Goal: Transaction & Acquisition: Purchase product/service

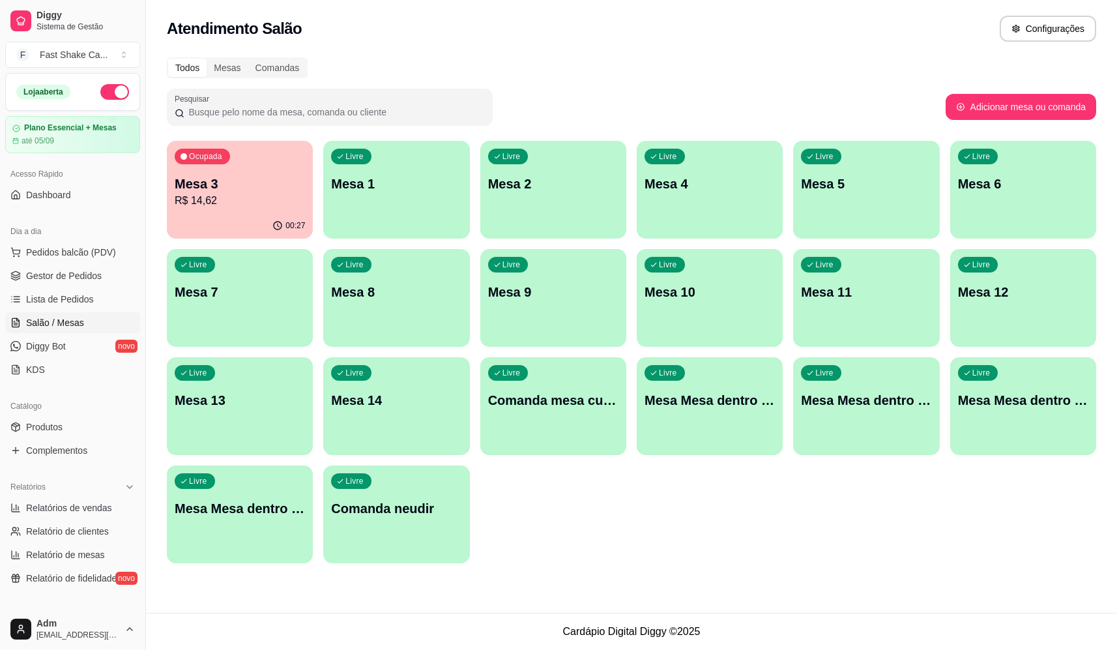
click at [233, 180] on p "Mesa 3" at bounding box center [240, 184] width 130 height 18
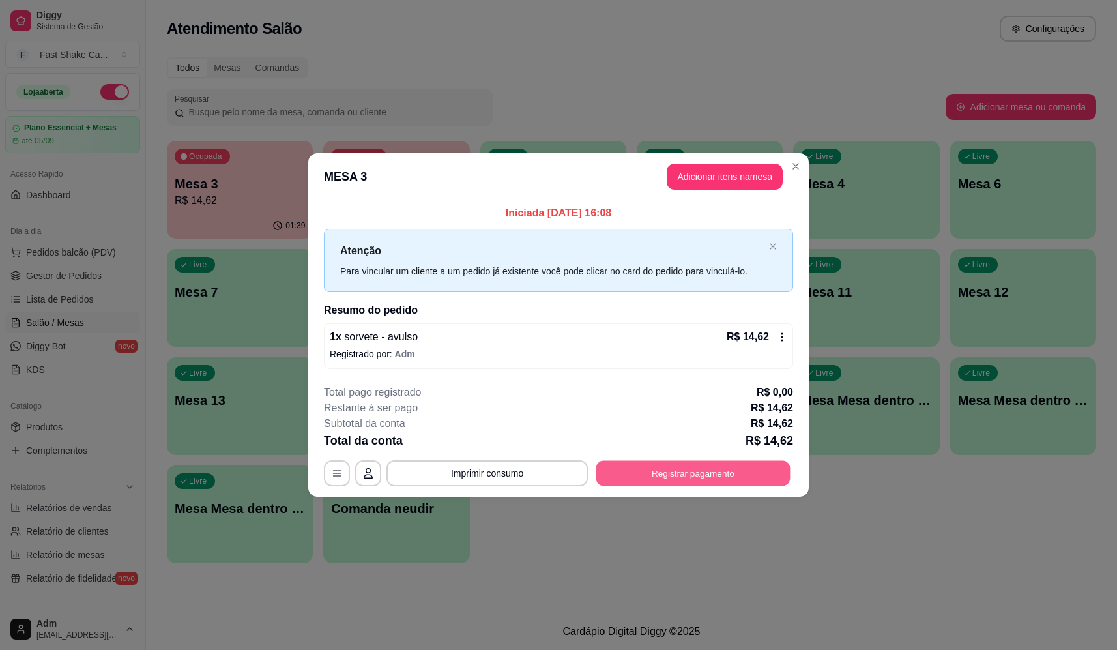
click at [687, 474] on button "Registrar pagamento" at bounding box center [693, 473] width 194 height 25
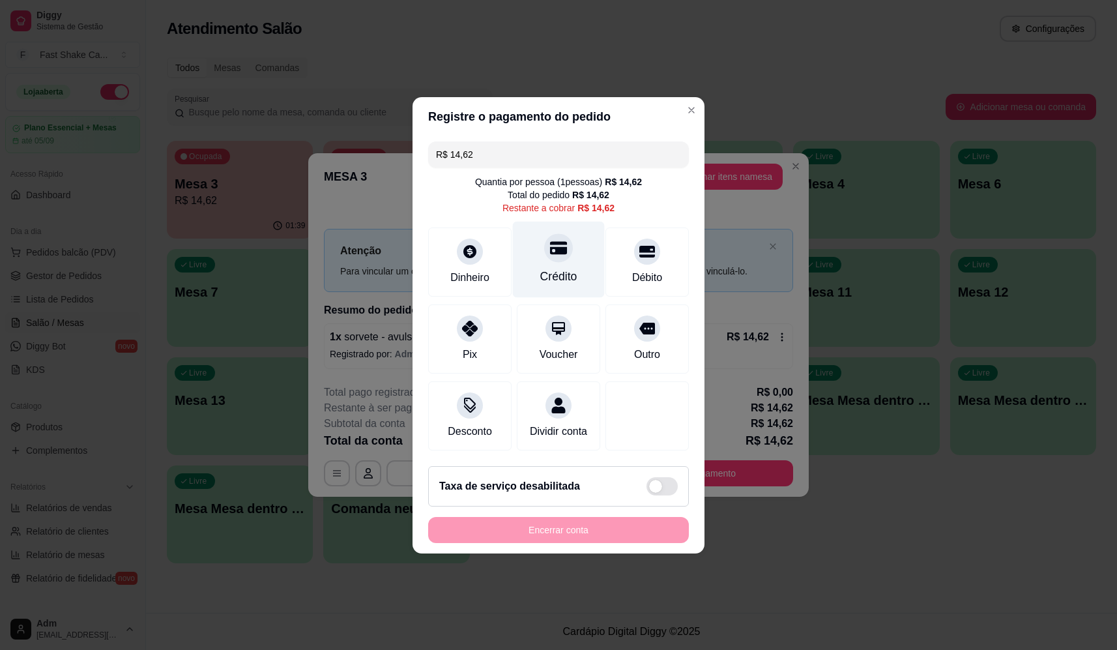
click at [547, 259] on div "Crédito" at bounding box center [559, 259] width 92 height 76
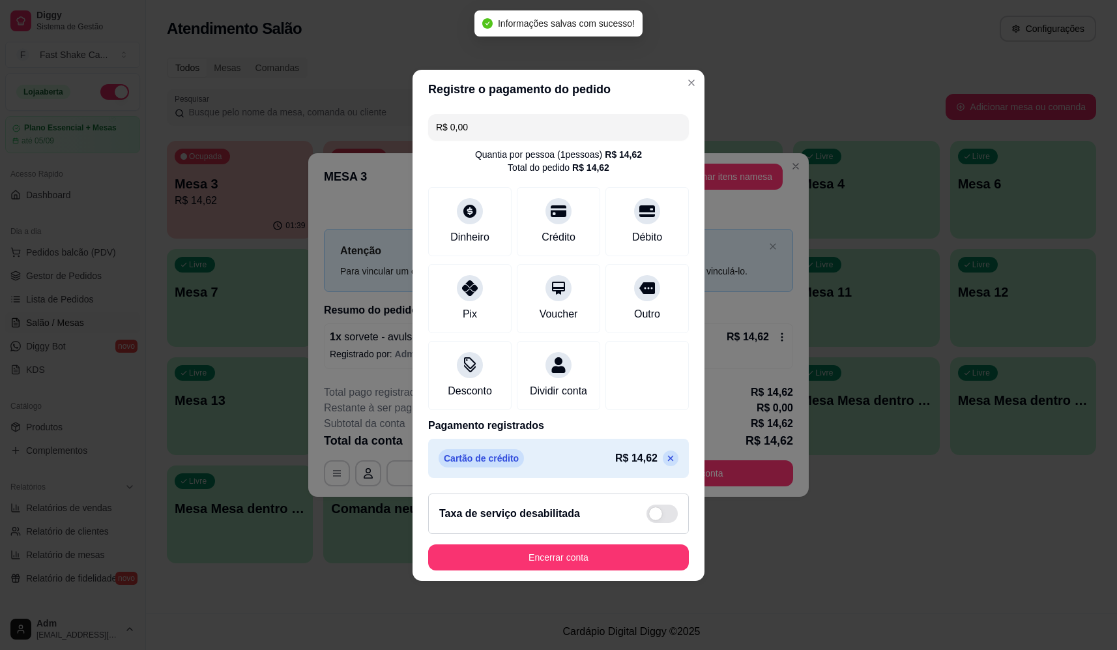
type input "R$ 0,00"
click at [652, 570] on button "Encerrar conta" at bounding box center [558, 557] width 261 height 26
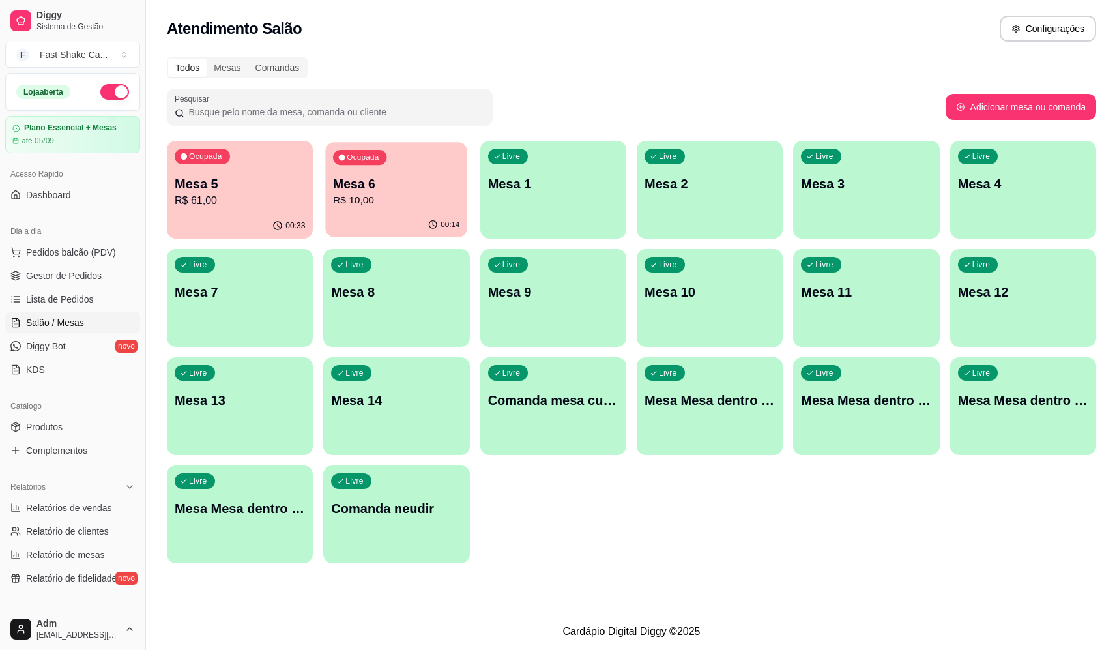
click at [374, 202] on p "R$ 10,00" at bounding box center [396, 200] width 126 height 15
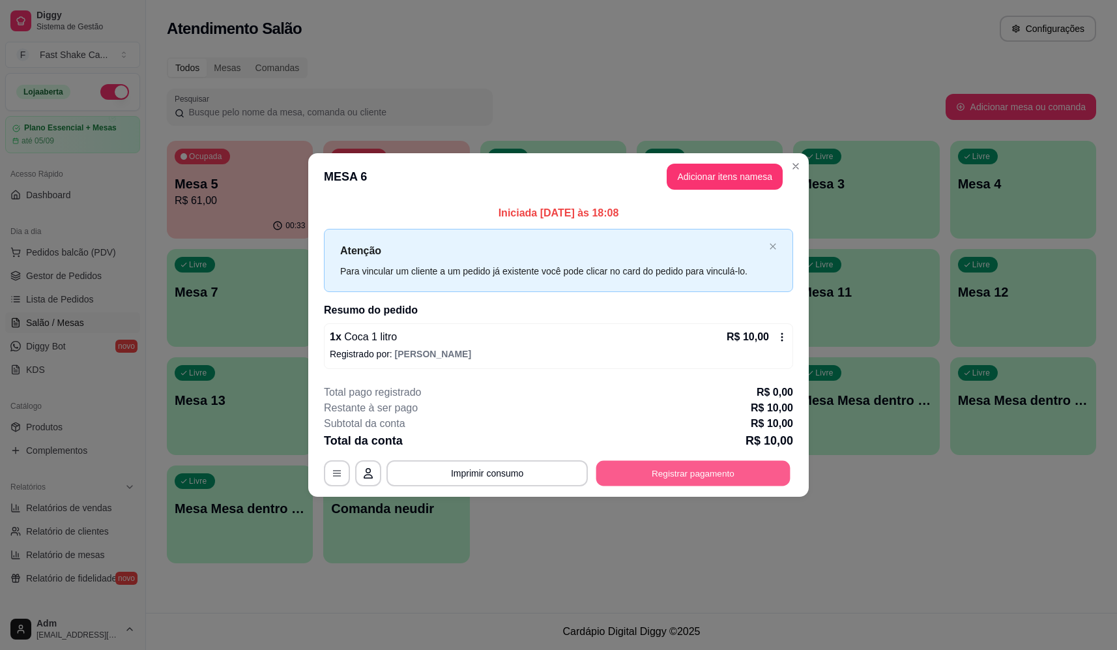
click at [708, 476] on button "Registrar pagamento" at bounding box center [693, 473] width 194 height 25
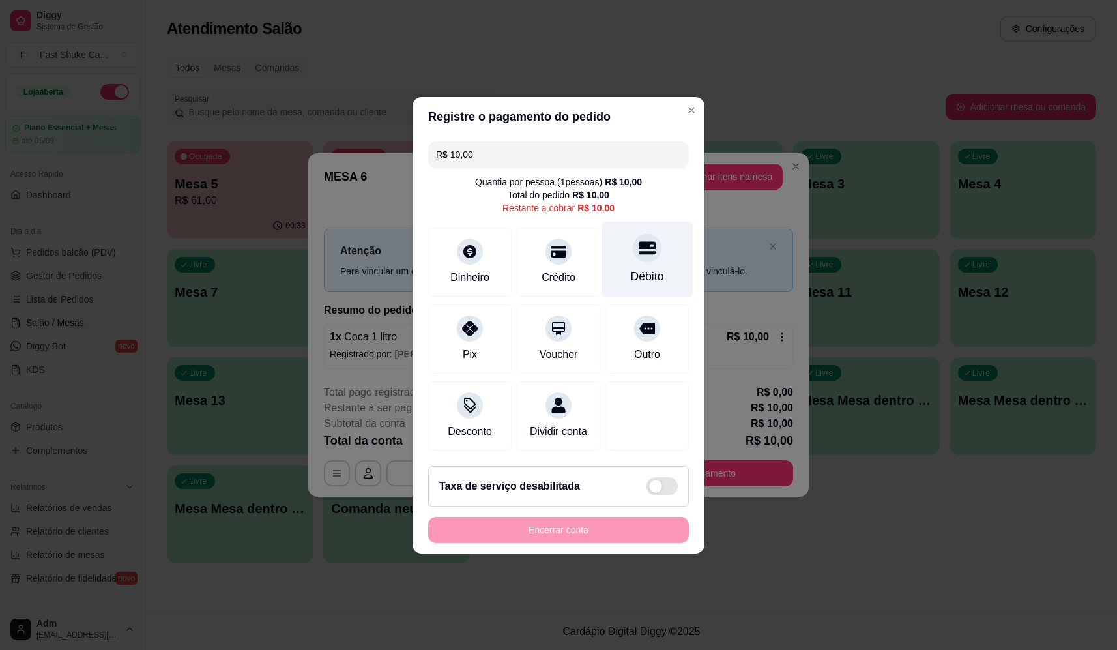
click at [645, 244] on icon at bounding box center [647, 247] width 17 height 13
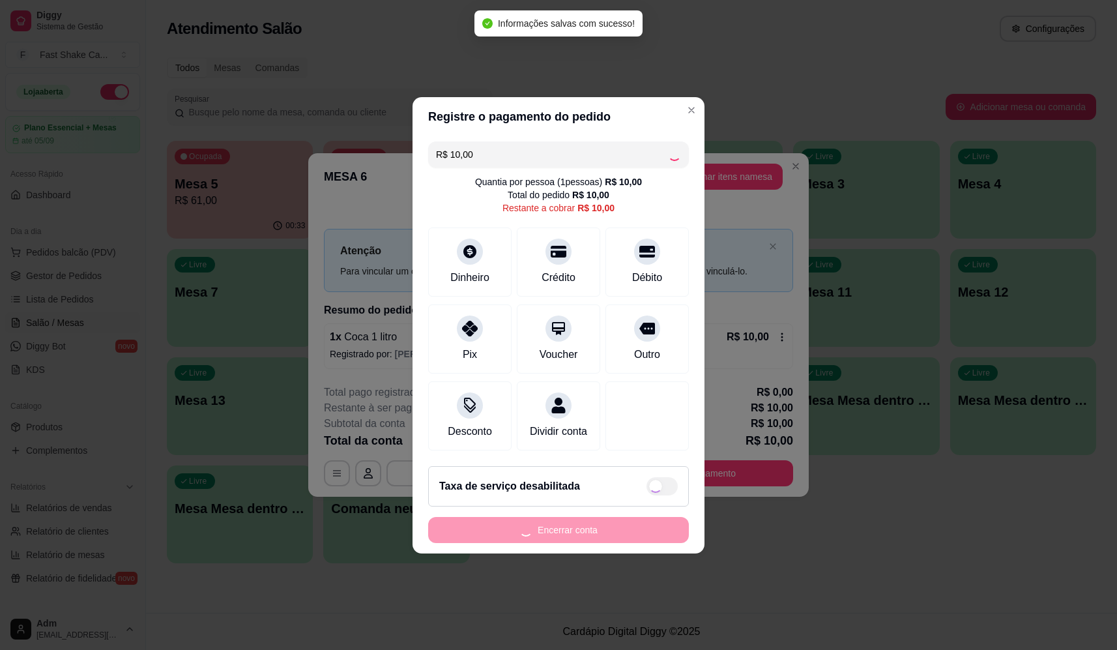
type input "R$ 0,00"
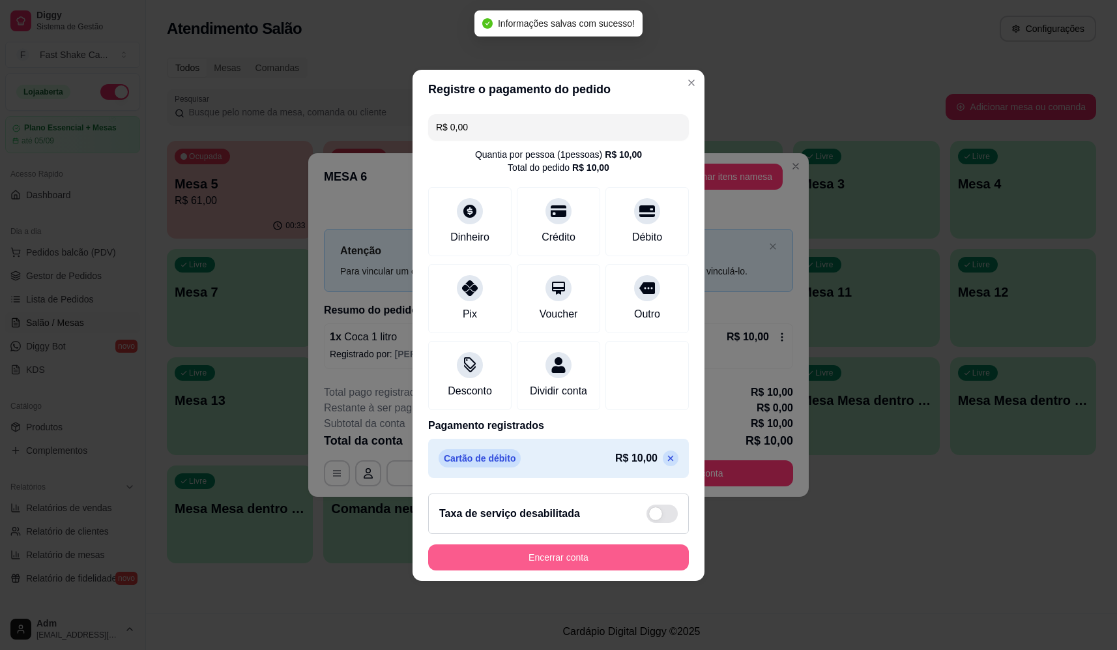
click at [599, 556] on button "Encerrar conta" at bounding box center [558, 557] width 261 height 26
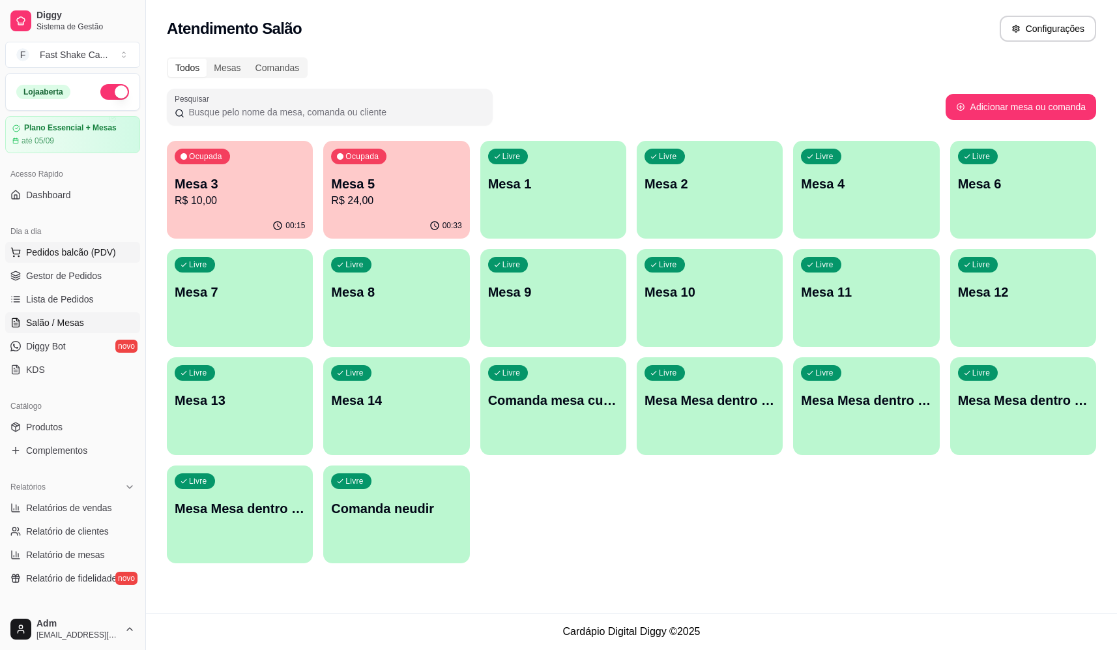
click at [85, 257] on span "Pedidos balcão (PDV)" at bounding box center [71, 252] width 90 height 13
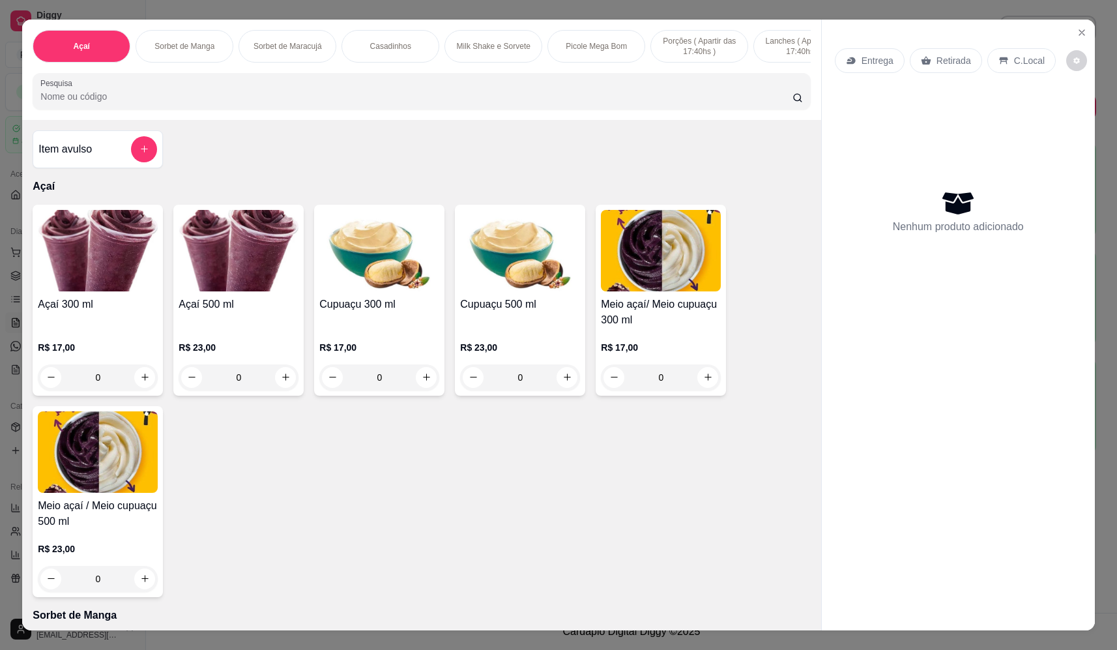
click at [147, 387] on div "0" at bounding box center [98, 377] width 120 height 26
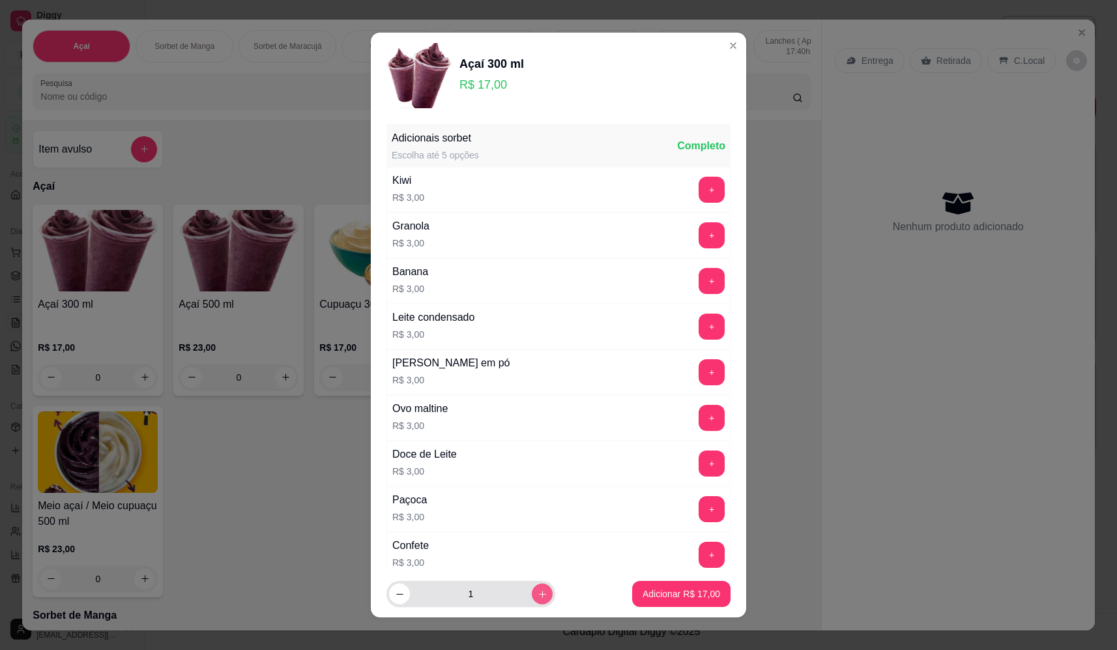
click at [538, 593] on icon "increase-product-quantity" at bounding box center [543, 594] width 10 height 10
type input "2"
click at [646, 594] on p "Adicionar R$ 34,00" at bounding box center [681, 593] width 78 height 13
type input "2"
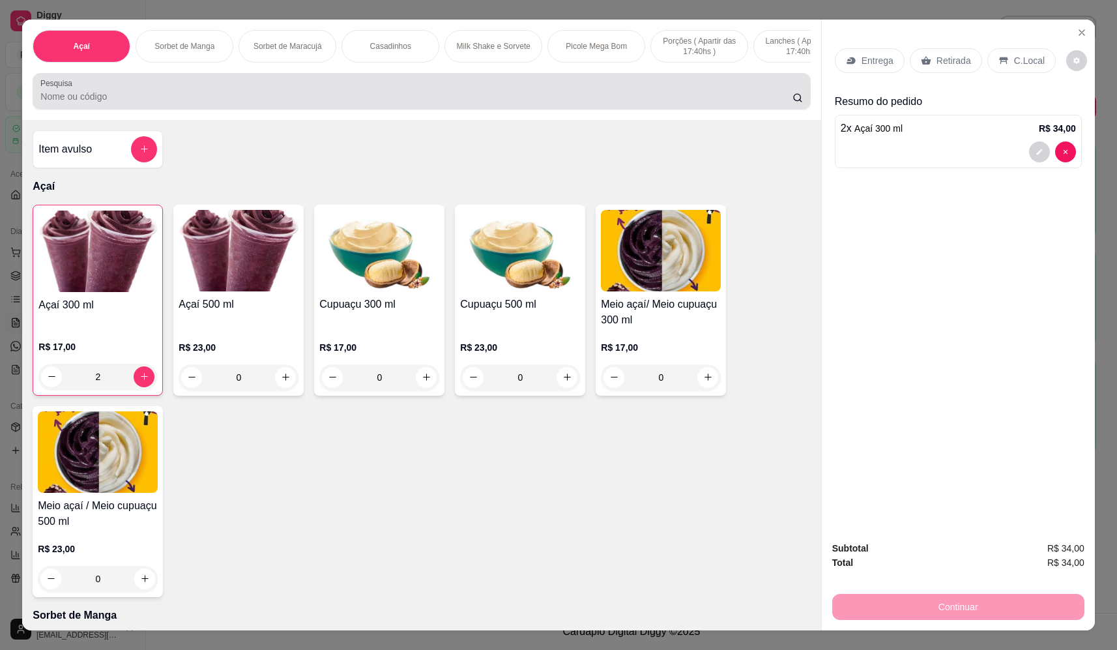
click at [268, 103] on input "Pesquisa" at bounding box center [416, 96] width 752 height 13
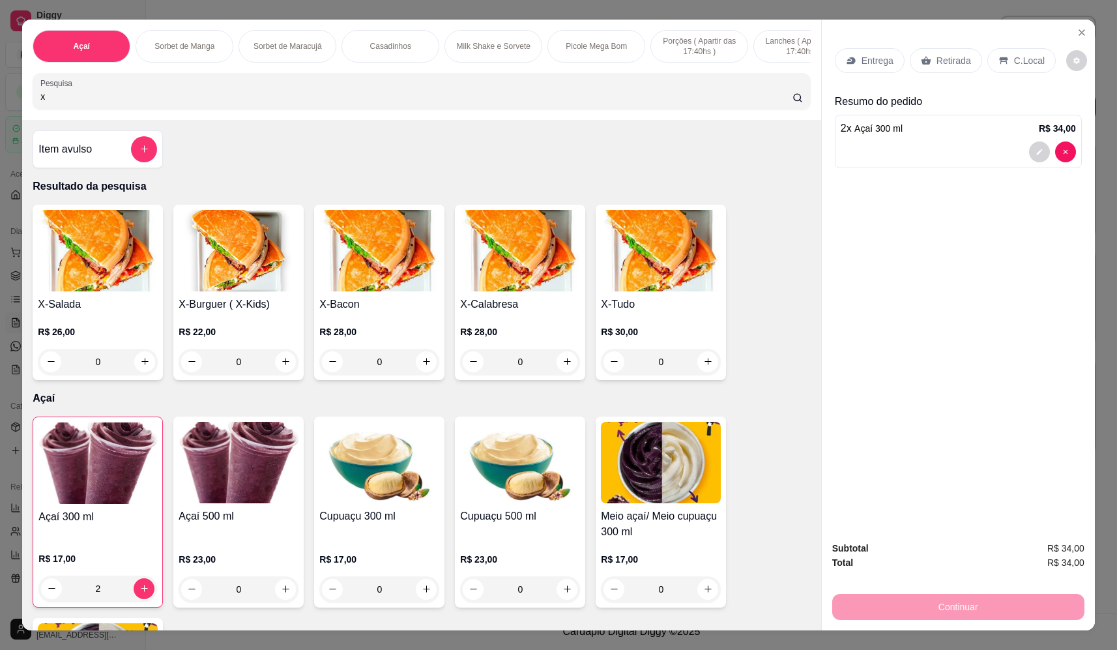
type input "x"
click at [716, 374] on div "X-Tudo R$ 30,00 0" at bounding box center [661, 292] width 130 height 175
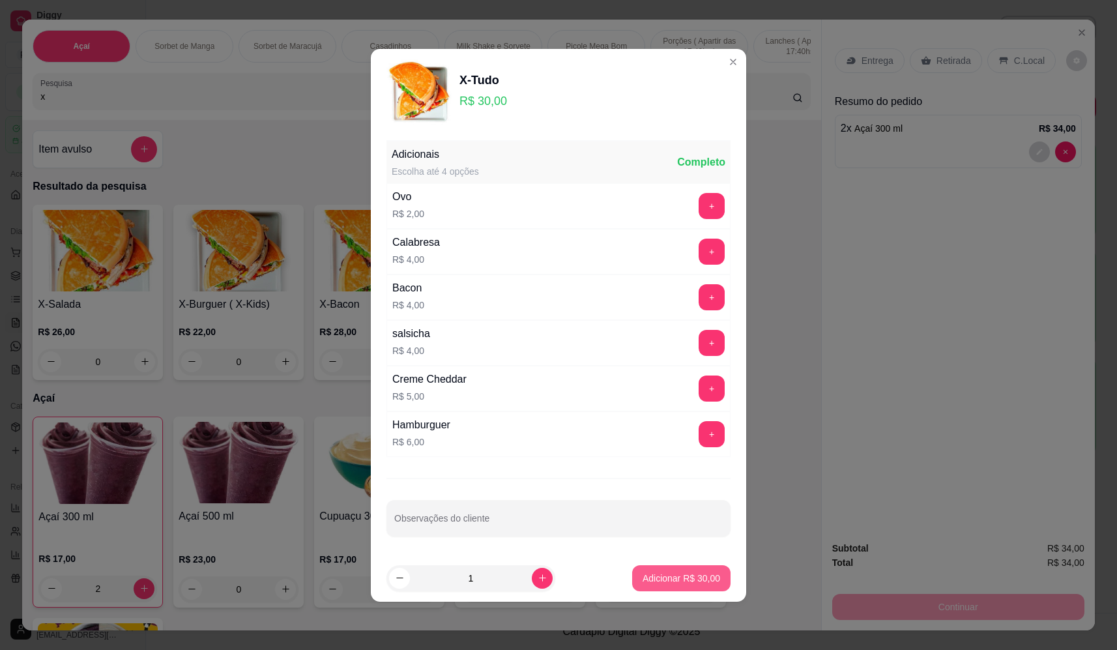
click at [678, 569] on button "Adicionar R$ 30,00" at bounding box center [681, 578] width 98 height 26
type input "1"
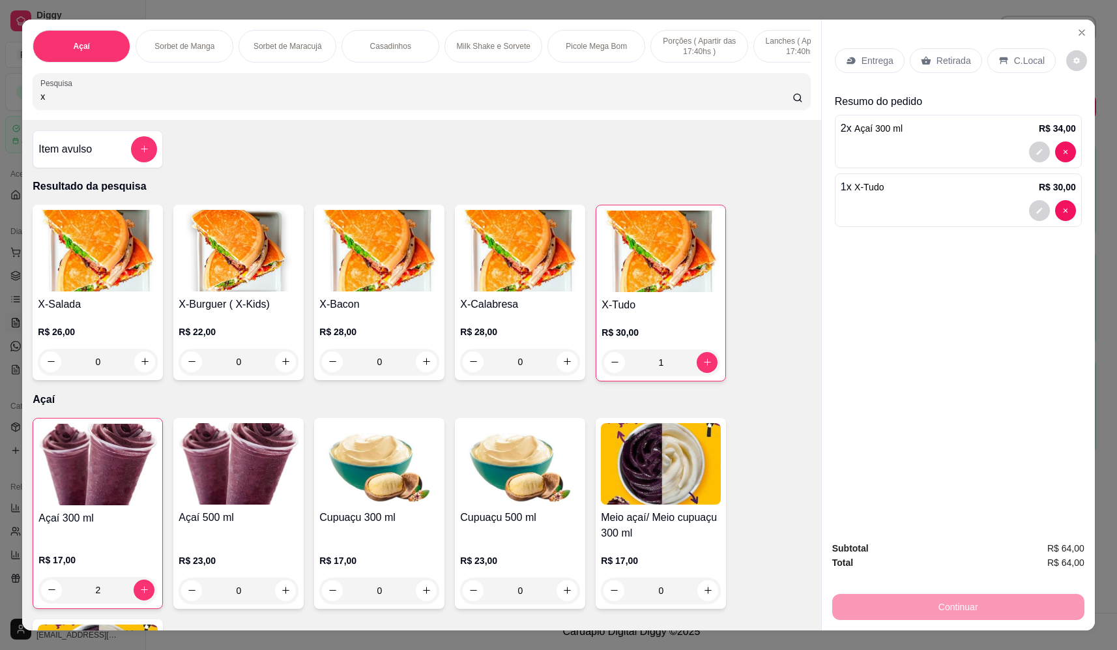
click at [866, 63] on p "Entrega" at bounding box center [877, 60] width 32 height 13
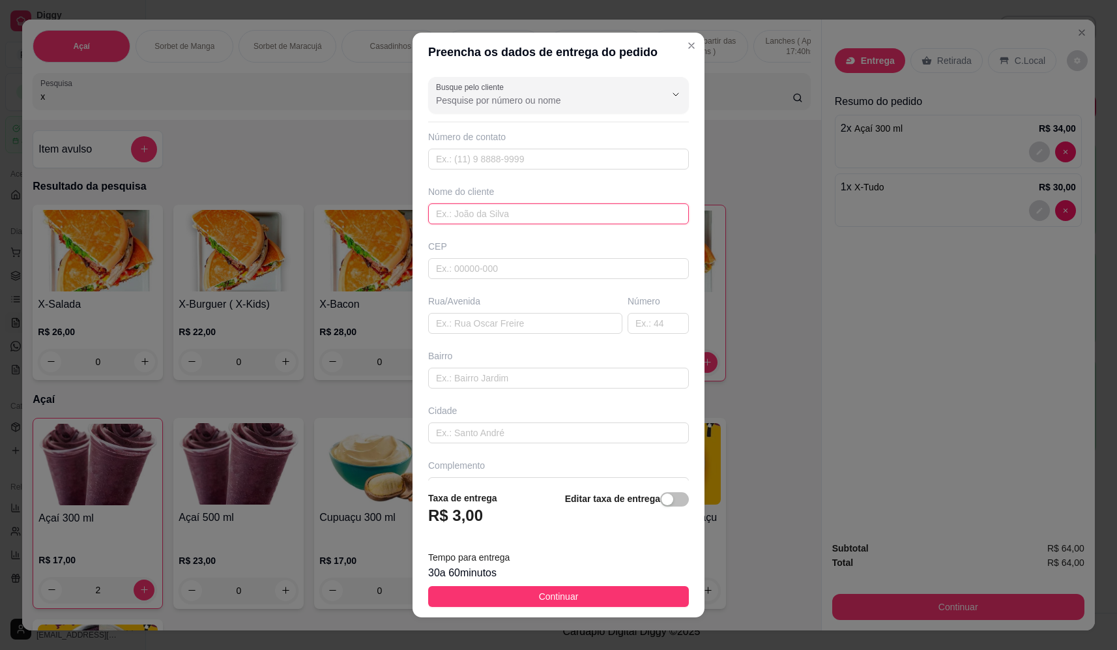
drag, startPoint x: 548, startPoint y: 204, endPoint x: 539, endPoint y: 212, distance: 12.4
click at [547, 206] on input "text" at bounding box center [558, 213] width 261 height 21
type input "albio zoz"
drag, startPoint x: 515, startPoint y: 319, endPoint x: 500, endPoint y: 319, distance: 14.3
click at [514, 319] on input "text" at bounding box center [525, 323] width 194 height 21
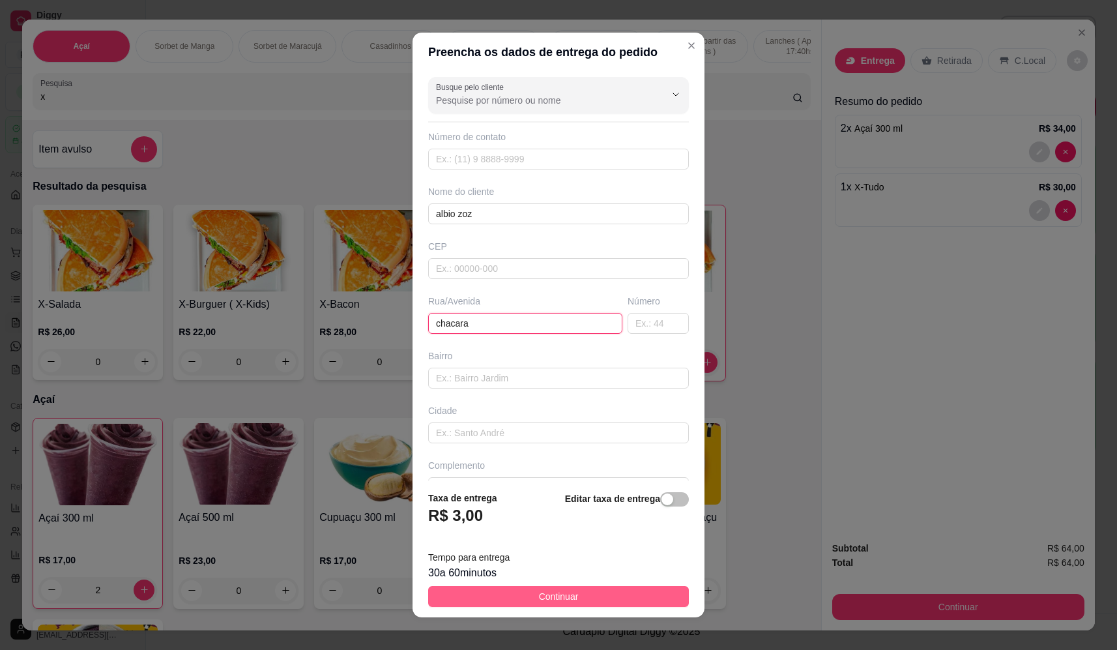
type input "chacara"
click at [592, 590] on button "Continuar" at bounding box center [558, 596] width 261 height 21
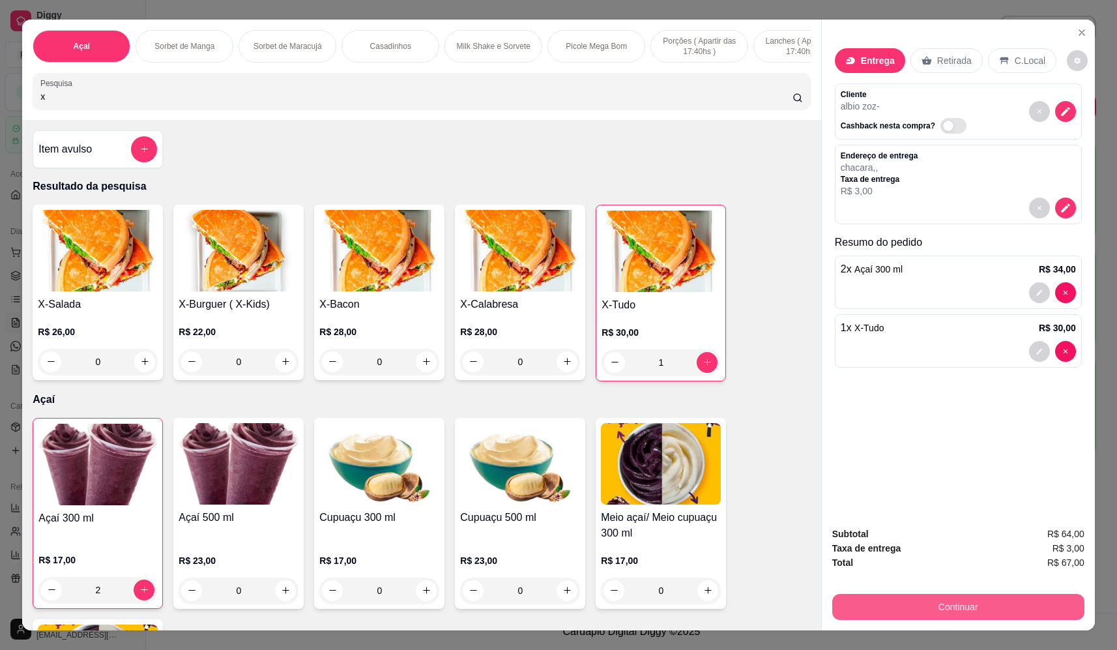
click at [973, 603] on button "Continuar" at bounding box center [958, 607] width 252 height 26
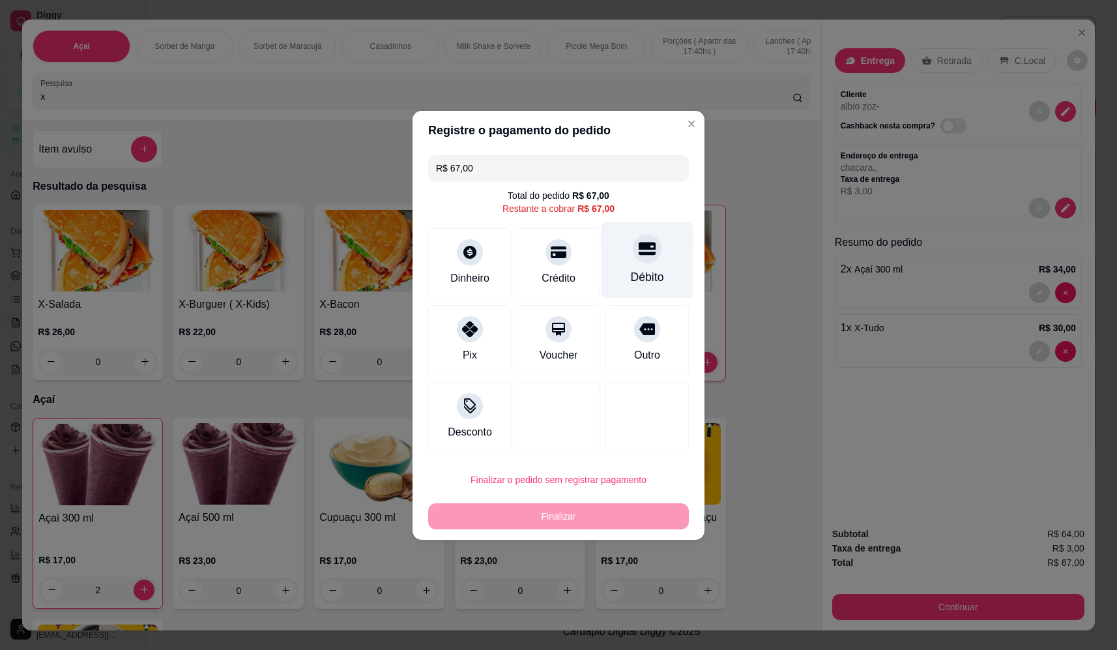
drag, startPoint x: 648, startPoint y: 262, endPoint x: 638, endPoint y: 270, distance: 13.0
click at [647, 262] on div "Débito" at bounding box center [647, 260] width 92 height 76
type input "R$ 0,00"
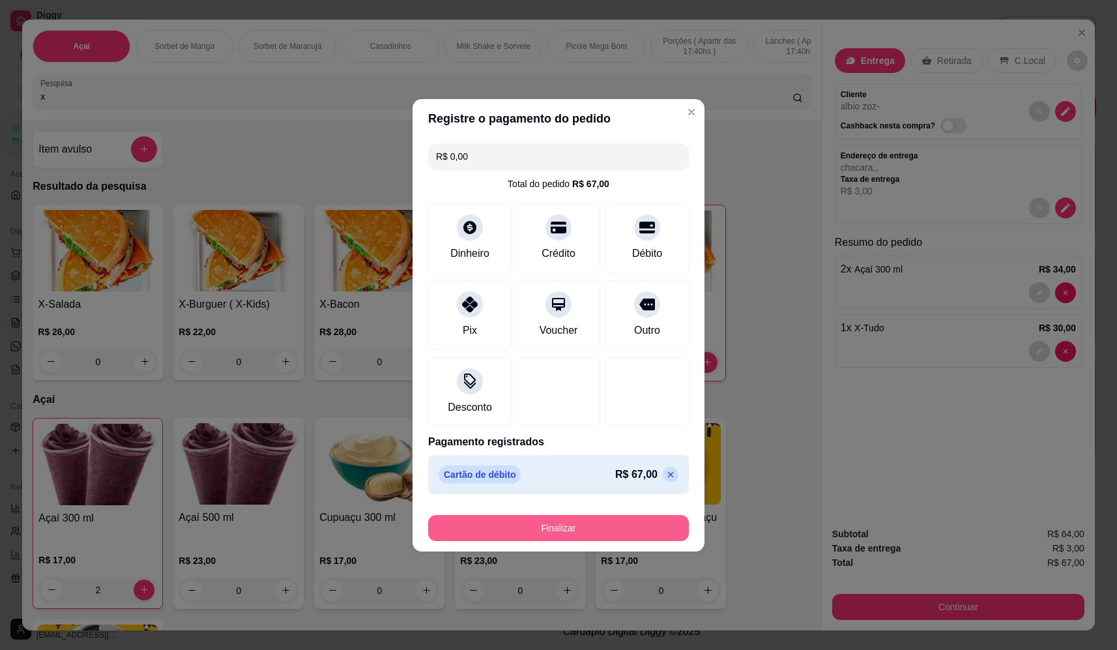
click at [578, 516] on button "Finalizar" at bounding box center [558, 528] width 261 height 26
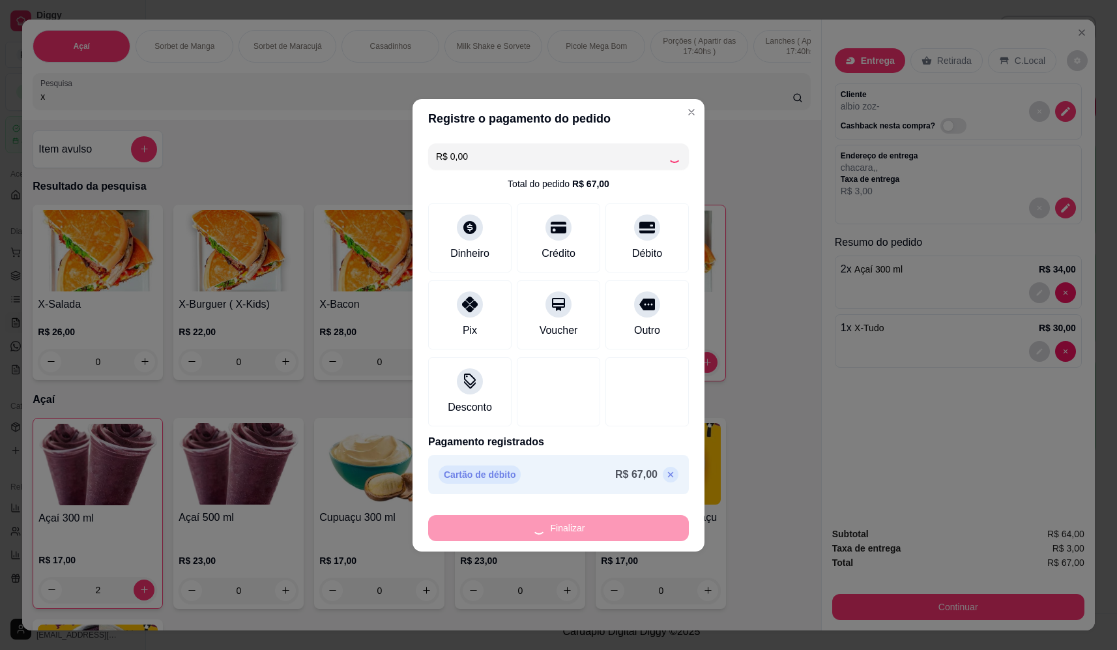
type input "0"
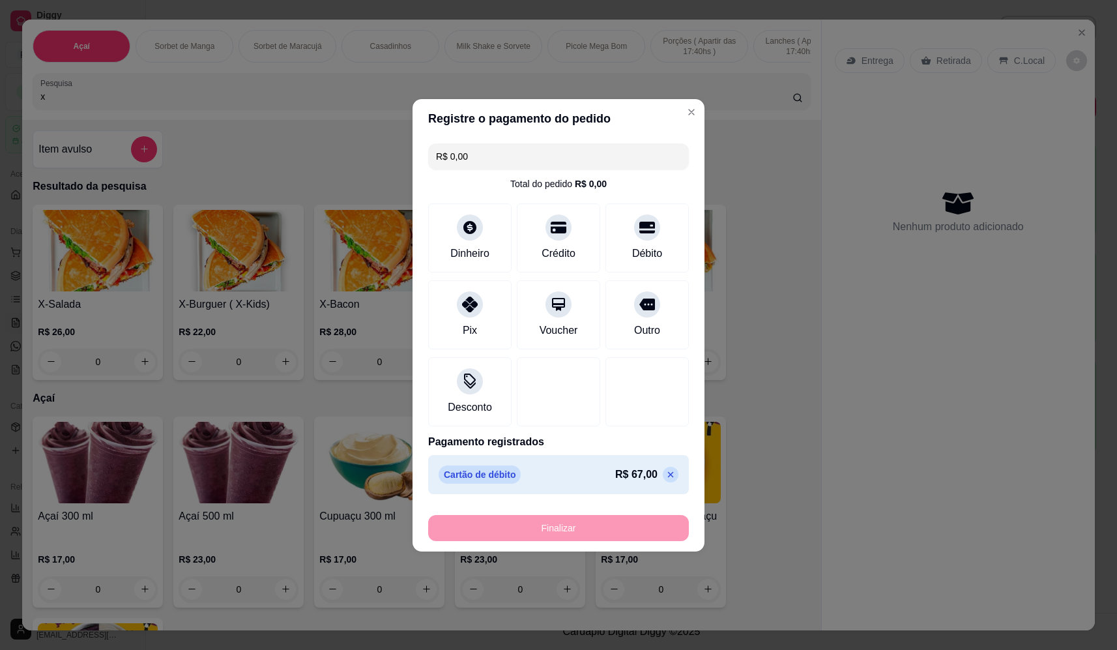
type input "-R$ 67,00"
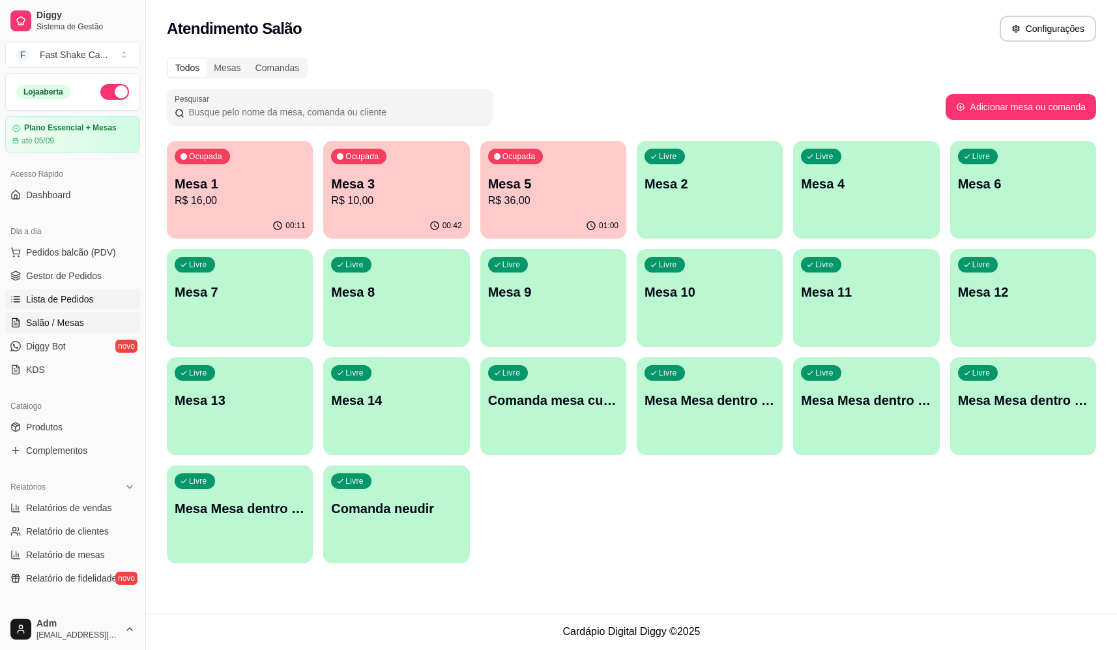
click at [72, 295] on span "Lista de Pedidos" at bounding box center [60, 299] width 68 height 13
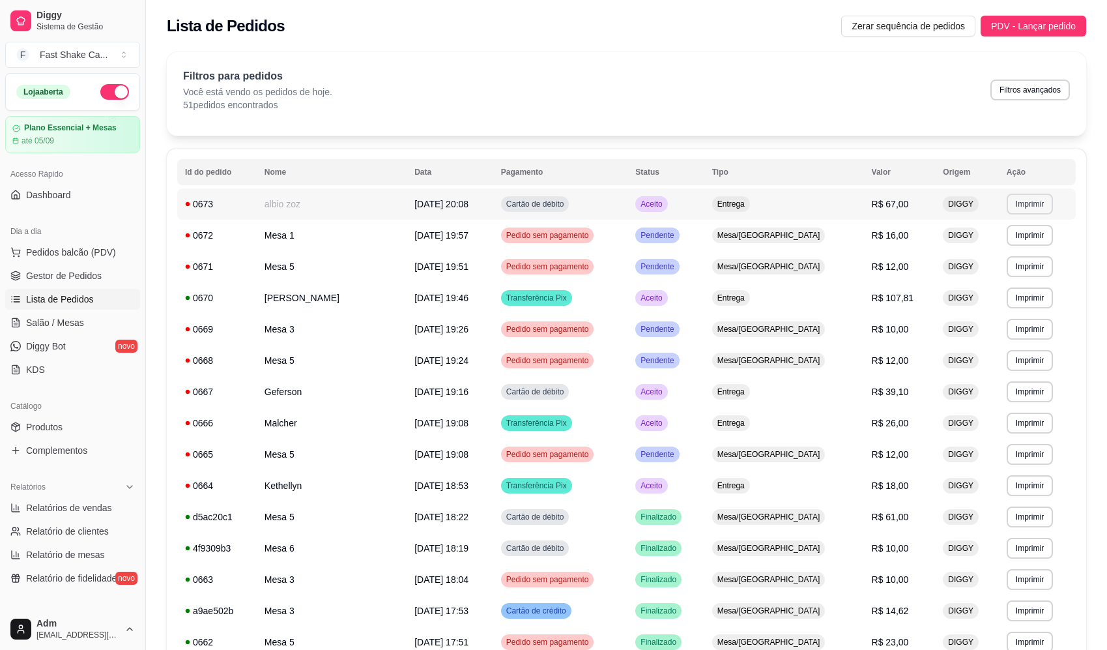
click at [1031, 204] on button "Imprimir" at bounding box center [1030, 204] width 46 height 21
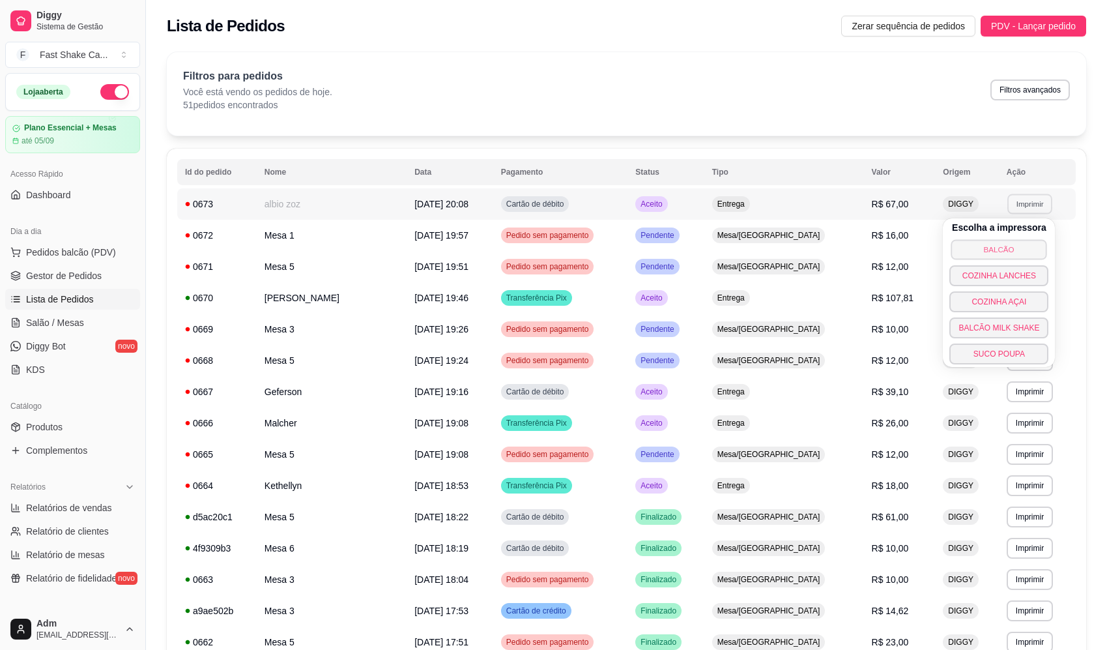
click at [995, 243] on button "BALCÃO" at bounding box center [999, 249] width 96 height 20
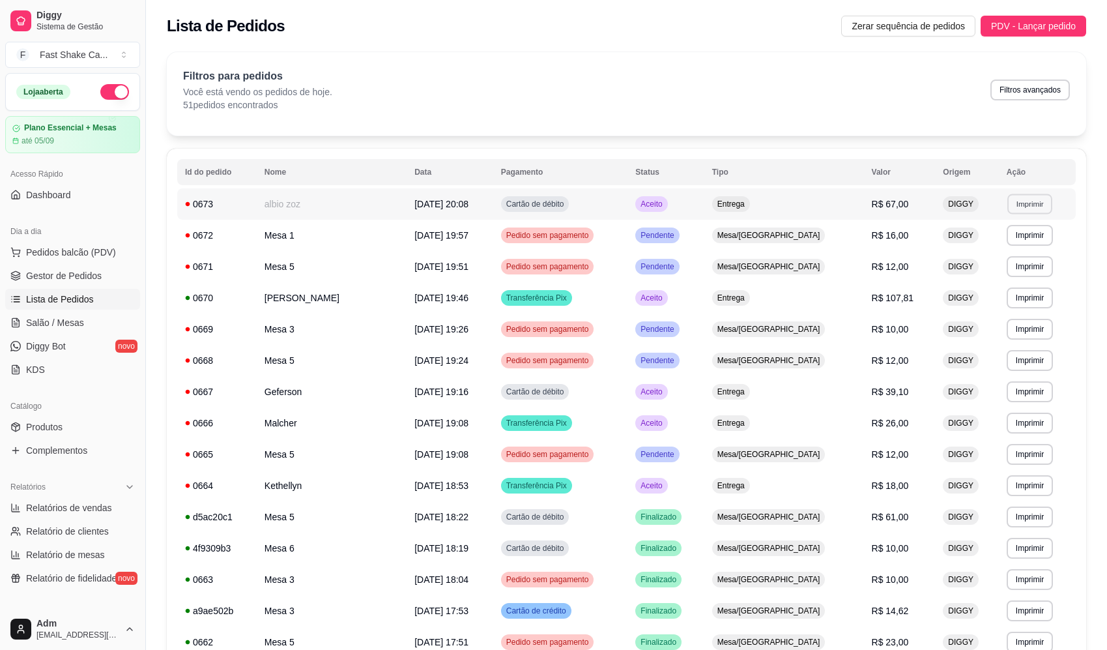
click at [1015, 207] on button "Imprimir" at bounding box center [1029, 204] width 45 height 20
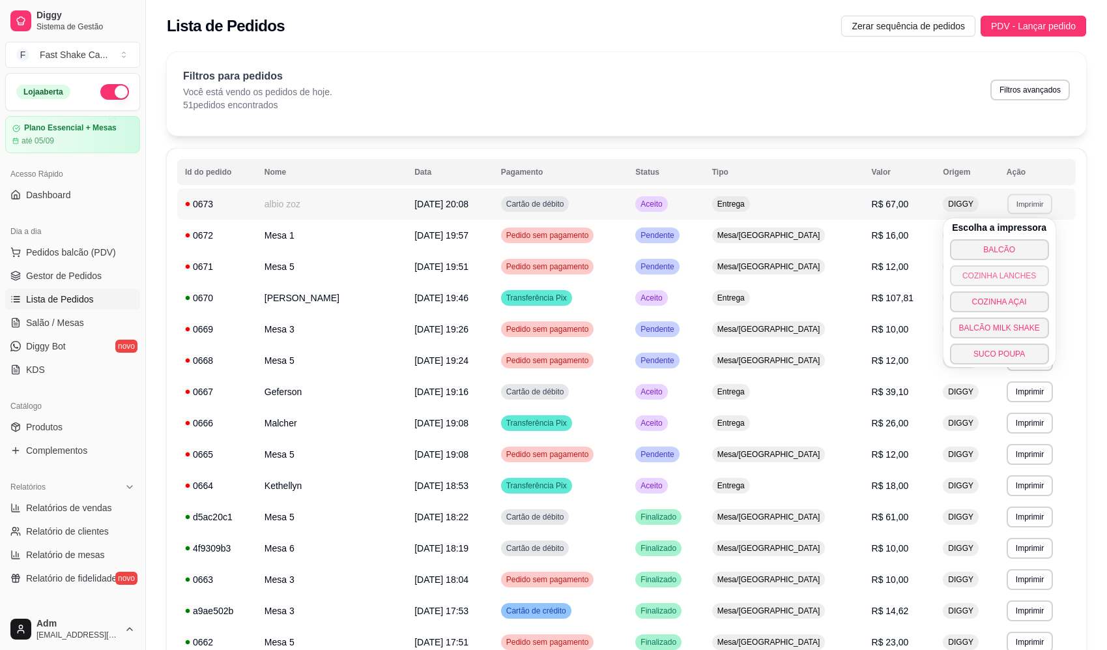
click at [1022, 279] on button "COZINHA LANCHES" at bounding box center [999, 275] width 99 height 21
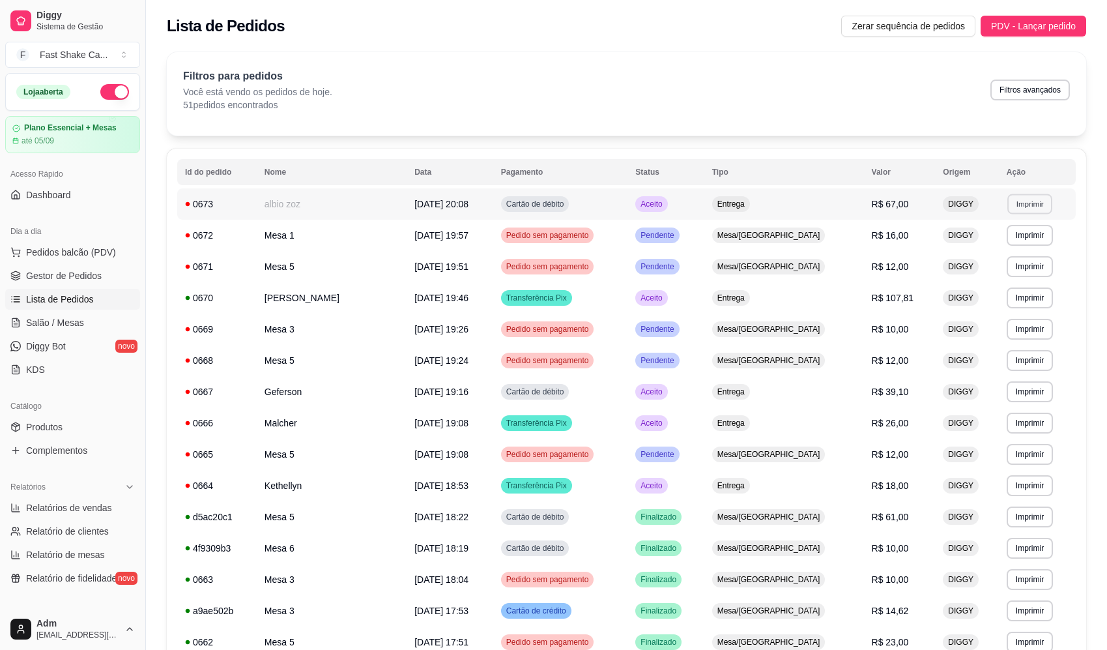
click at [1029, 205] on button "Imprimir" at bounding box center [1029, 204] width 45 height 20
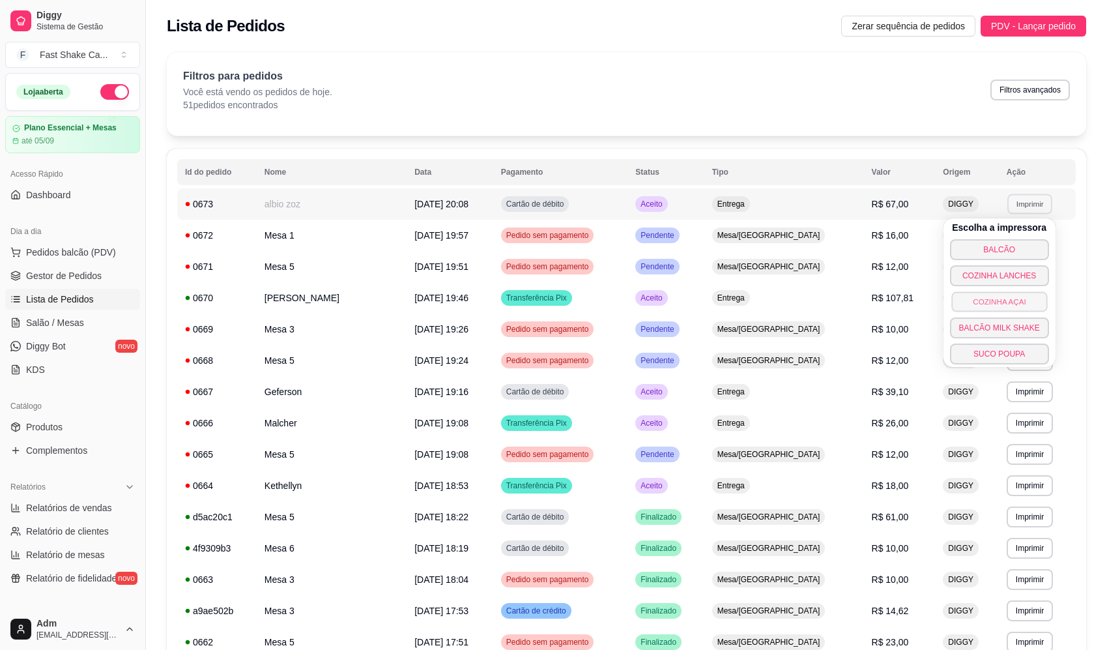
click at [1019, 300] on button "COZINHA AÇAI" at bounding box center [999, 301] width 96 height 20
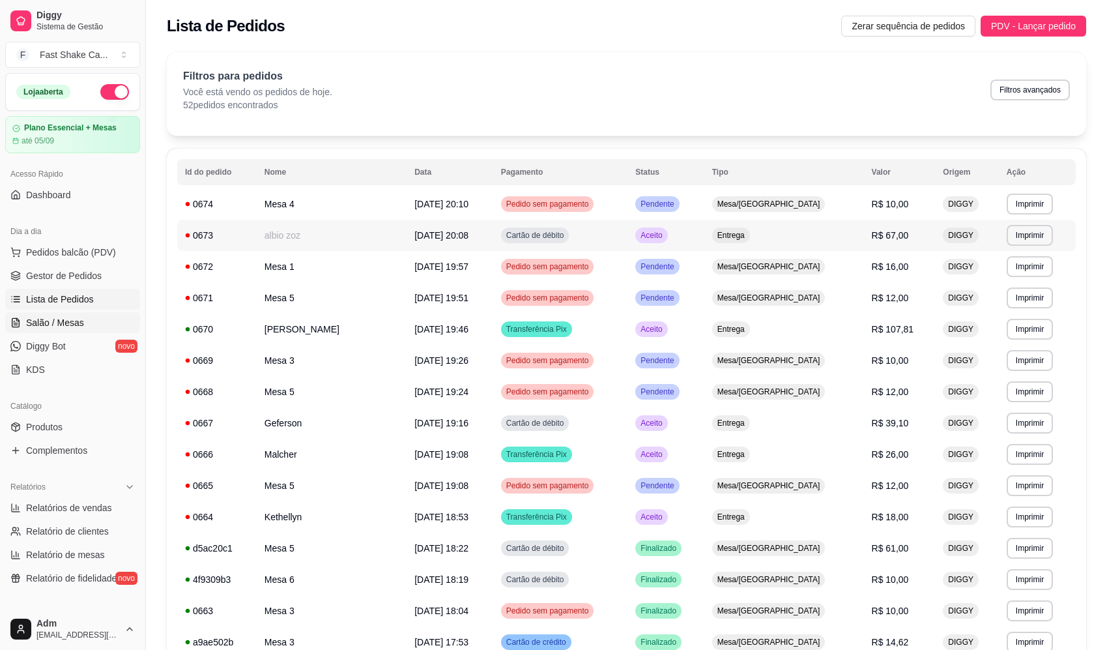
click at [68, 328] on span "Salão / Mesas" at bounding box center [55, 322] width 58 height 13
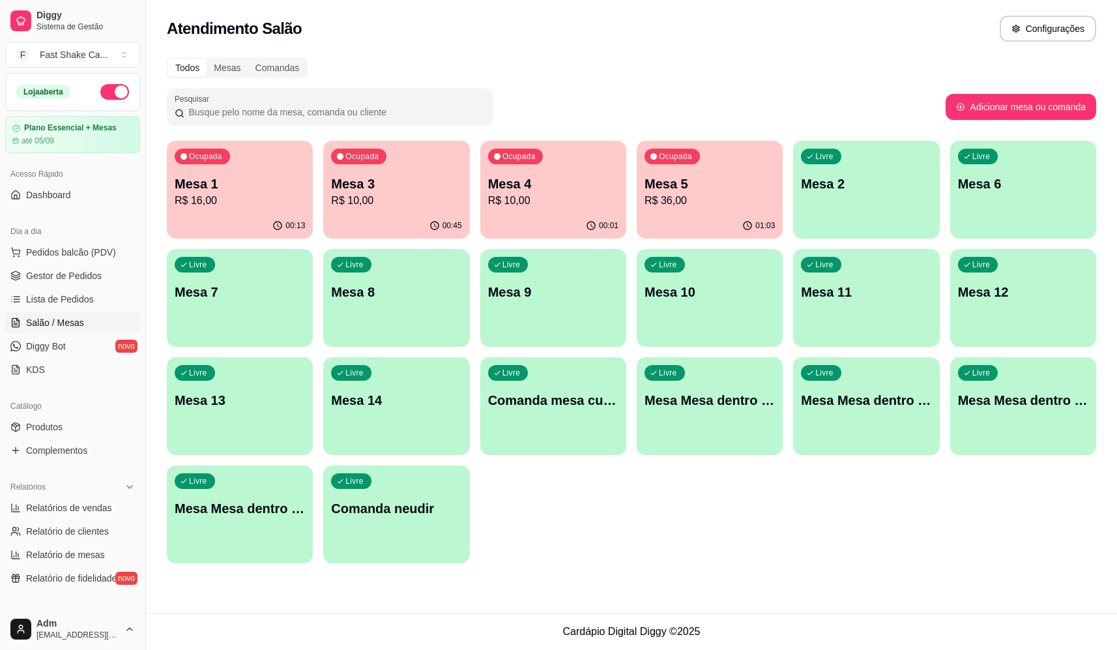
click at [403, 201] on p "R$ 10,00" at bounding box center [396, 201] width 130 height 16
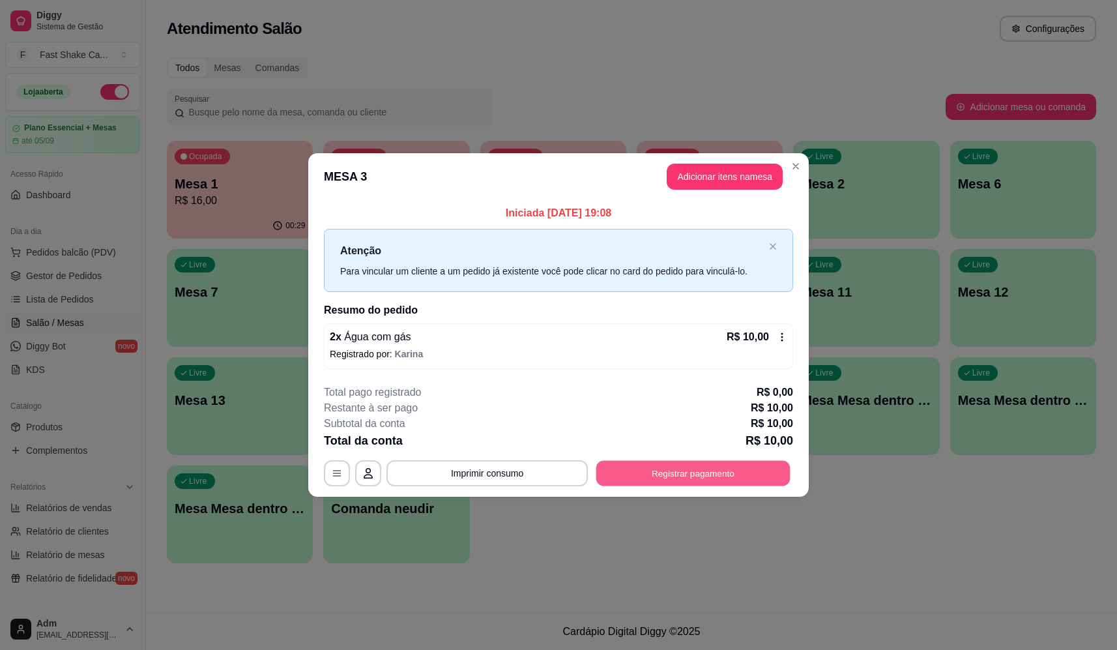
click at [663, 472] on button "Registrar pagamento" at bounding box center [693, 473] width 194 height 25
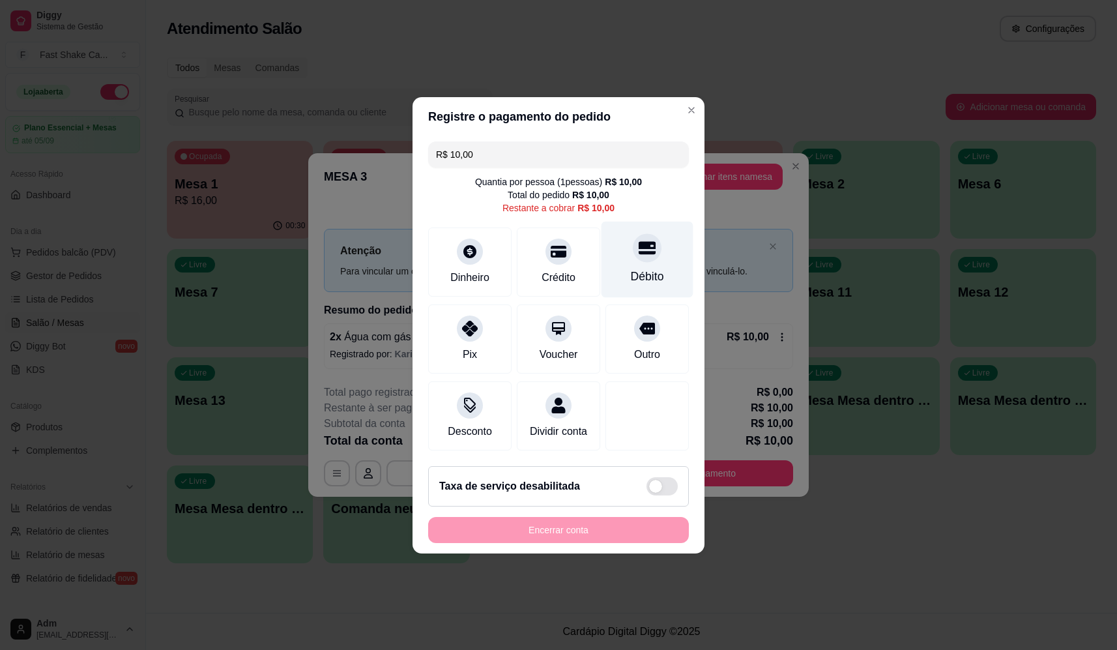
click at [661, 239] on div "Débito" at bounding box center [647, 259] width 92 height 76
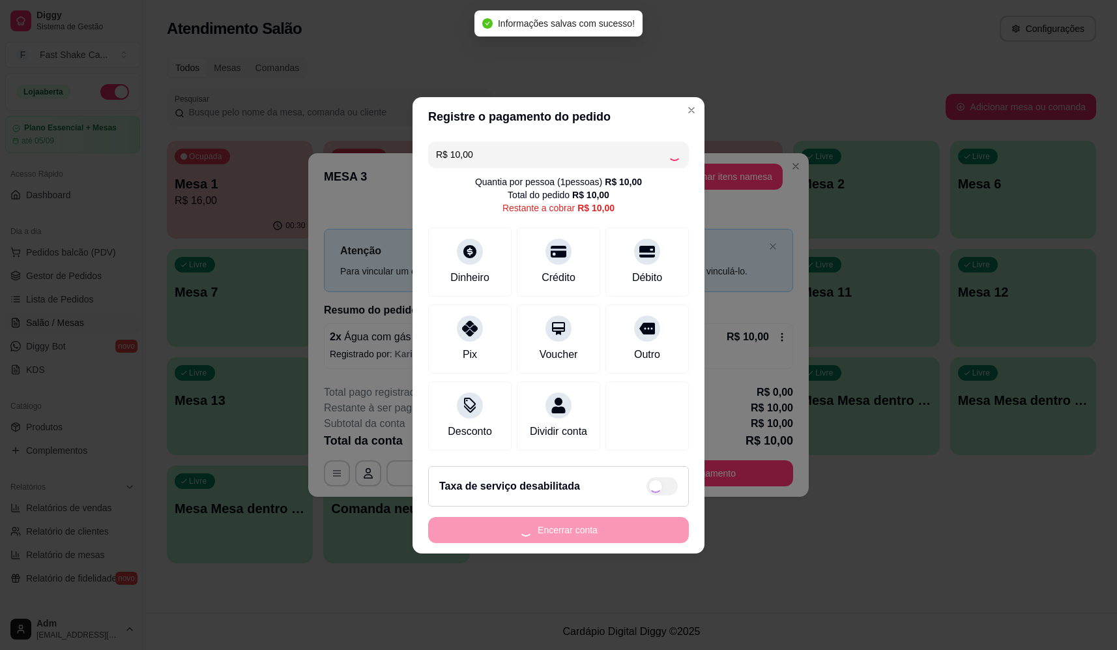
type input "R$ 0,00"
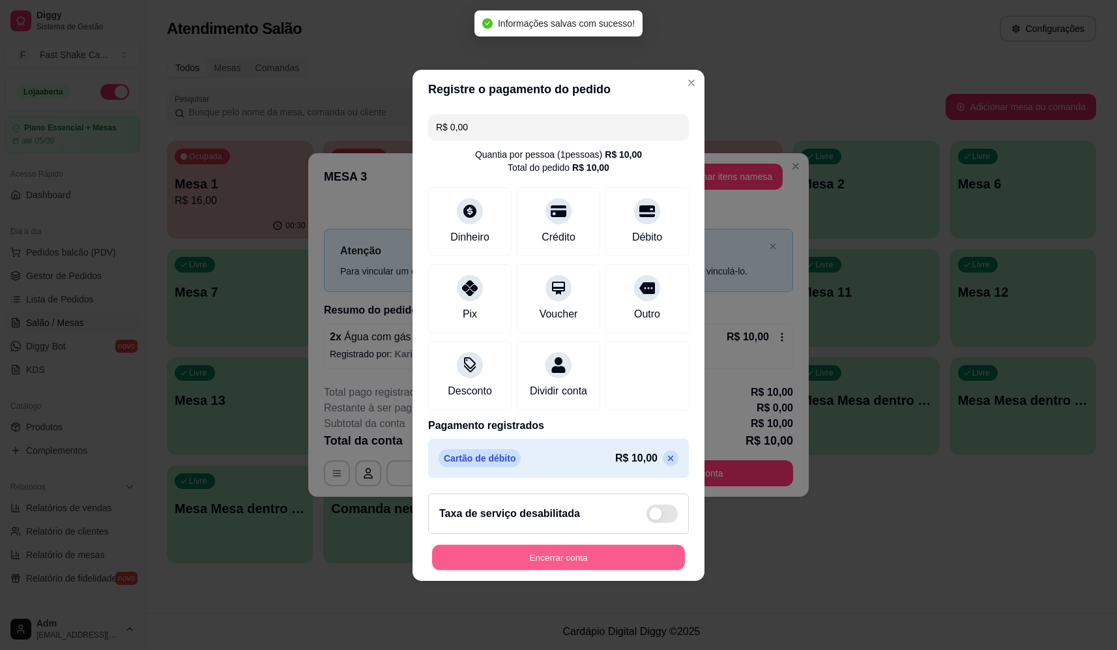
click at [566, 560] on button "Encerrar conta" at bounding box center [558, 556] width 253 height 25
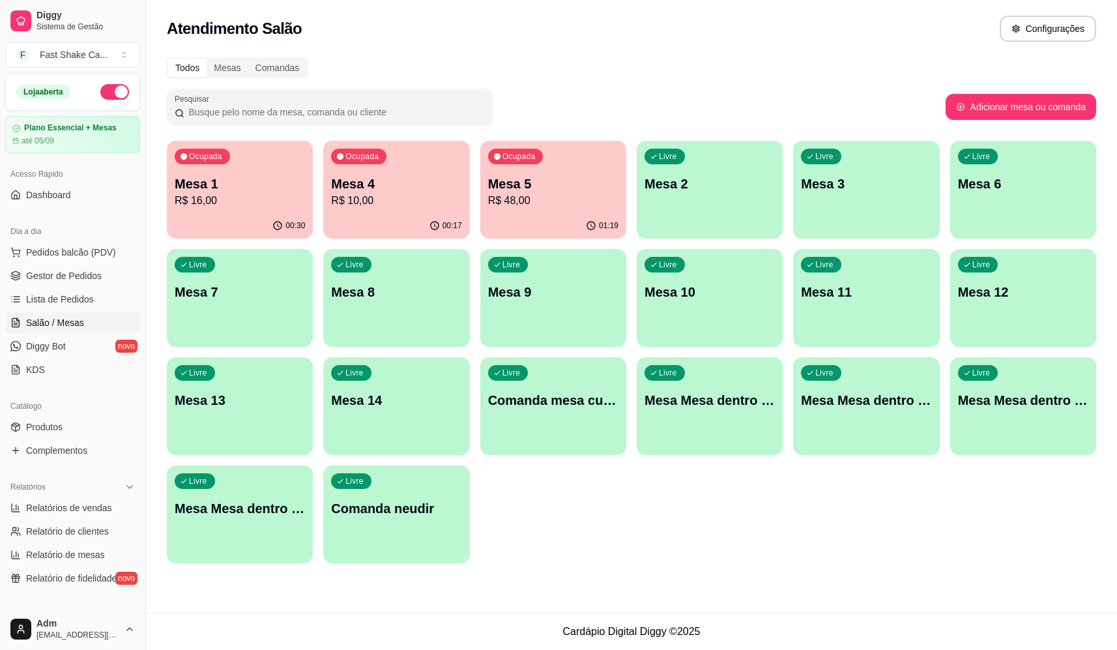
drag, startPoint x: 92, startPoint y: 239, endPoint x: 98, endPoint y: 235, distance: 8.0
click at [93, 238] on div "Dia a dia" at bounding box center [72, 231] width 135 height 21
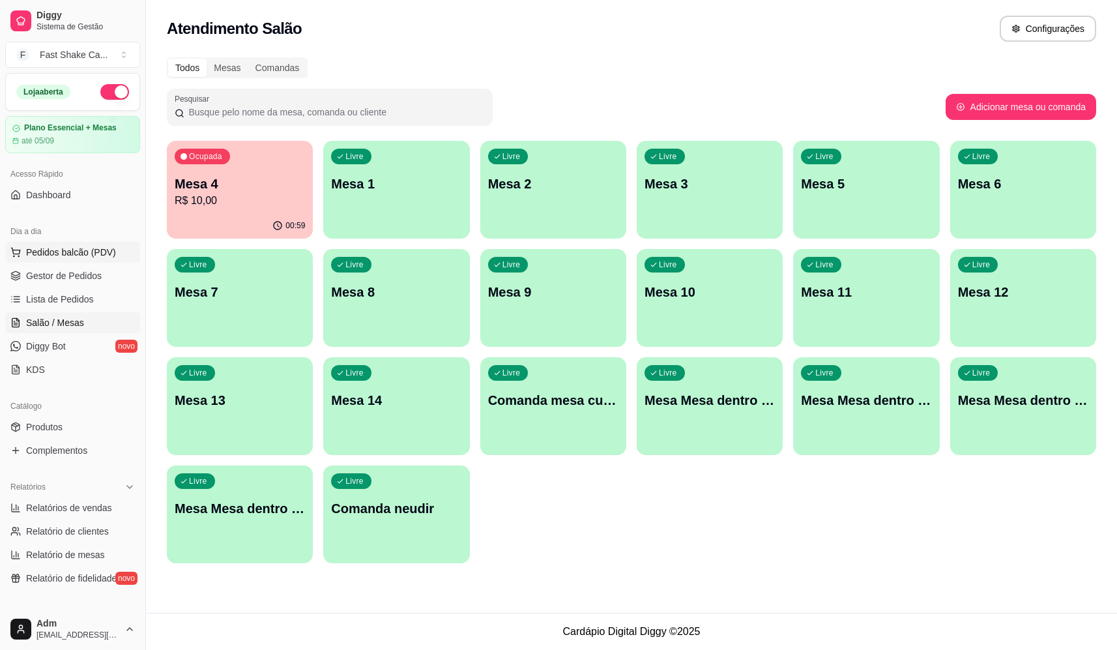
click at [98, 243] on button "Pedidos balcão (PDV)" at bounding box center [72, 252] width 135 height 21
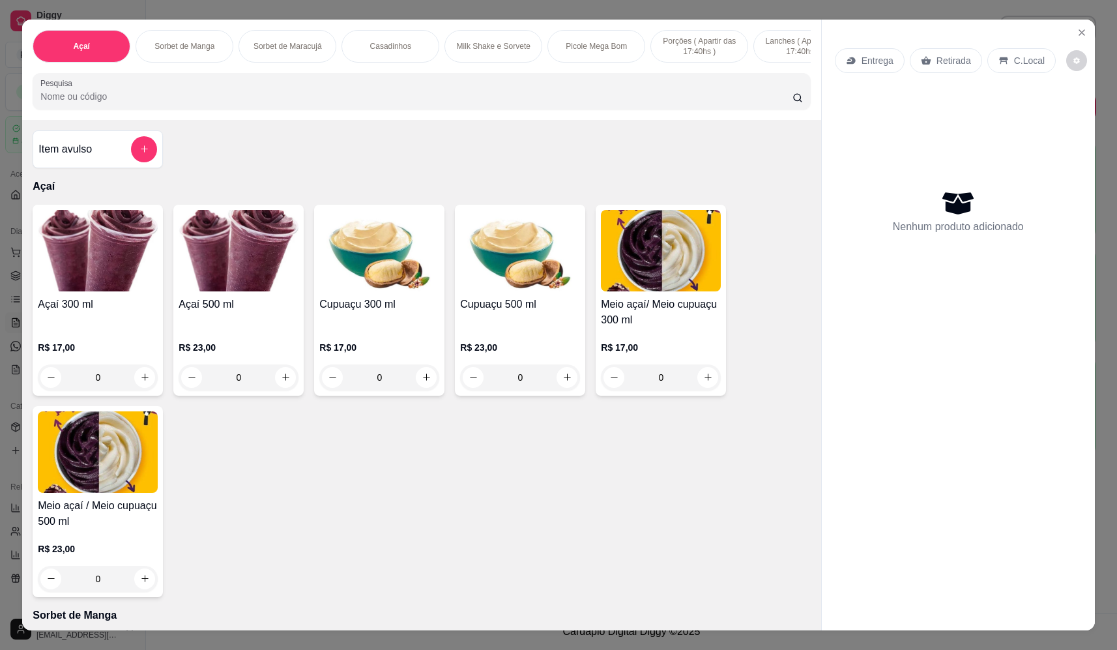
click at [942, 63] on p "Retirada" at bounding box center [953, 60] width 35 height 13
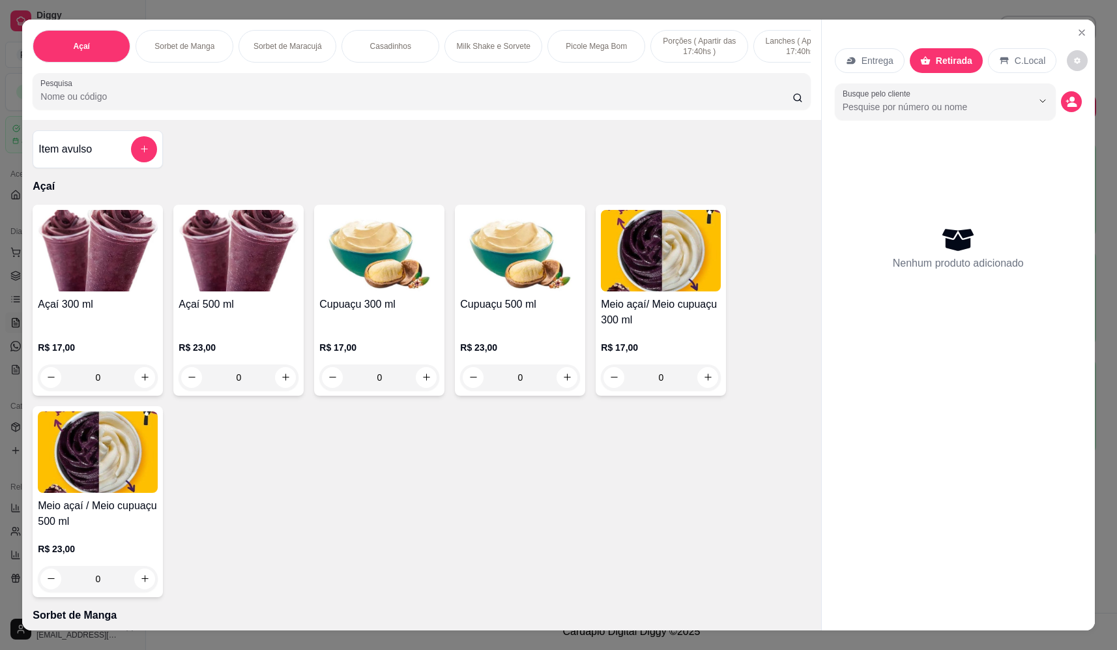
click at [279, 388] on div "0" at bounding box center [239, 377] width 120 height 26
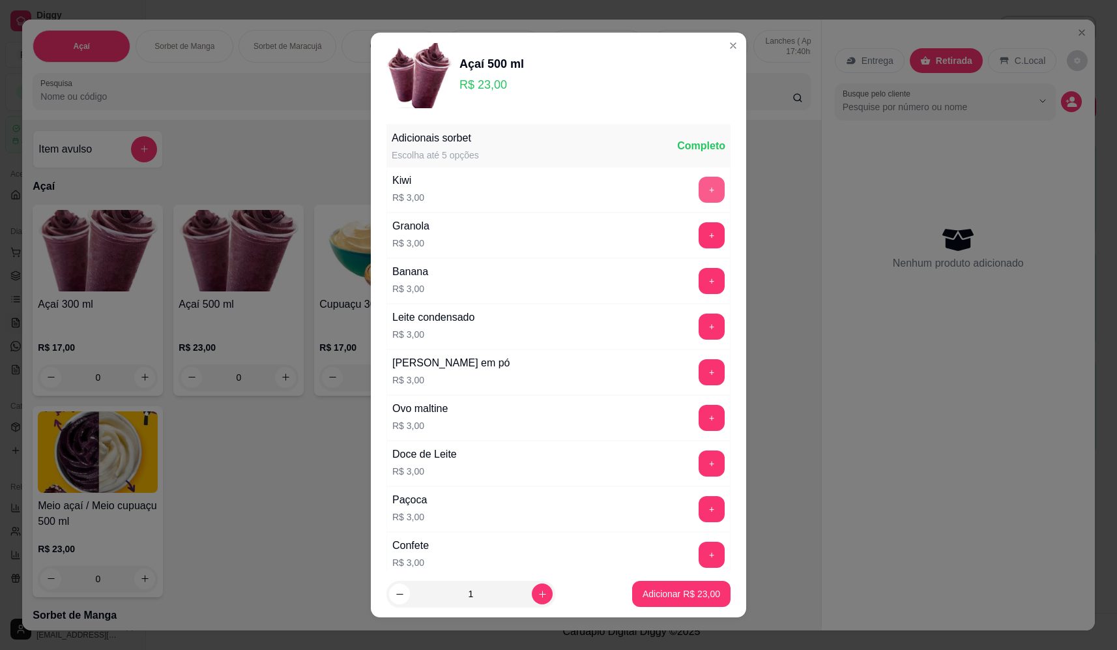
click at [698, 194] on button "+" at bounding box center [711, 190] width 26 height 26
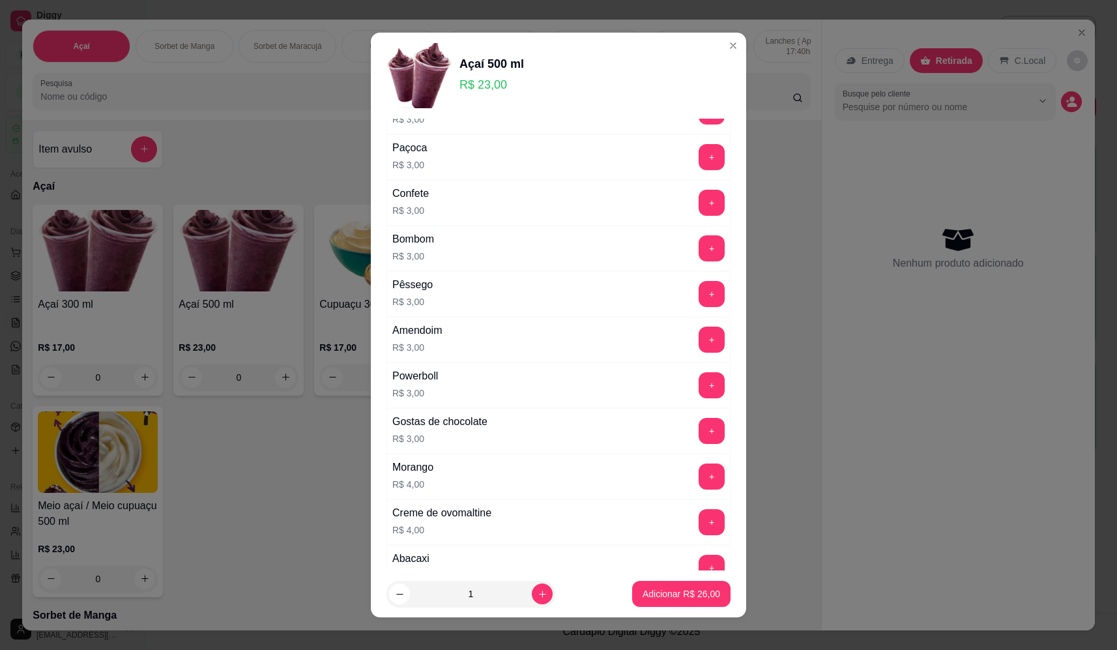
scroll to position [391, 0]
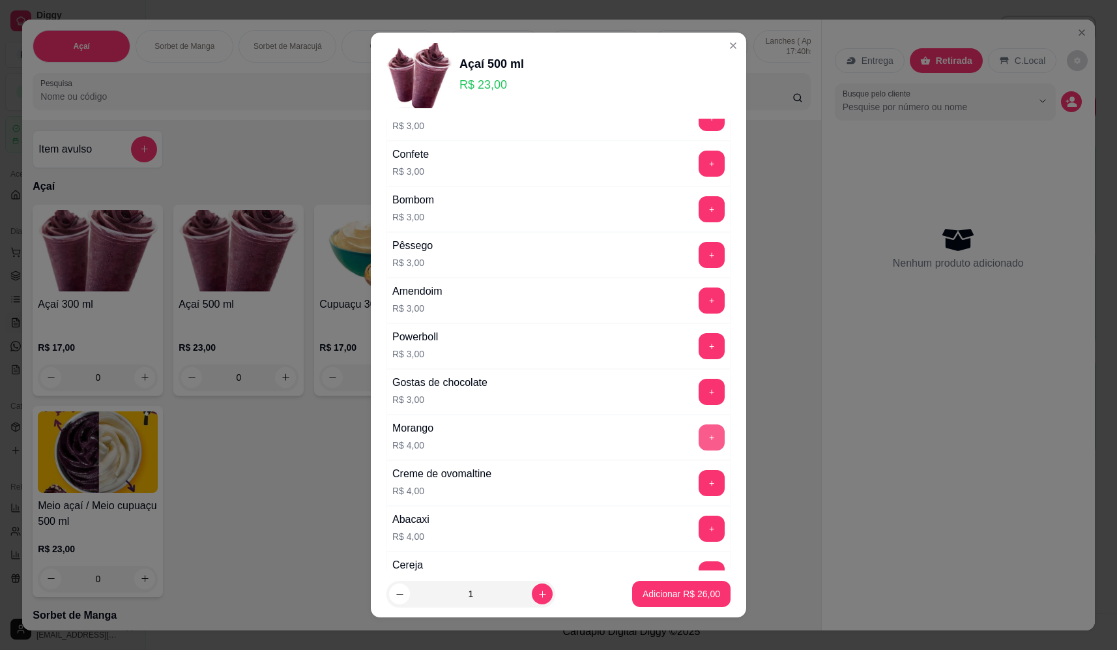
click at [698, 431] on button "+" at bounding box center [711, 437] width 26 height 26
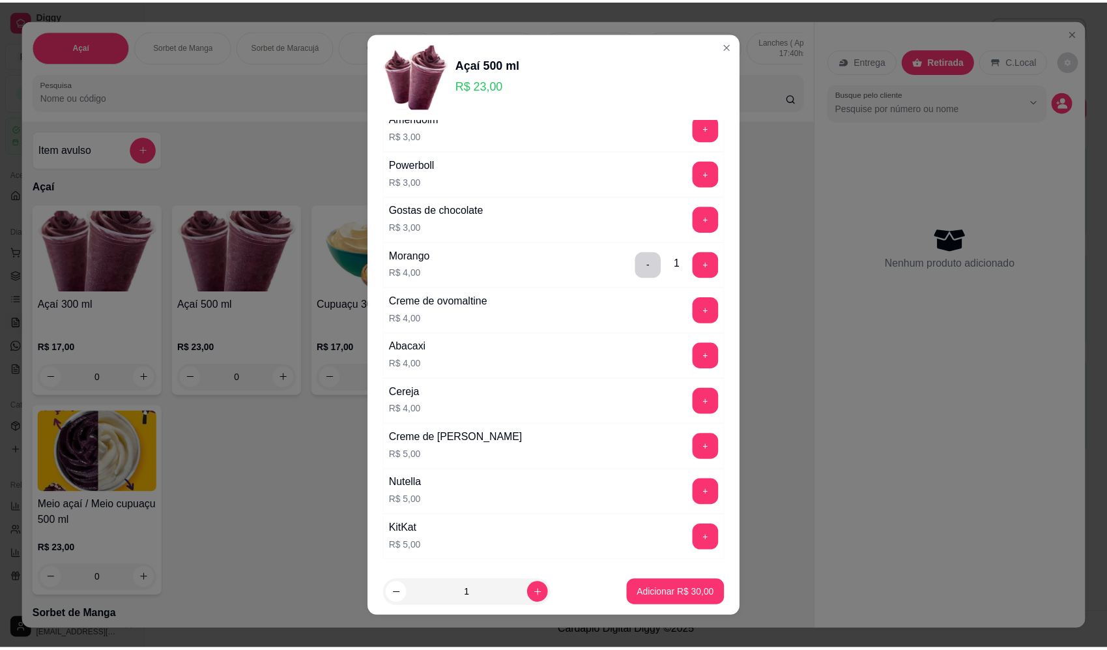
scroll to position [586, 0]
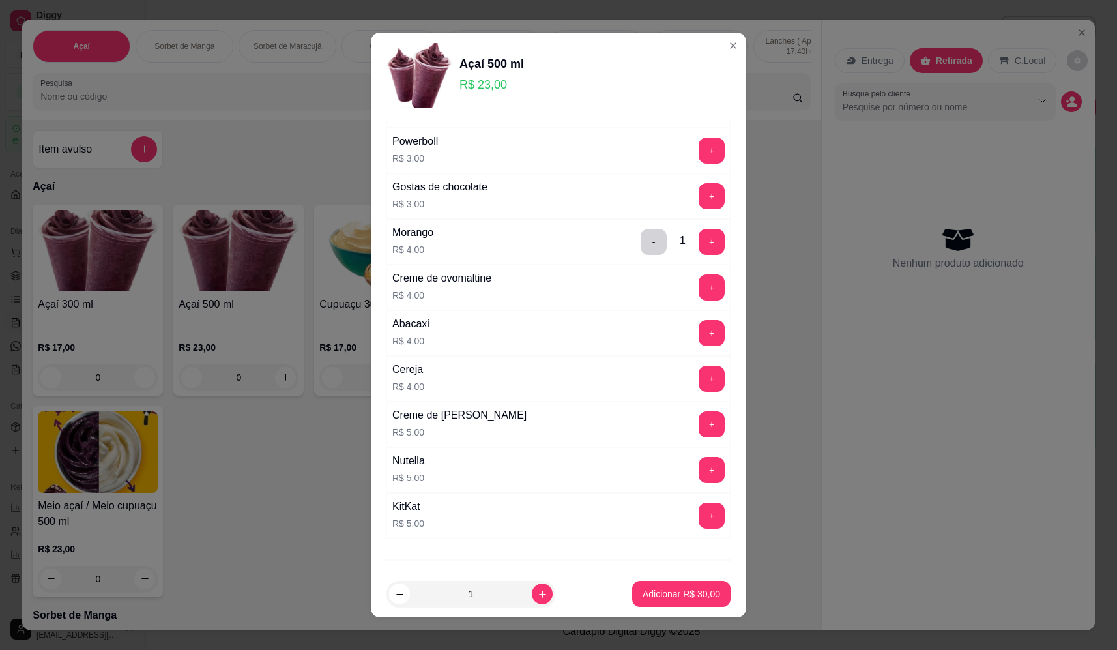
click at [698, 422] on button "+" at bounding box center [711, 424] width 26 height 26
click at [699, 466] on button "+" at bounding box center [711, 469] width 25 height 25
click at [671, 595] on p "Adicionar R$ 40,00" at bounding box center [681, 593] width 78 height 13
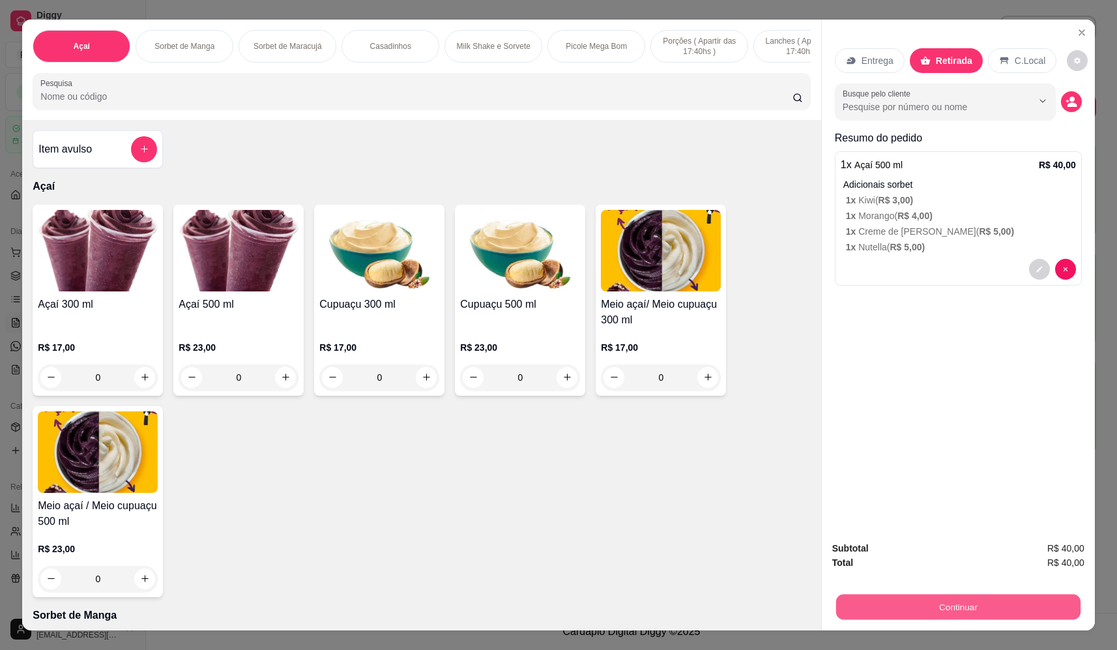
click at [925, 620] on div "Continuar" at bounding box center [958, 604] width 252 height 29
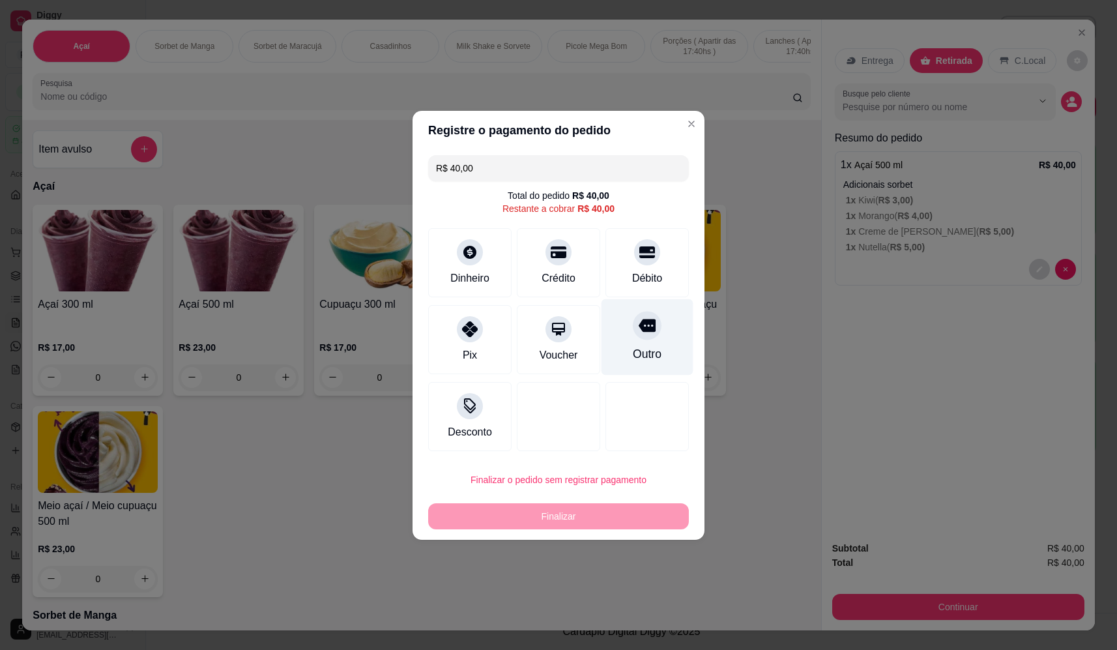
click at [641, 336] on div at bounding box center [647, 325] width 29 height 29
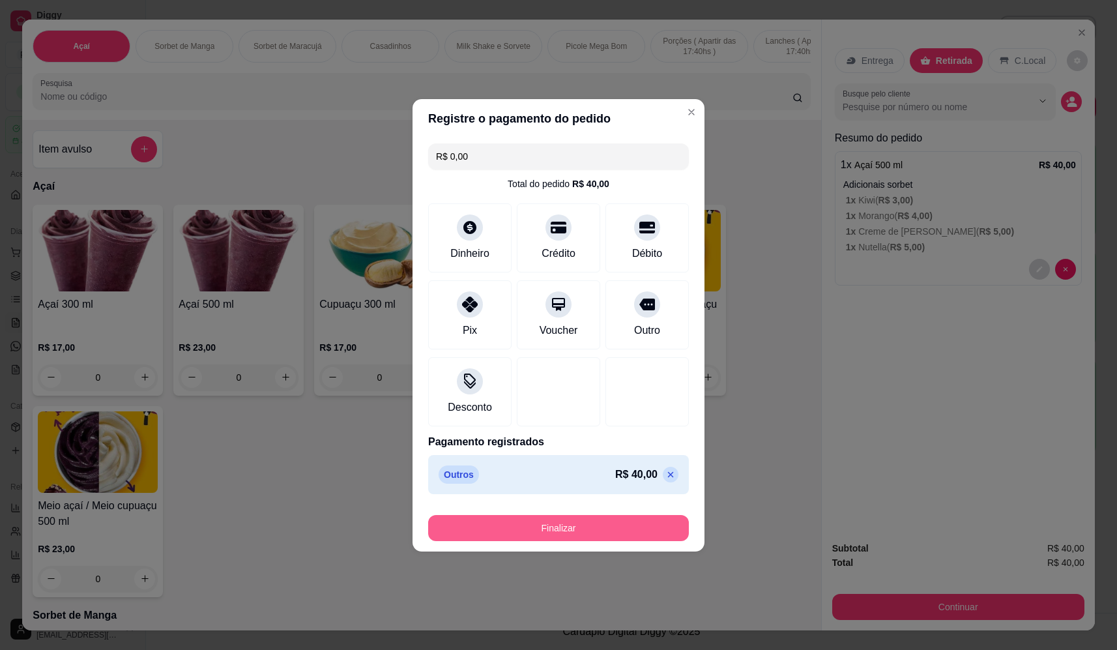
click at [646, 536] on button "Finalizar" at bounding box center [558, 528] width 261 height 26
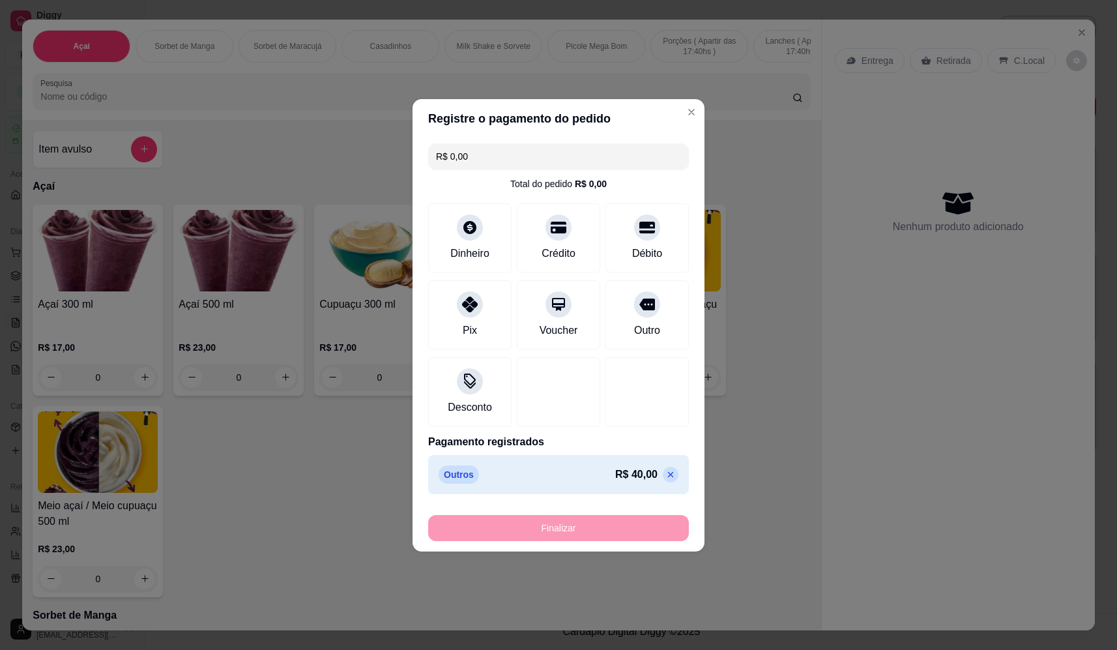
type input "-R$ 40,00"
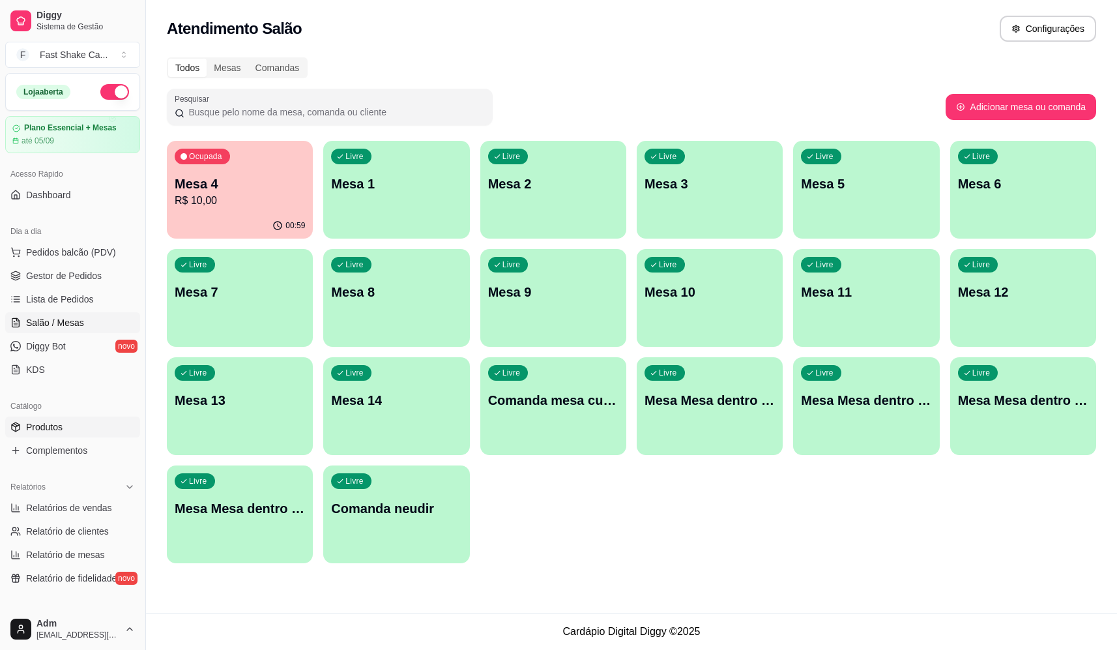
click at [64, 424] on link "Produtos" at bounding box center [72, 426] width 135 height 21
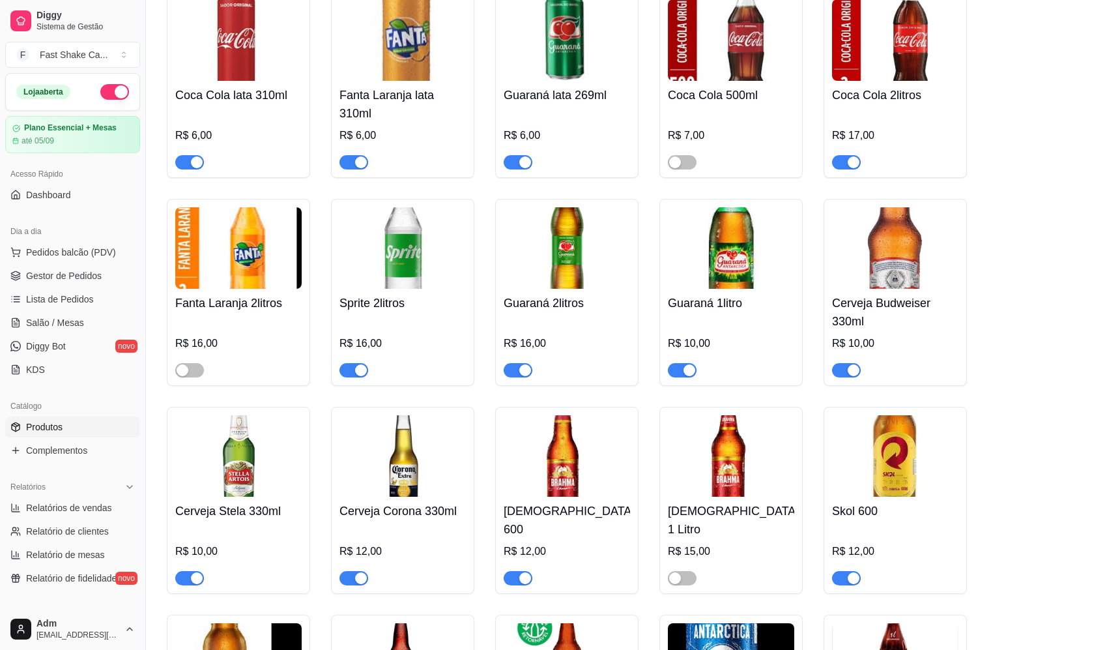
scroll to position [5669, 0]
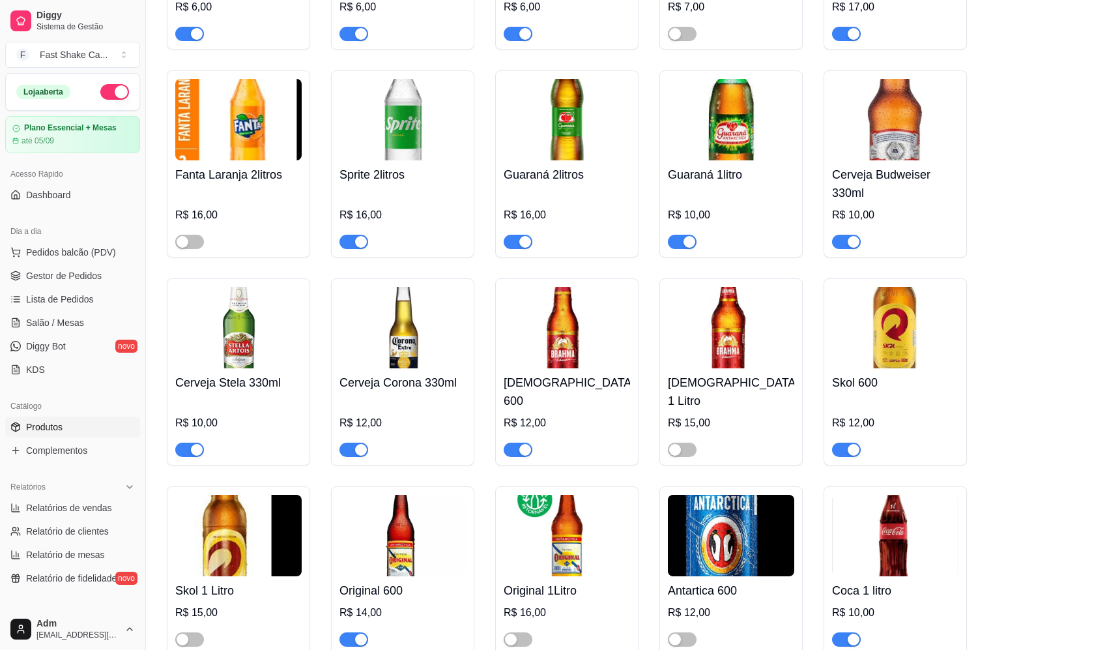
click at [690, 238] on div "button" at bounding box center [690, 242] width 12 height 12
click at [61, 324] on span "Salão / Mesas" at bounding box center [55, 322] width 58 height 13
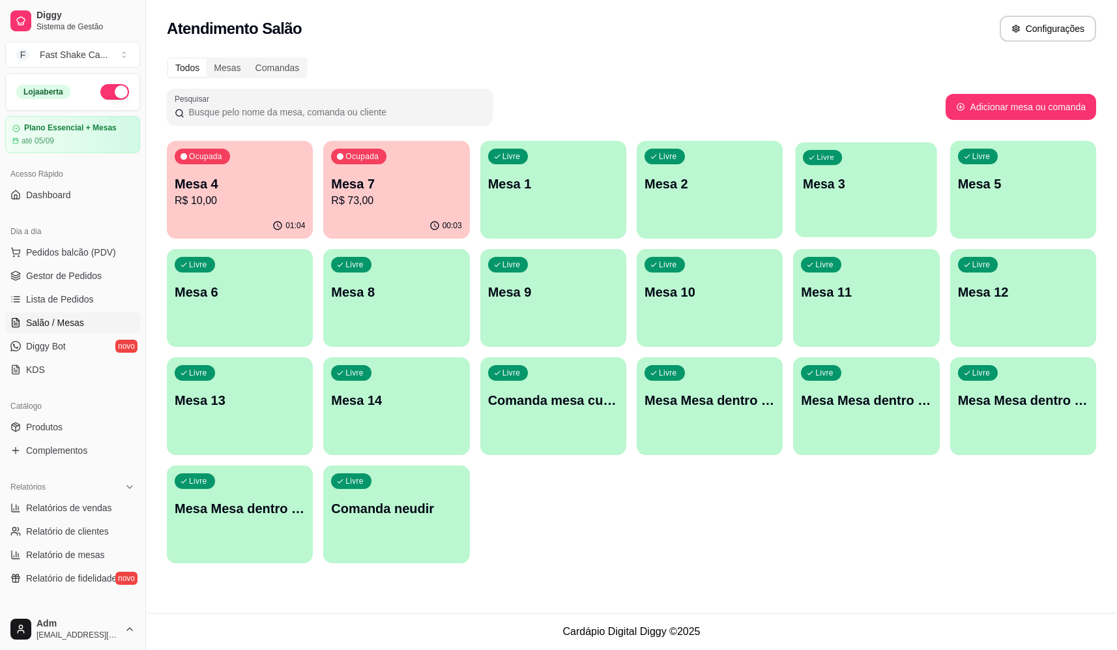
click at [835, 183] on p "Mesa 3" at bounding box center [866, 184] width 126 height 18
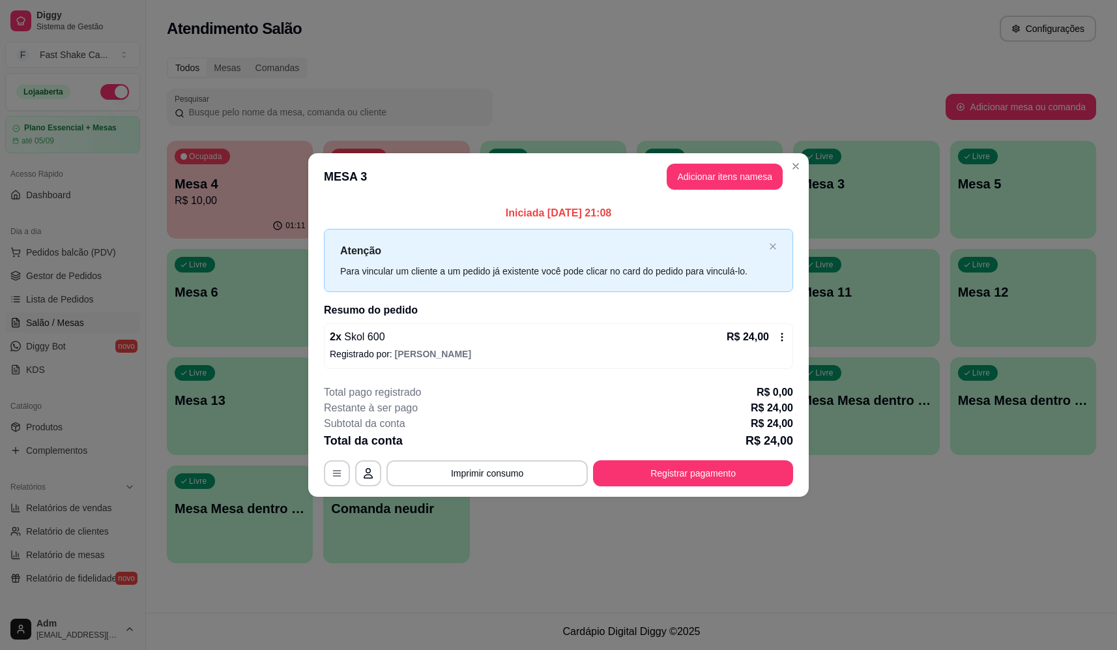
click at [523, 346] on div "2 x Skol 600 R$ 24,00 Registrado por: Maria Eduarda" at bounding box center [558, 346] width 469 height 46
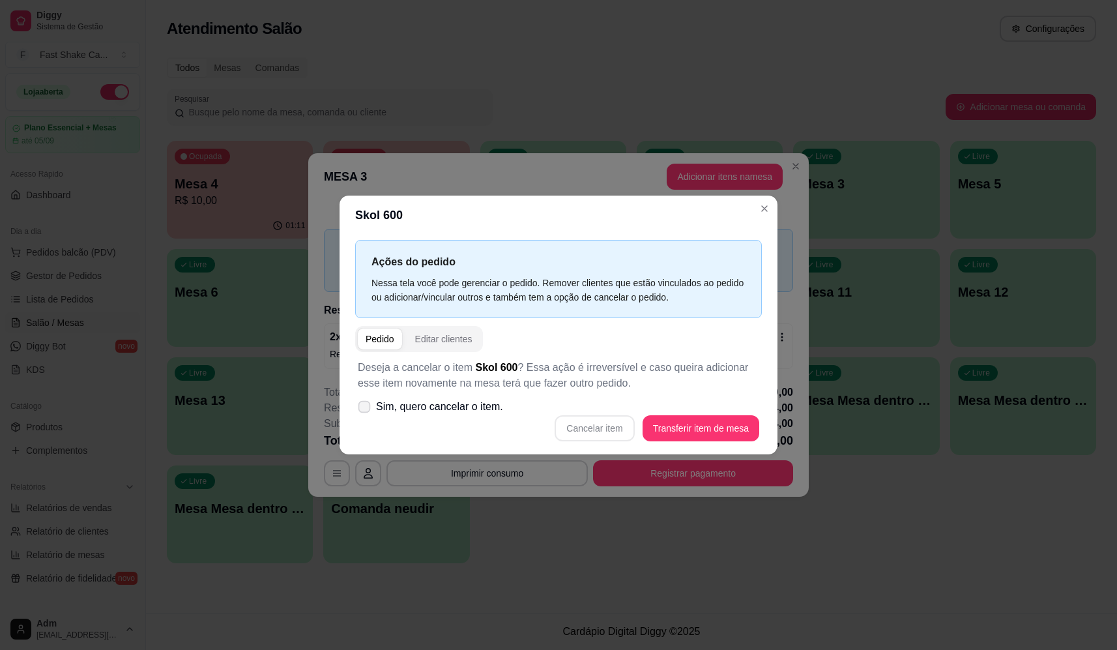
click at [467, 409] on span "Sim, quero cancelar o item." at bounding box center [439, 407] width 127 height 16
click at [366, 409] on input "Sim, quero cancelar o item." at bounding box center [361, 413] width 8 height 8
checkbox input "true"
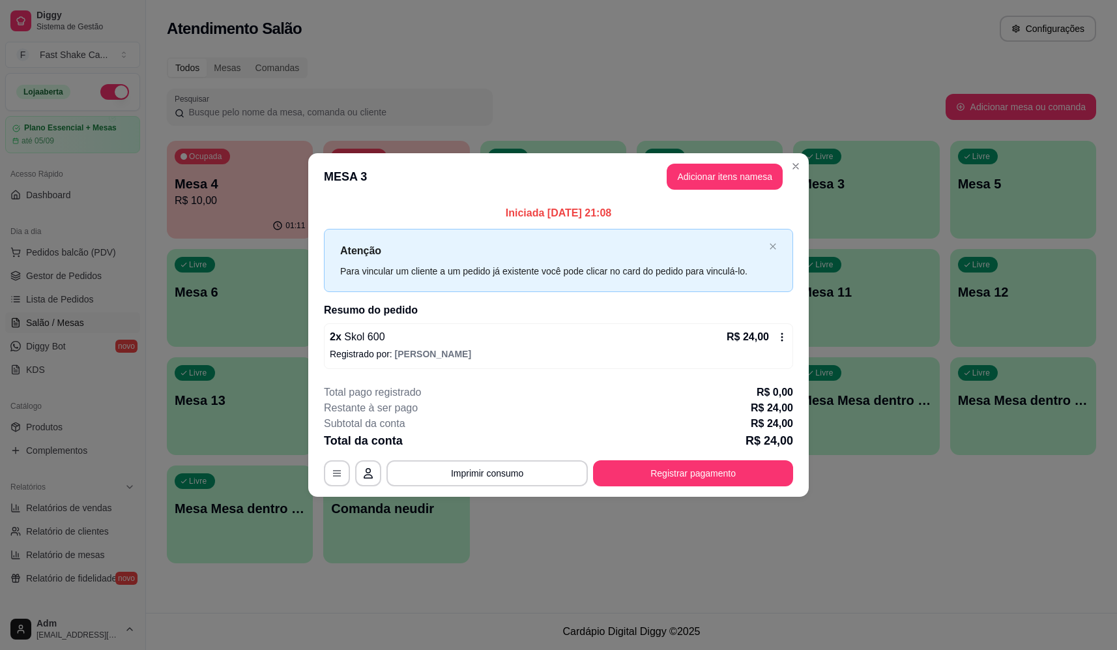
click at [481, 353] on p "Registrado por: Maria Eduarda" at bounding box center [558, 353] width 457 height 13
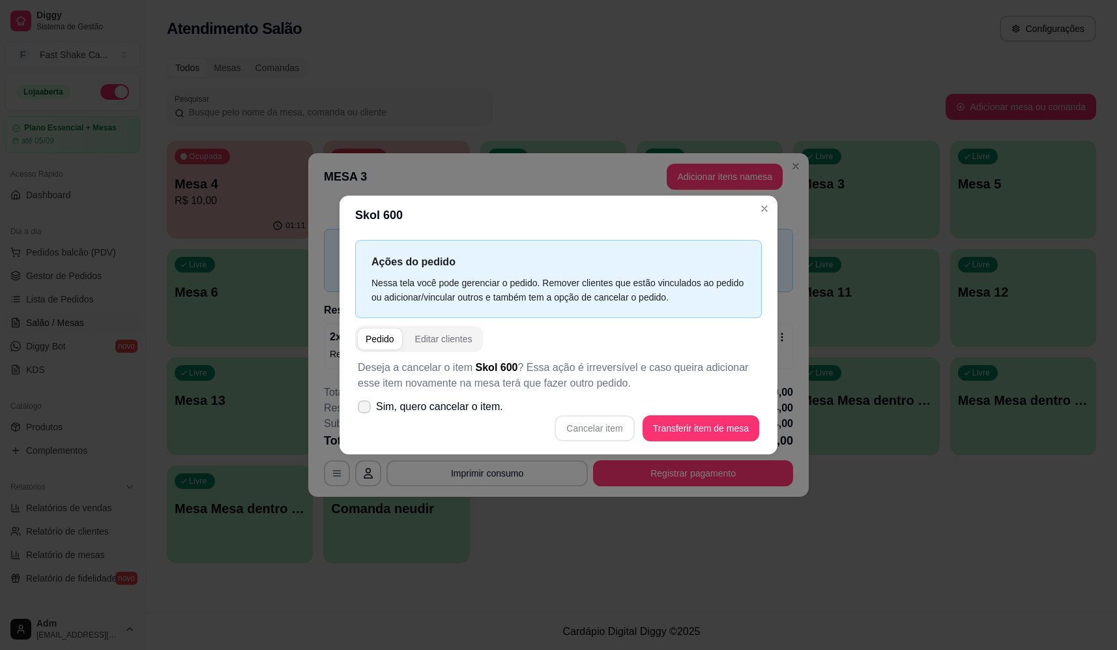
click at [388, 405] on span "Sim, quero cancelar o item." at bounding box center [439, 407] width 127 height 16
click at [366, 409] on input "Sim, quero cancelar o item." at bounding box center [361, 413] width 8 height 8
checkbox input "true"
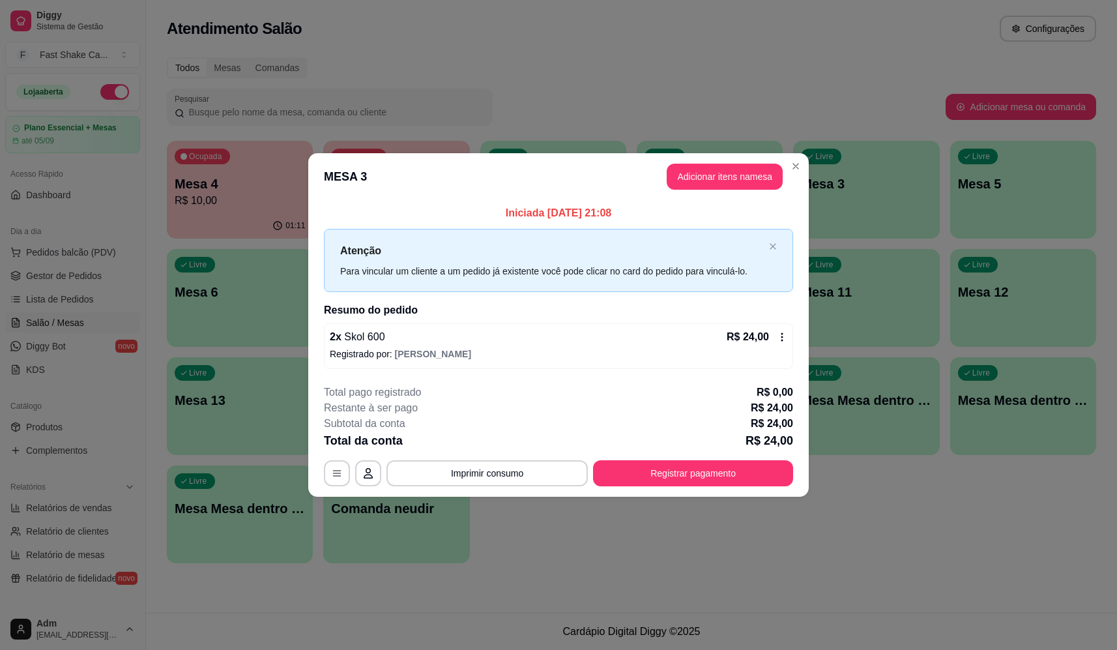
click at [717, 349] on p "Registrado por: Maria Eduarda" at bounding box center [558, 353] width 457 height 13
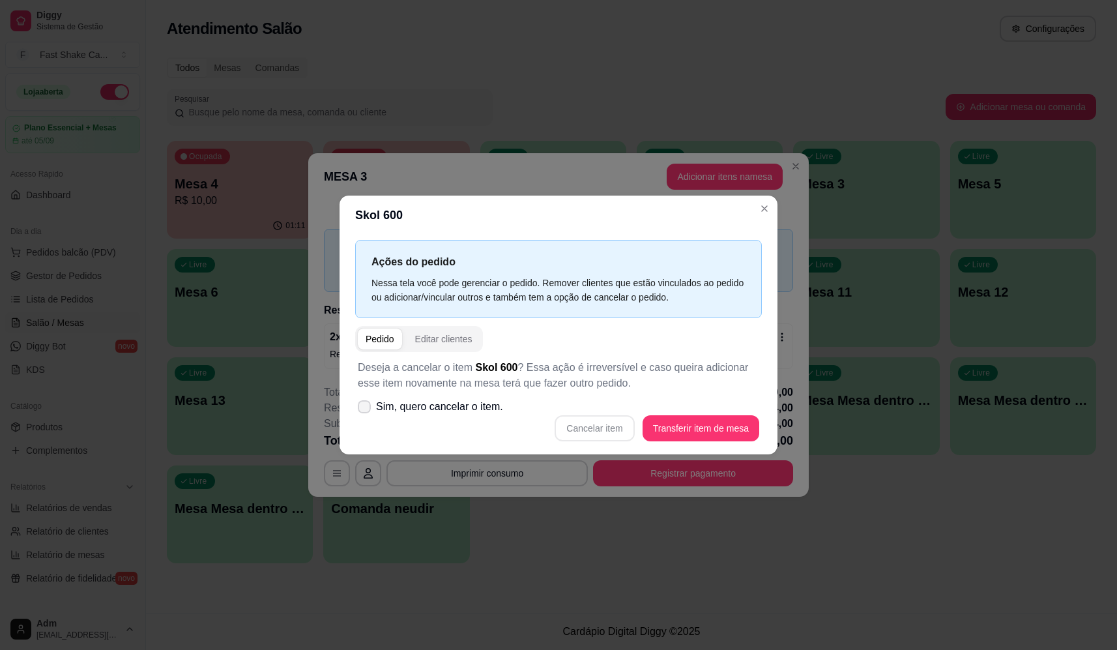
click at [469, 409] on span "Sim, quero cancelar o item." at bounding box center [439, 407] width 127 height 16
click at [366, 409] on input "Sim, quero cancelar o item." at bounding box center [361, 413] width 8 height 8
checkbox input "true"
click at [592, 431] on button "Cancelar item" at bounding box center [593, 428] width 79 height 26
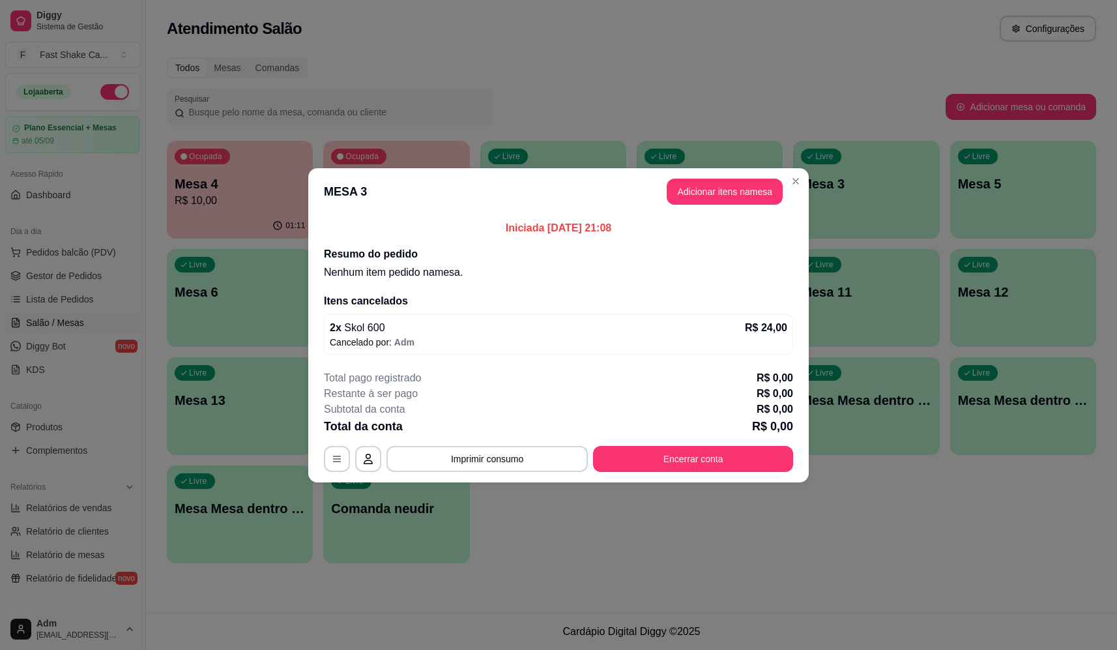
click at [727, 199] on button "Adicionar itens na mesa" at bounding box center [725, 192] width 116 height 26
click at [320, 97] on div at bounding box center [421, 91] width 762 height 26
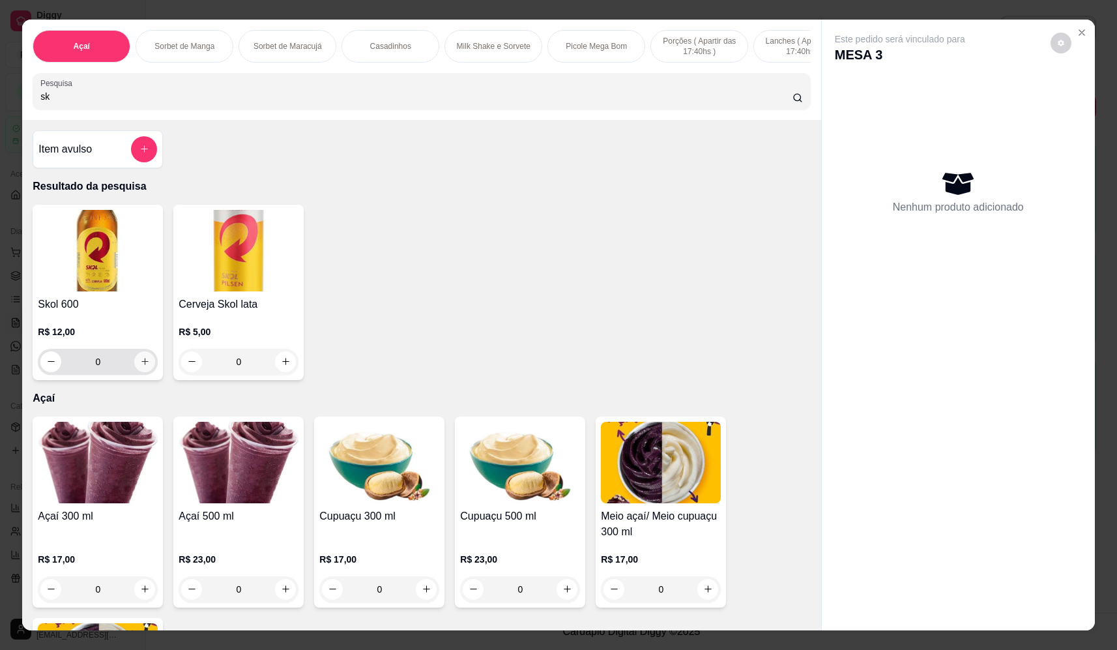
type input "sk"
click at [141, 366] on icon "increase-product-quantity" at bounding box center [144, 361] width 7 height 7
type input "1"
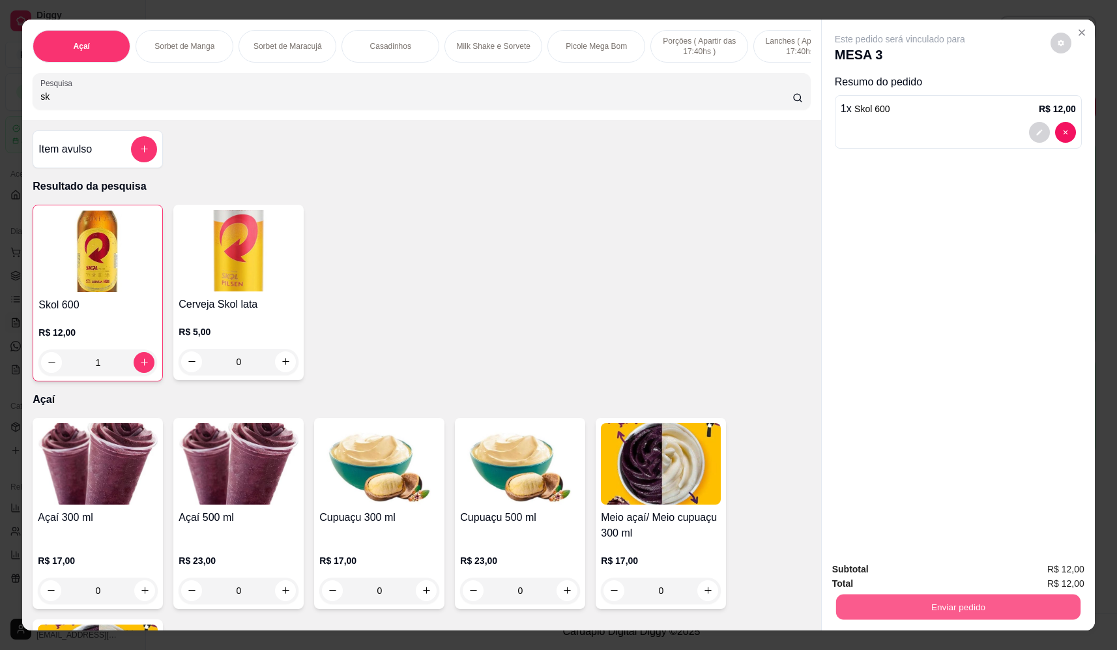
click at [927, 607] on button "Enviar pedido" at bounding box center [958, 606] width 244 height 25
click at [915, 573] on button "Não registrar e enviar pedido" at bounding box center [915, 574] width 132 height 24
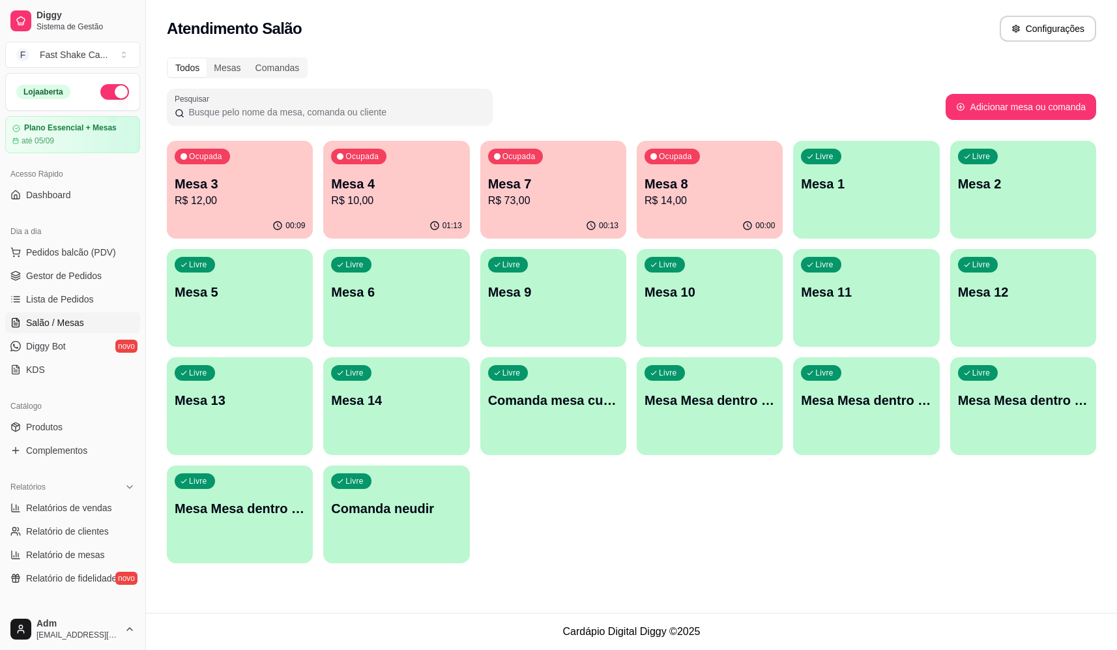
click at [397, 199] on p "R$ 10,00" at bounding box center [396, 201] width 130 height 16
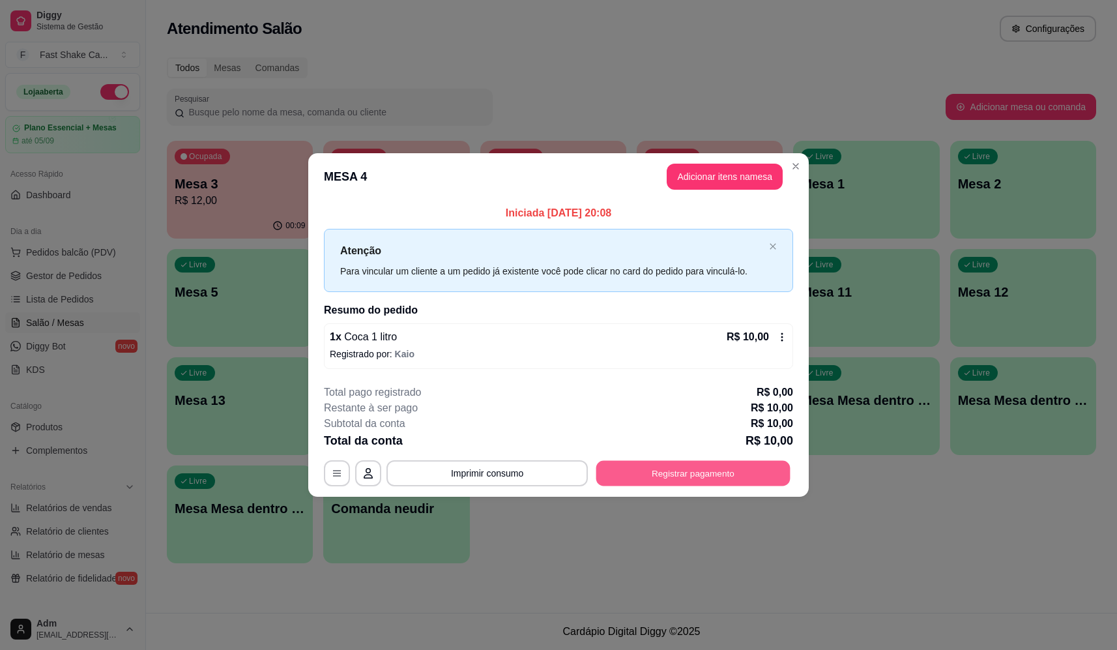
click at [708, 467] on button "Registrar pagamento" at bounding box center [693, 473] width 194 height 25
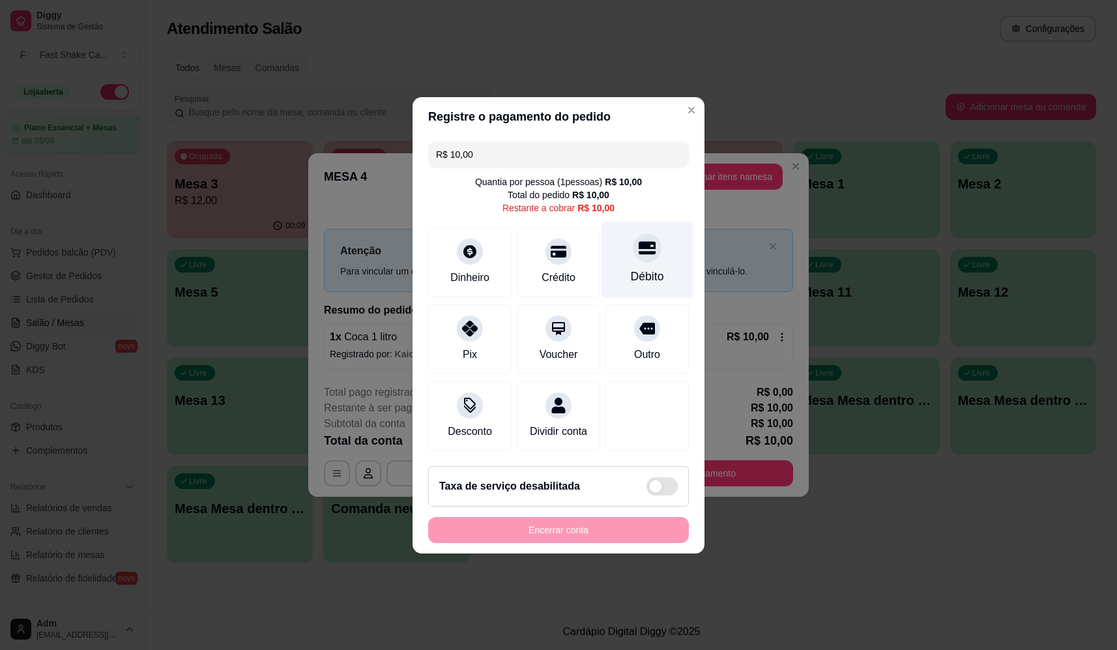
click at [640, 241] on icon at bounding box center [647, 247] width 17 height 13
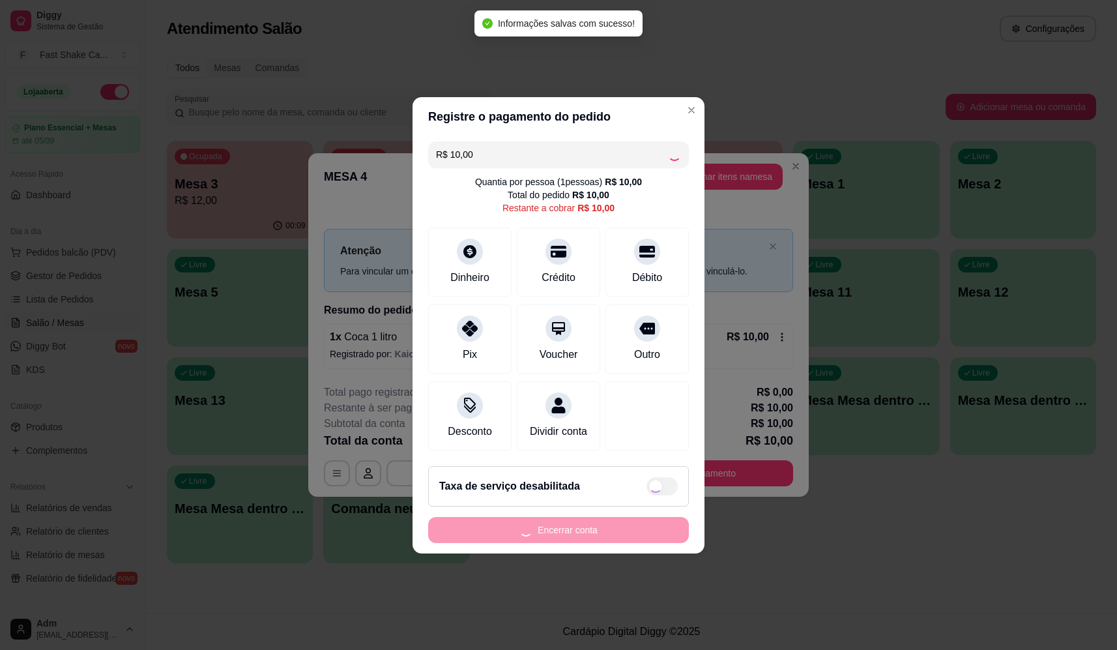
type input "R$ 0,00"
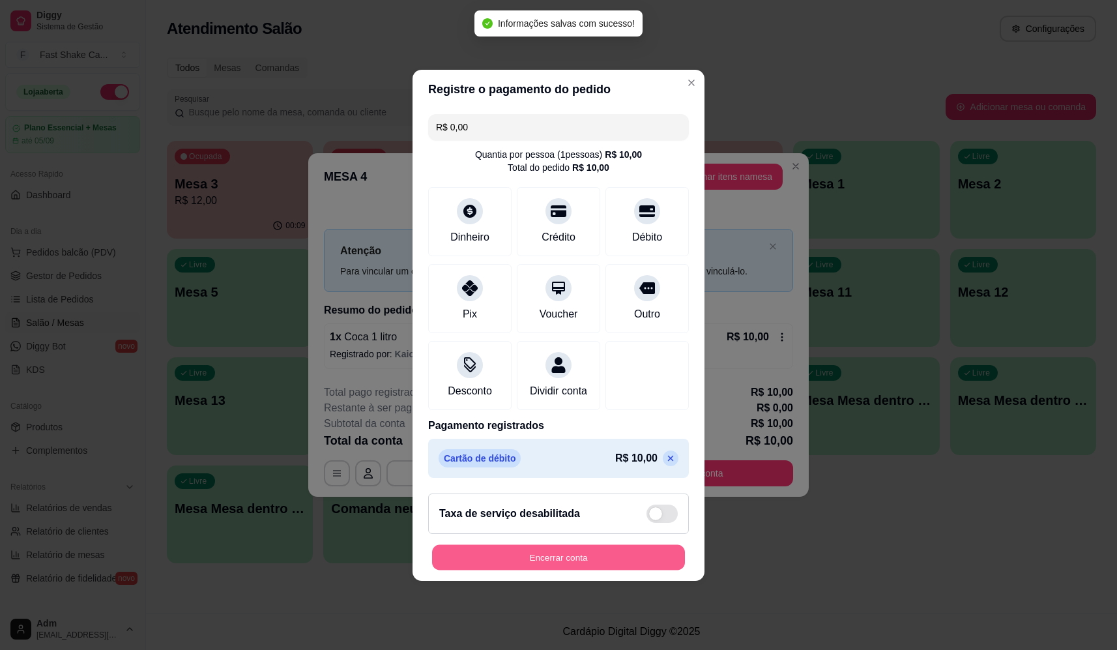
click at [606, 561] on button "Encerrar conta" at bounding box center [558, 556] width 253 height 25
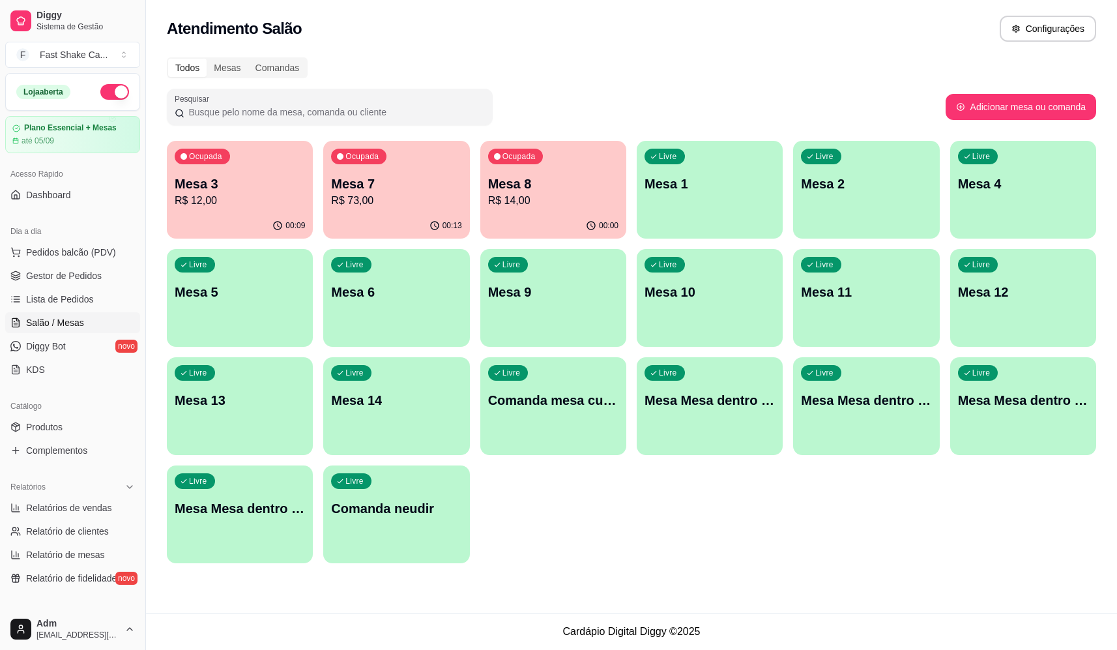
click at [558, 213] on button "Ocupada Mesa 8 R$ 14,00 00:00" at bounding box center [553, 190] width 146 height 98
click at [109, 250] on span "Pedidos balcão (PDV)" at bounding box center [71, 252] width 90 height 13
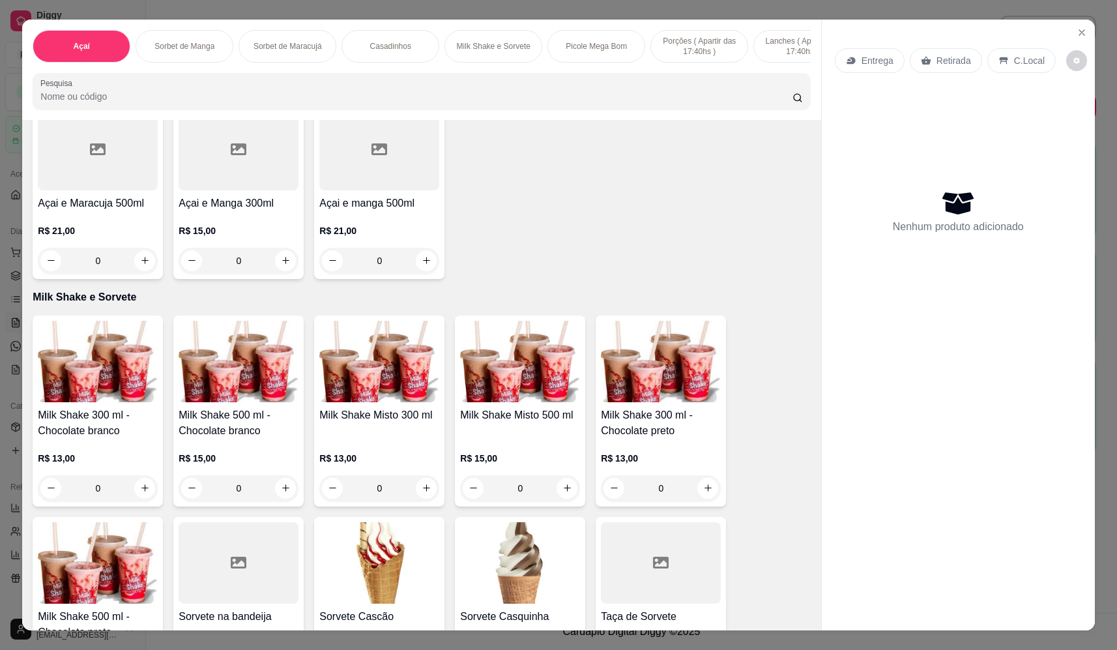
scroll to position [1173, 0]
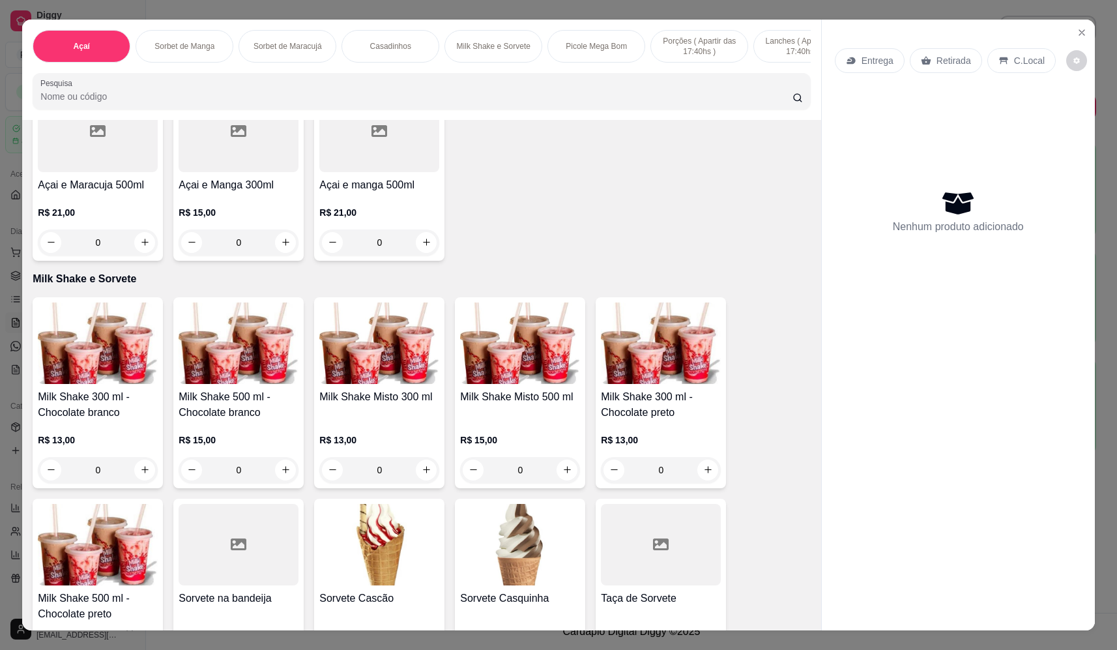
click at [565, 483] on div "0" at bounding box center [520, 470] width 120 height 26
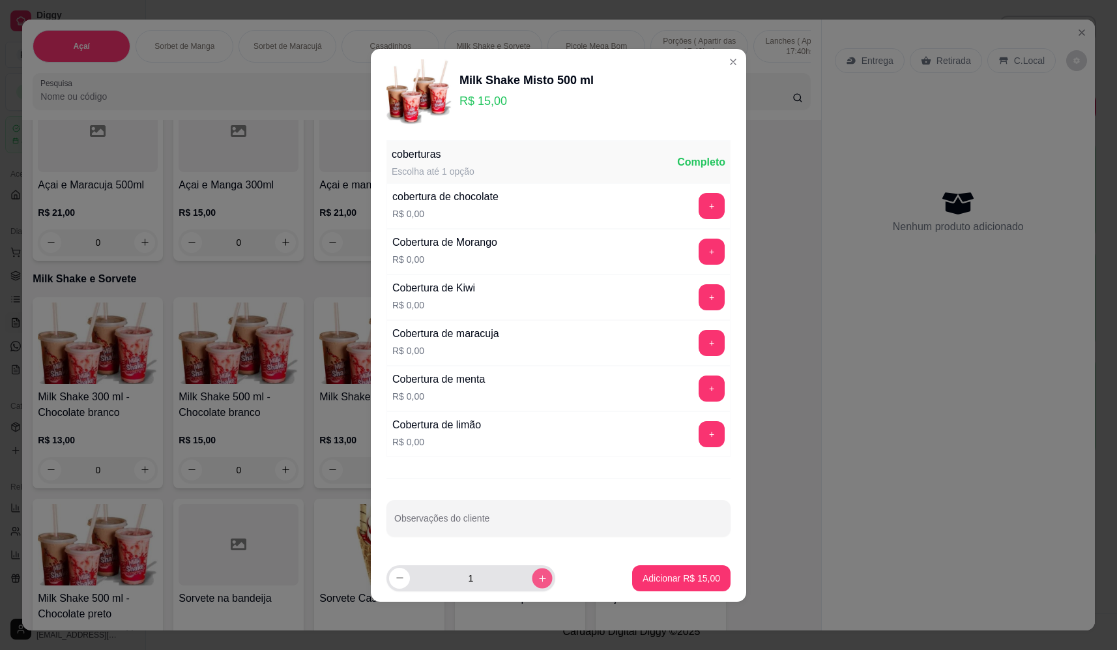
click at [538, 576] on icon "increase-product-quantity" at bounding box center [543, 578] width 10 height 10
type input "2"
click at [653, 584] on p "Adicionar R$ 30,00" at bounding box center [681, 577] width 78 height 13
type input "2"
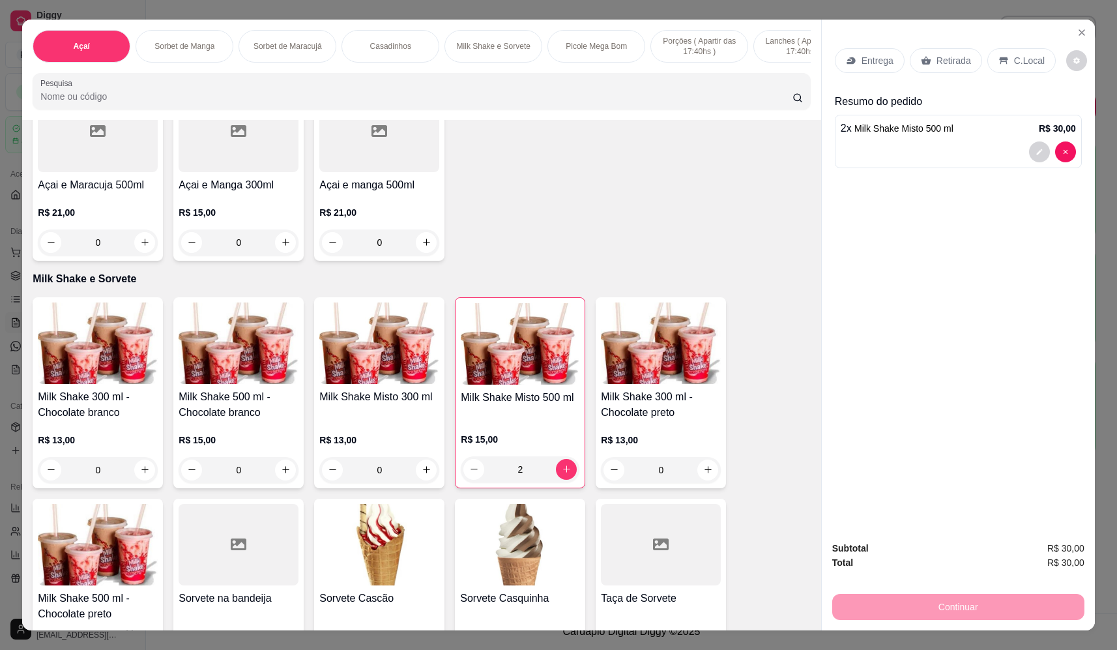
click at [874, 59] on p "Entrega" at bounding box center [877, 60] width 32 height 13
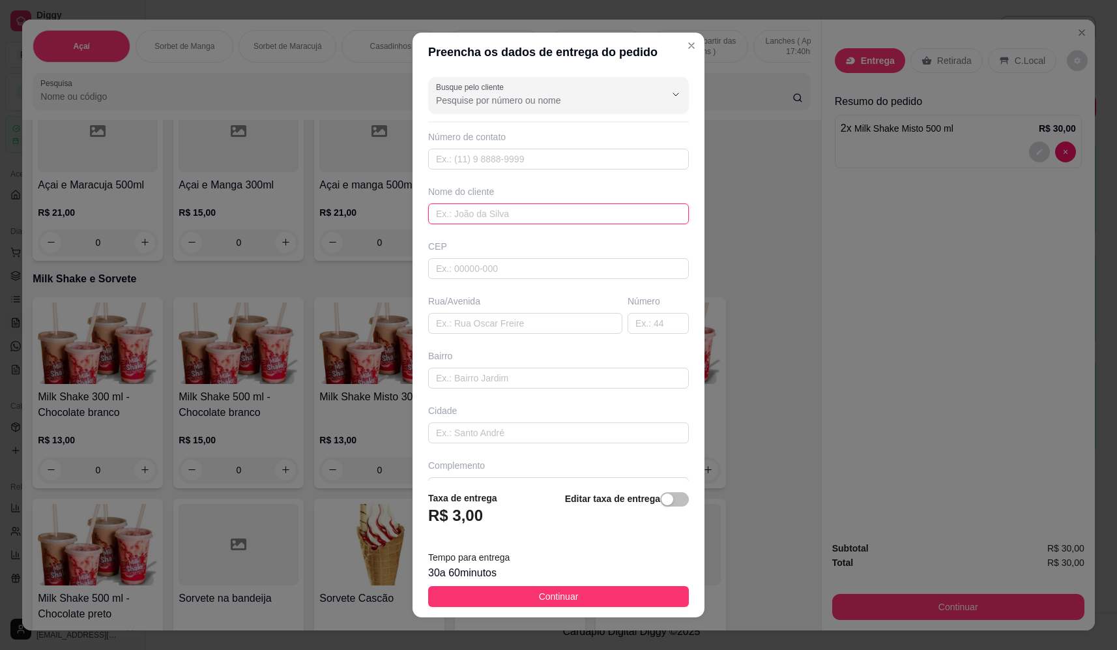
click at [541, 215] on input "text" at bounding box center [558, 213] width 261 height 21
type input "dani"
click at [535, 323] on input "text" at bounding box center [525, 323] width 194 height 21
click at [507, 324] on input "text" at bounding box center [525, 323] width 194 height 21
paste input "RUA PORTO PRINCIPE 1682"
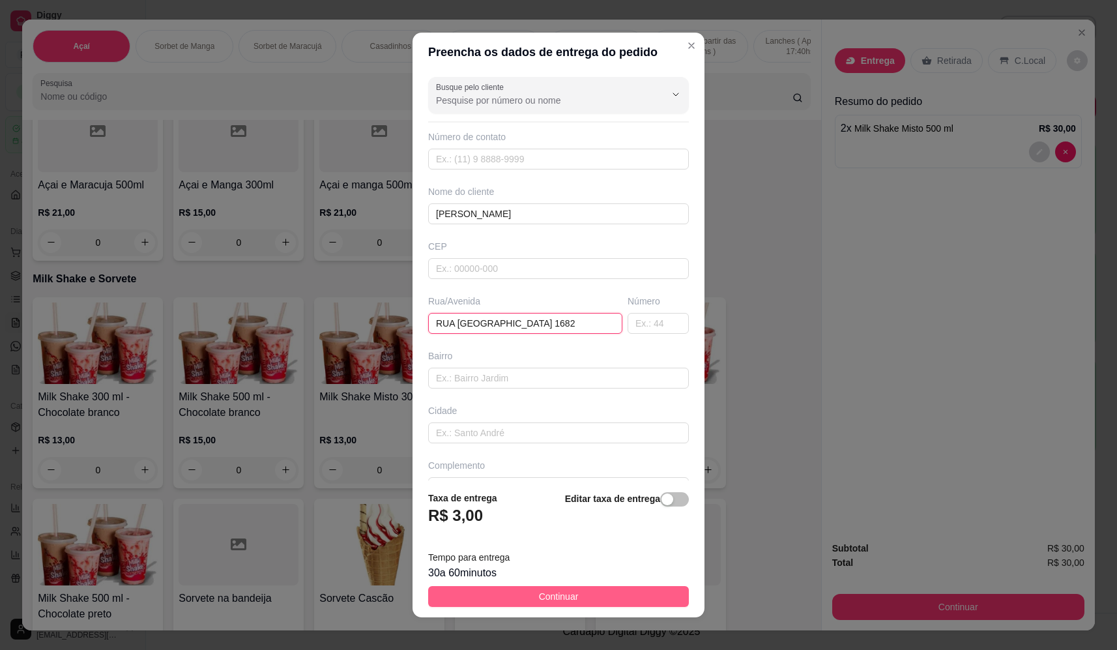
type input "RUA PORTO PRINCIPE 1682"
click at [612, 594] on button "Continuar" at bounding box center [558, 596] width 261 height 21
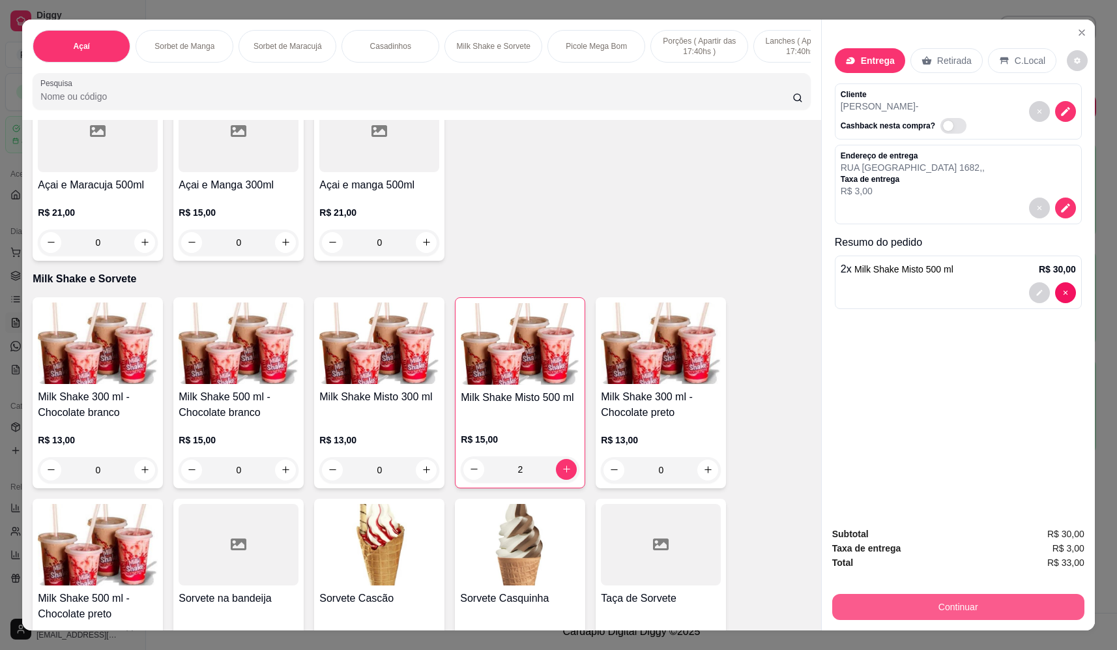
click at [974, 608] on button "Continuar" at bounding box center [958, 607] width 252 height 26
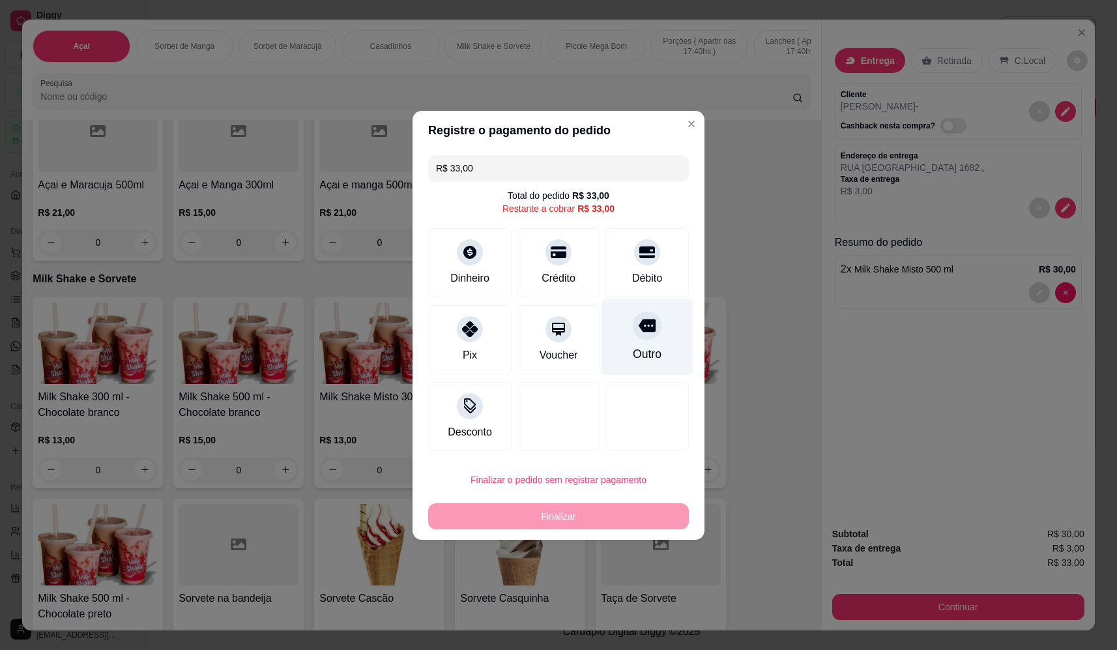
drag, startPoint x: 654, startPoint y: 270, endPoint x: 665, endPoint y: 326, distance: 56.4
click at [654, 270] on div "Débito" at bounding box center [647, 278] width 30 height 16
type input "R$ 0,00"
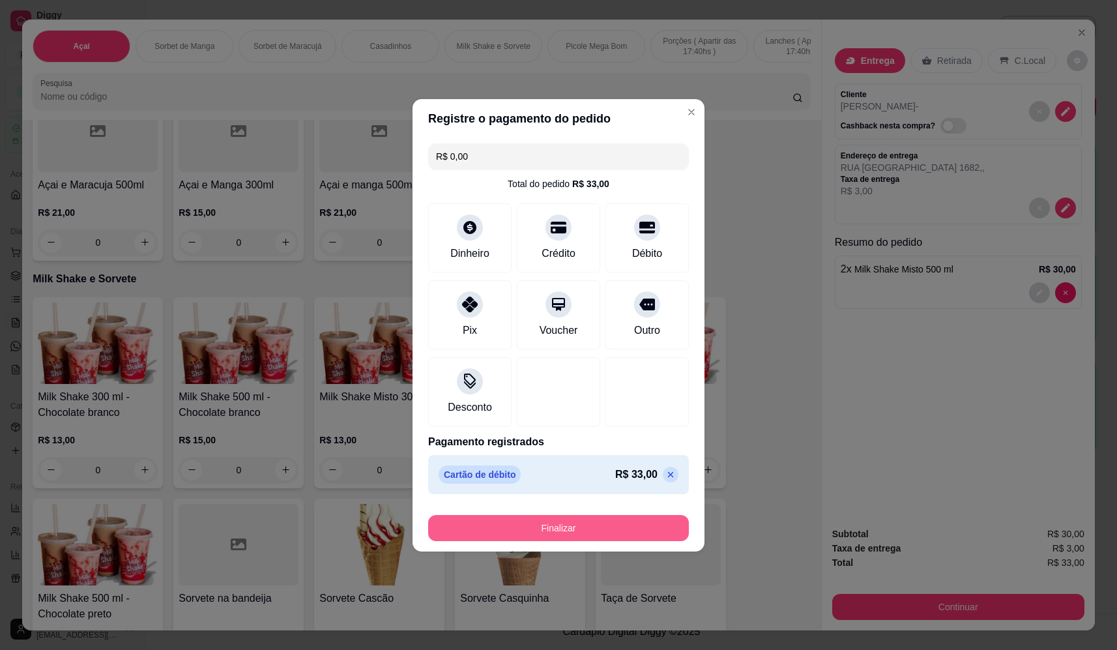
click at [629, 516] on button "Finalizar" at bounding box center [558, 528] width 261 height 26
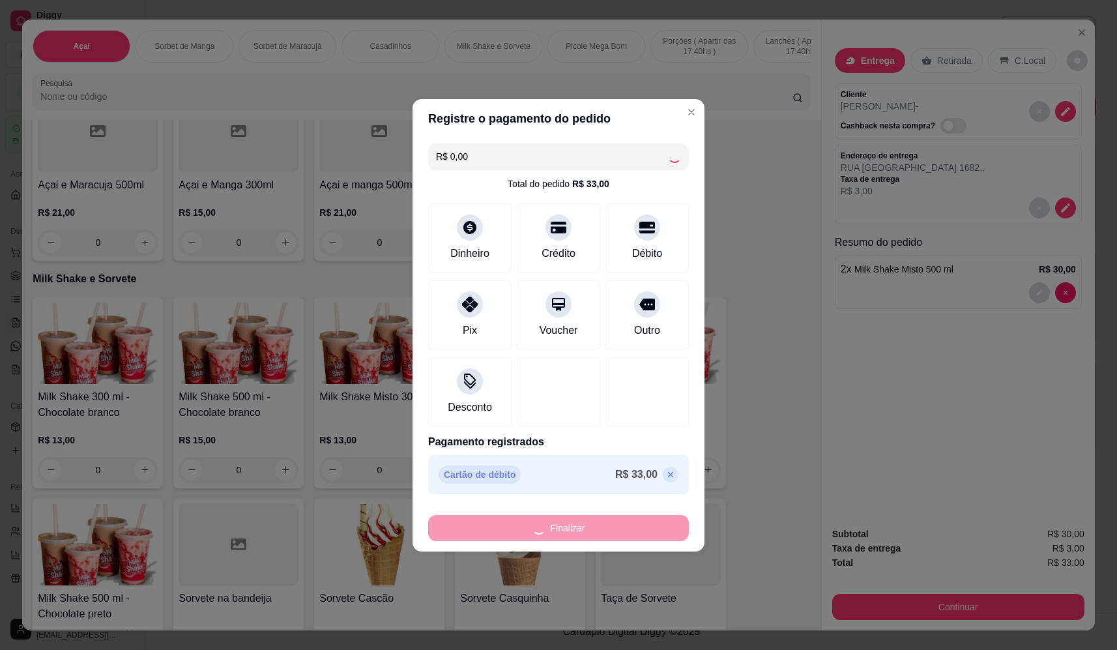
type input "0"
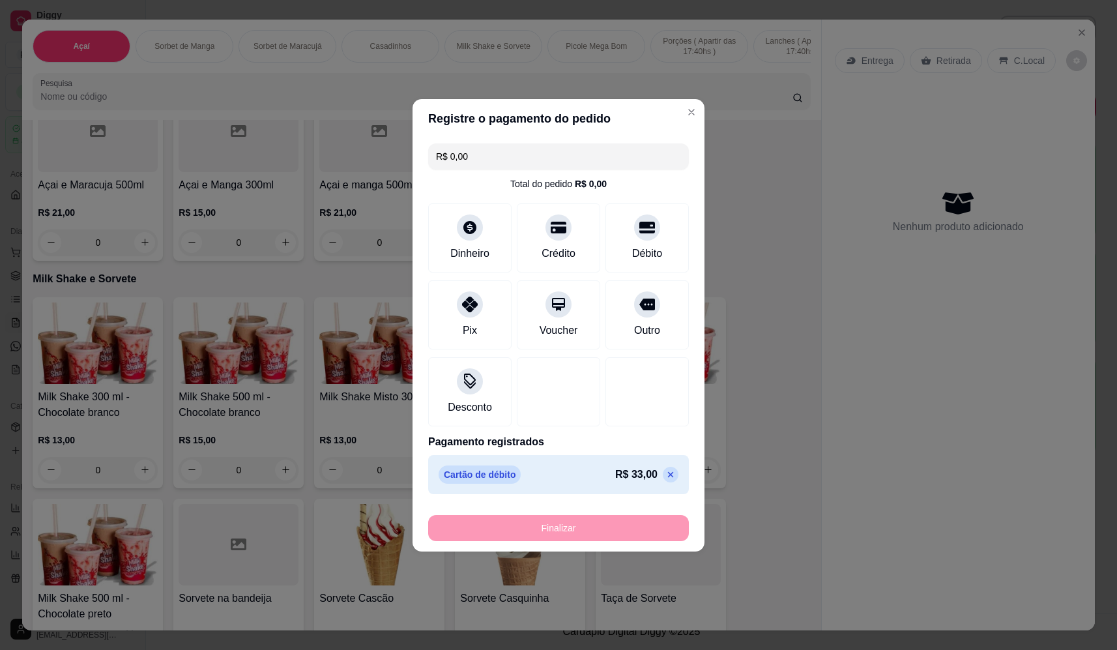
type input "-R$ 33,00"
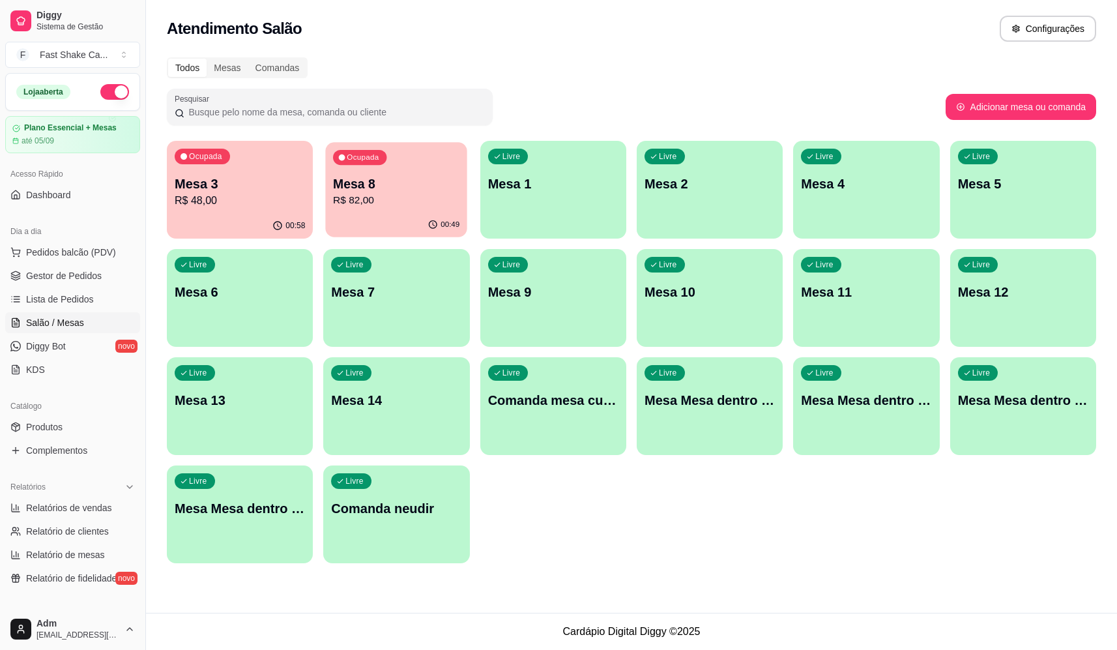
click at [406, 222] on div "00:49" at bounding box center [397, 224] width 142 height 25
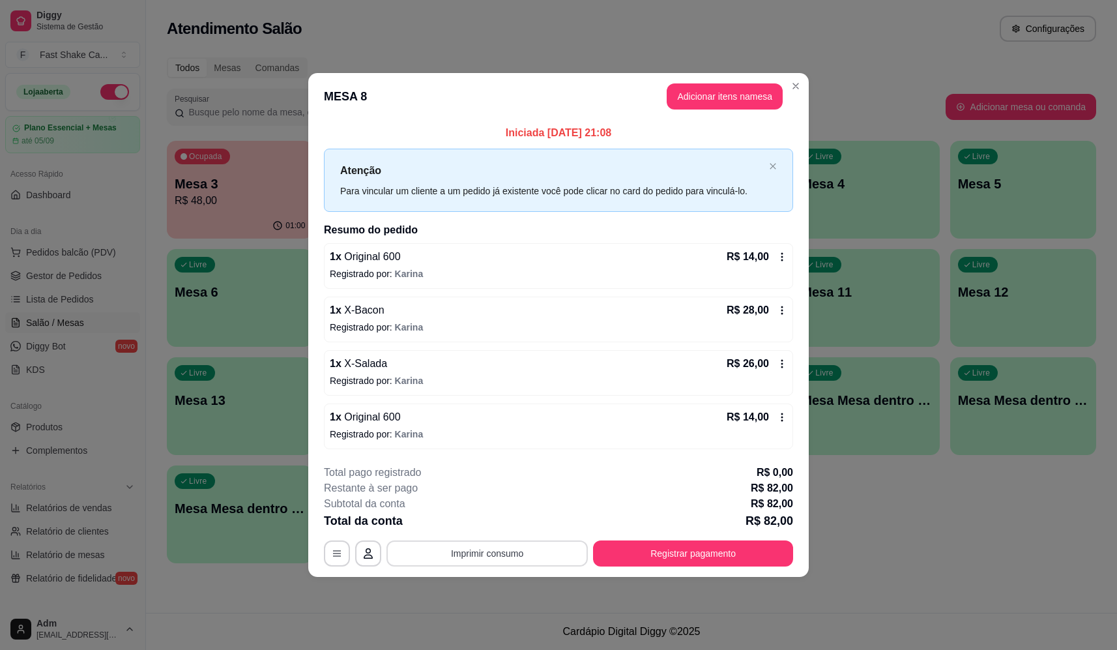
click at [515, 539] on div "**********" at bounding box center [558, 516] width 469 height 102
click at [492, 551] on button "Imprimir consumo" at bounding box center [486, 553] width 201 height 26
drag, startPoint x: 489, startPoint y: 407, endPoint x: 488, endPoint y: 419, distance: 12.4
click at [489, 418] on div "Escolha a impressora BALCÃO COZINHA LANCHES COZINHA AÇAI BALCÃO MILK SHAKE SUCO…" at bounding box center [491, 477] width 90 height 119
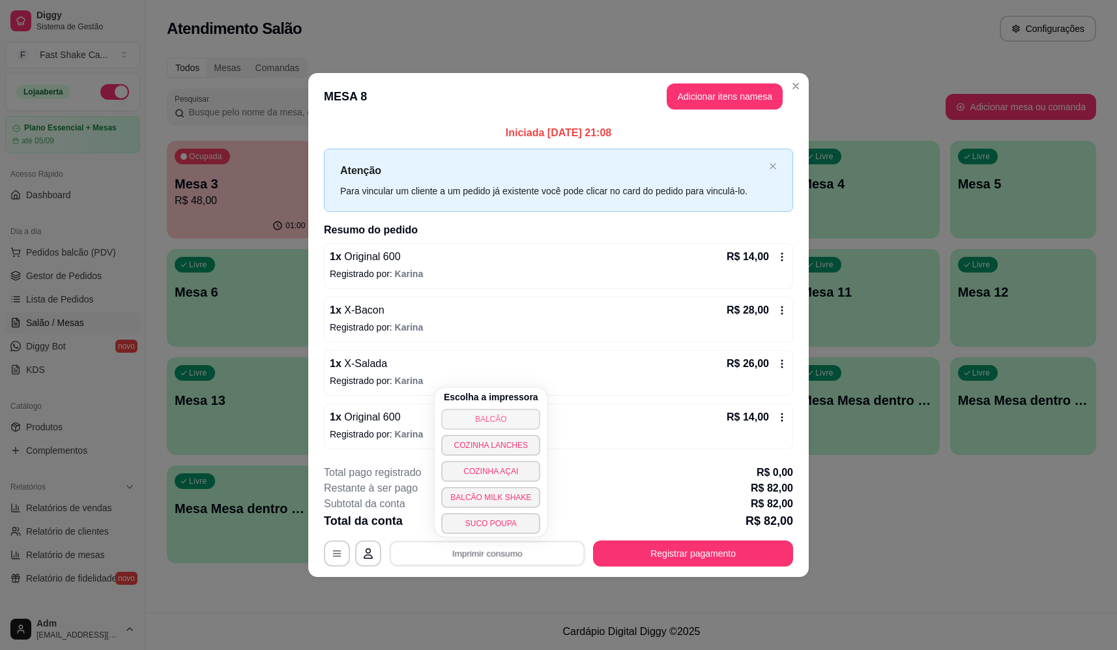
click at [487, 422] on button "BALCÃO" at bounding box center [490, 419] width 99 height 21
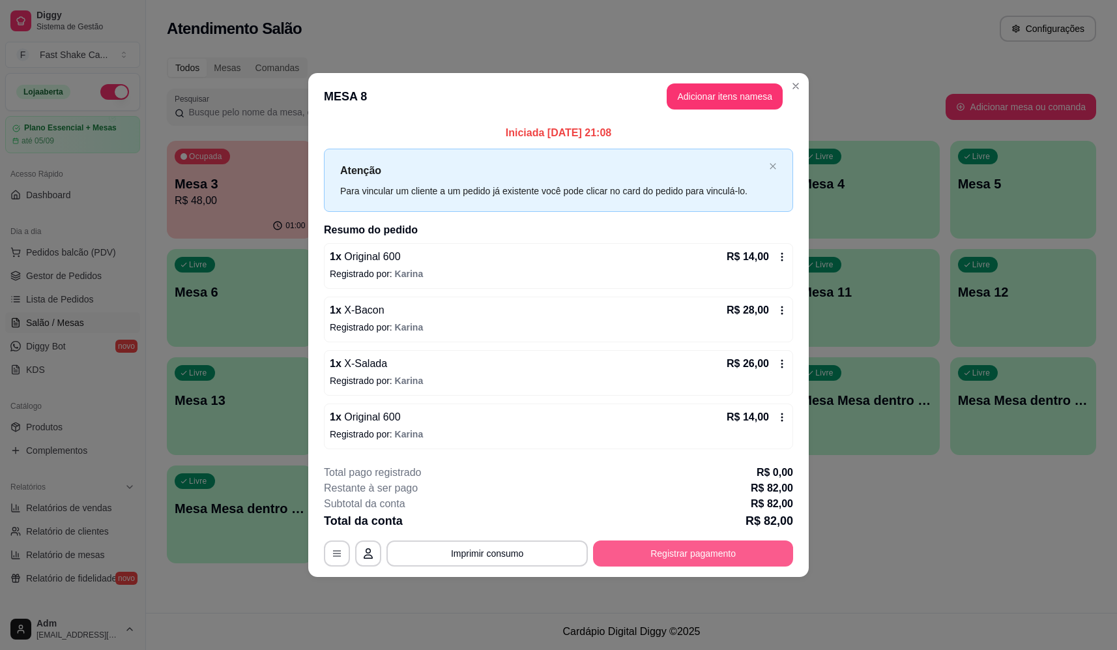
click at [694, 558] on button "Registrar pagamento" at bounding box center [693, 553] width 200 height 26
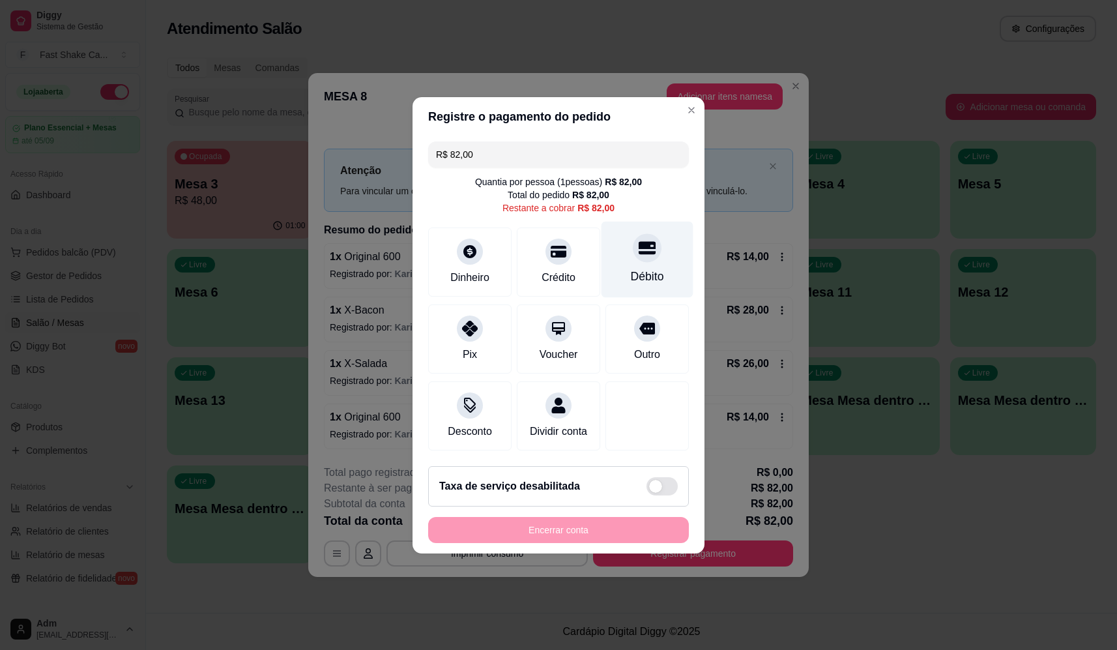
click at [650, 244] on div at bounding box center [647, 247] width 29 height 29
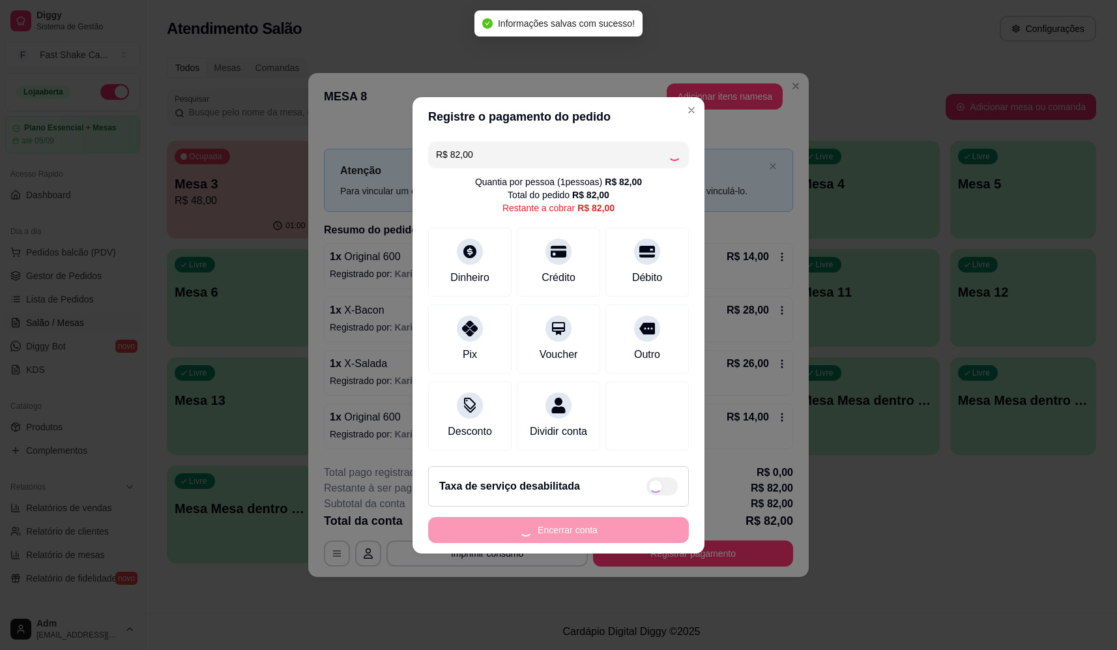
type input "R$ 0,00"
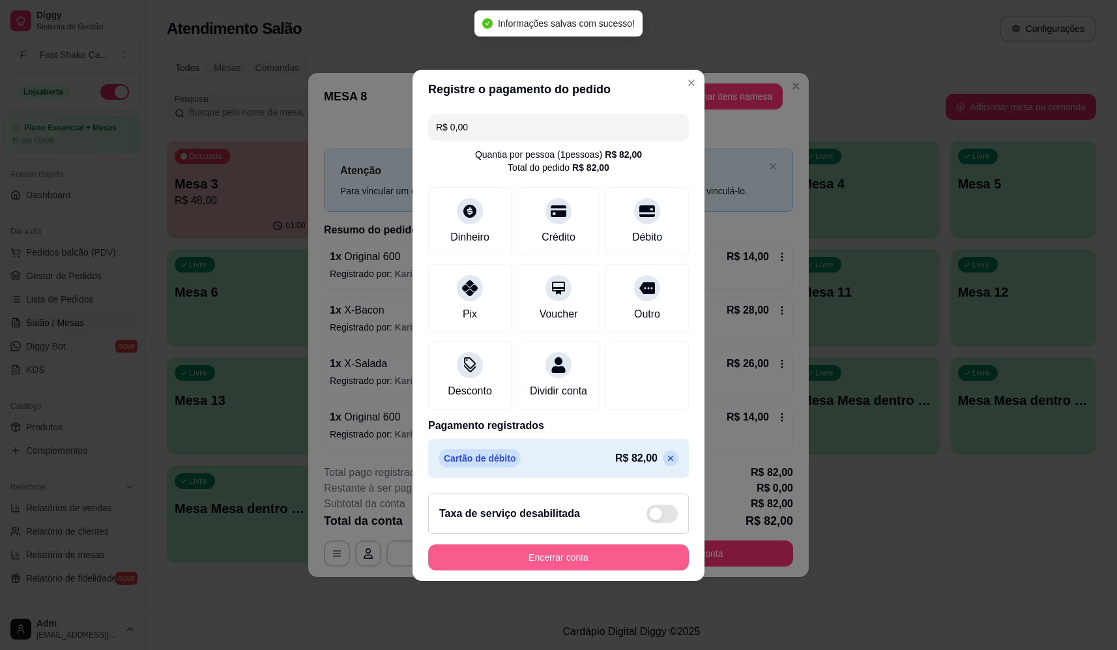
click at [604, 553] on button "Encerrar conta" at bounding box center [558, 557] width 261 height 26
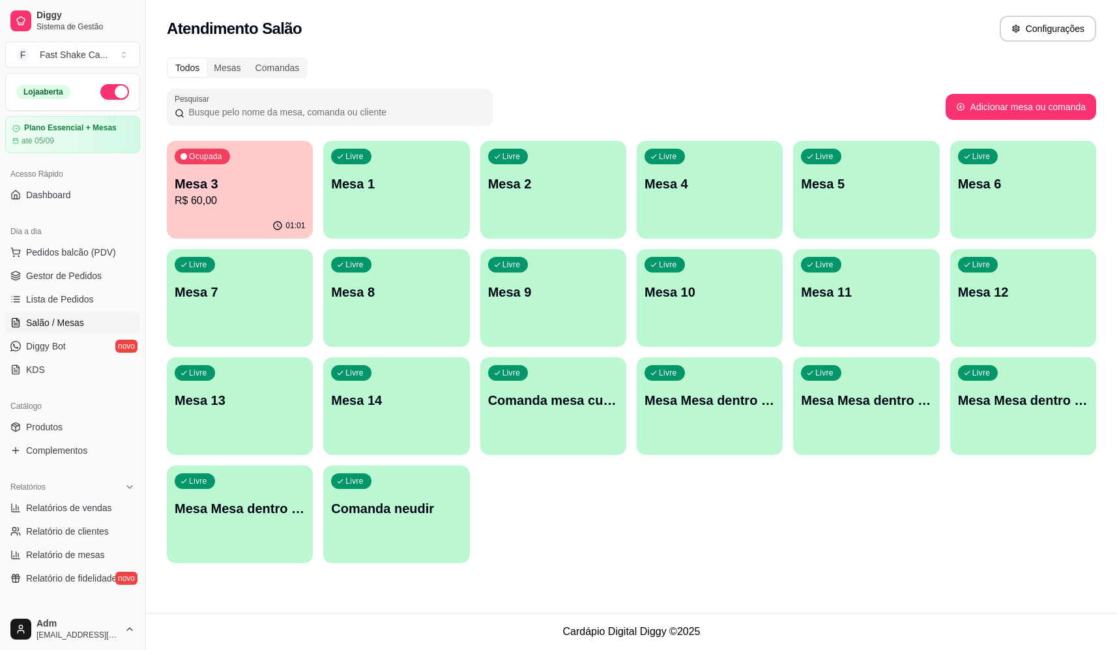
click at [250, 188] on p "Mesa 3" at bounding box center [240, 184] width 130 height 18
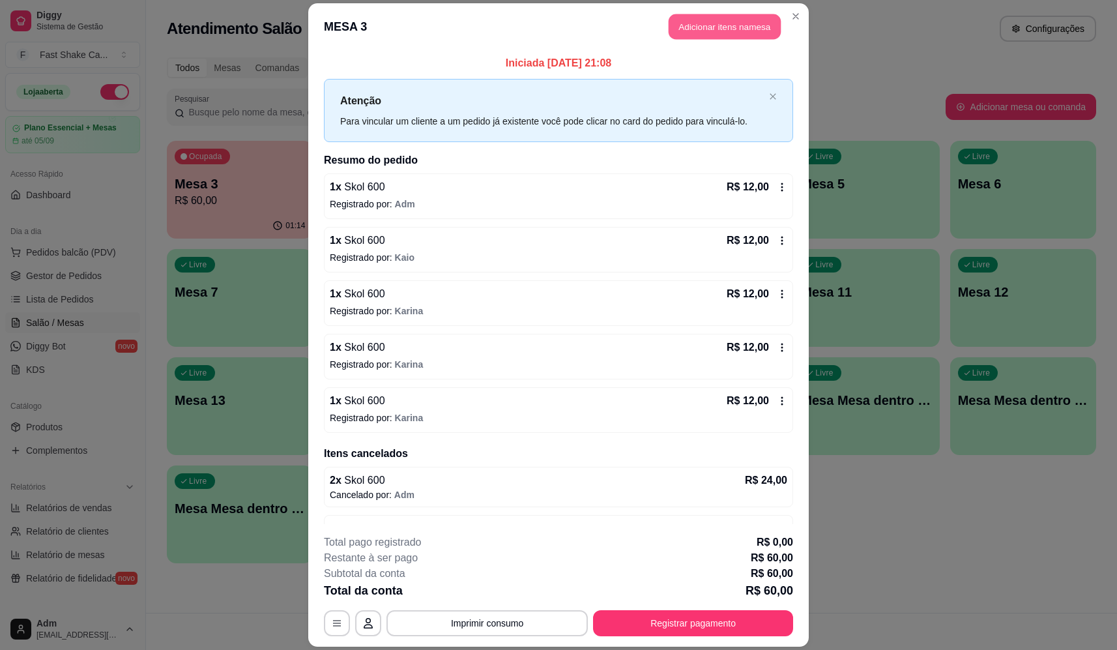
click at [707, 24] on button "Adicionar itens na mesa" at bounding box center [725, 26] width 112 height 25
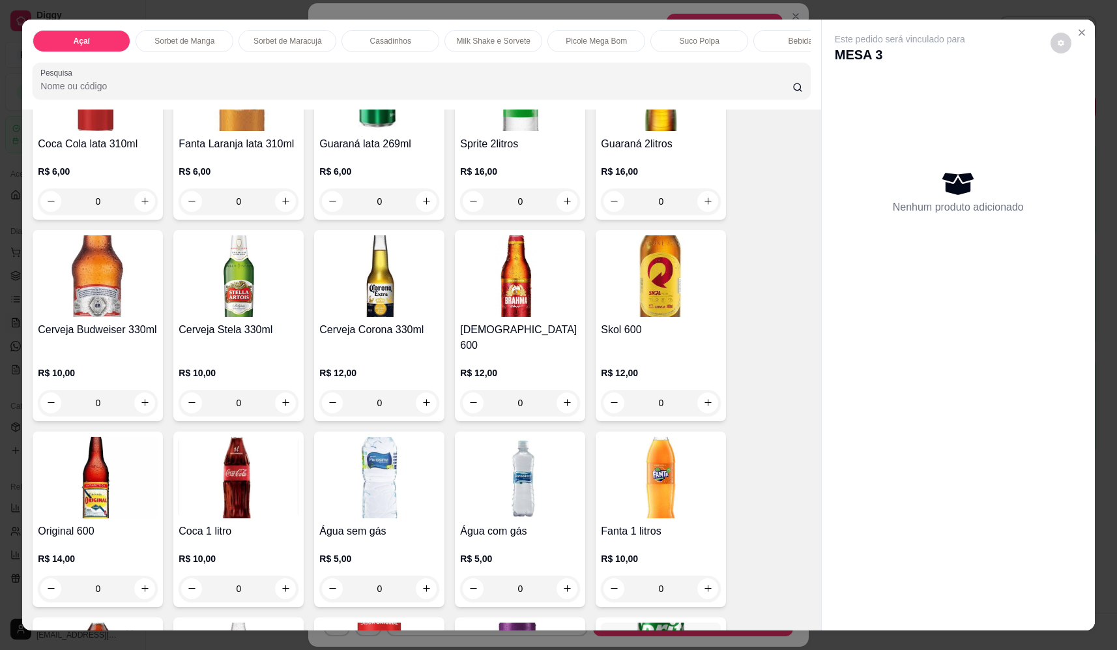
scroll to position [2671, 0]
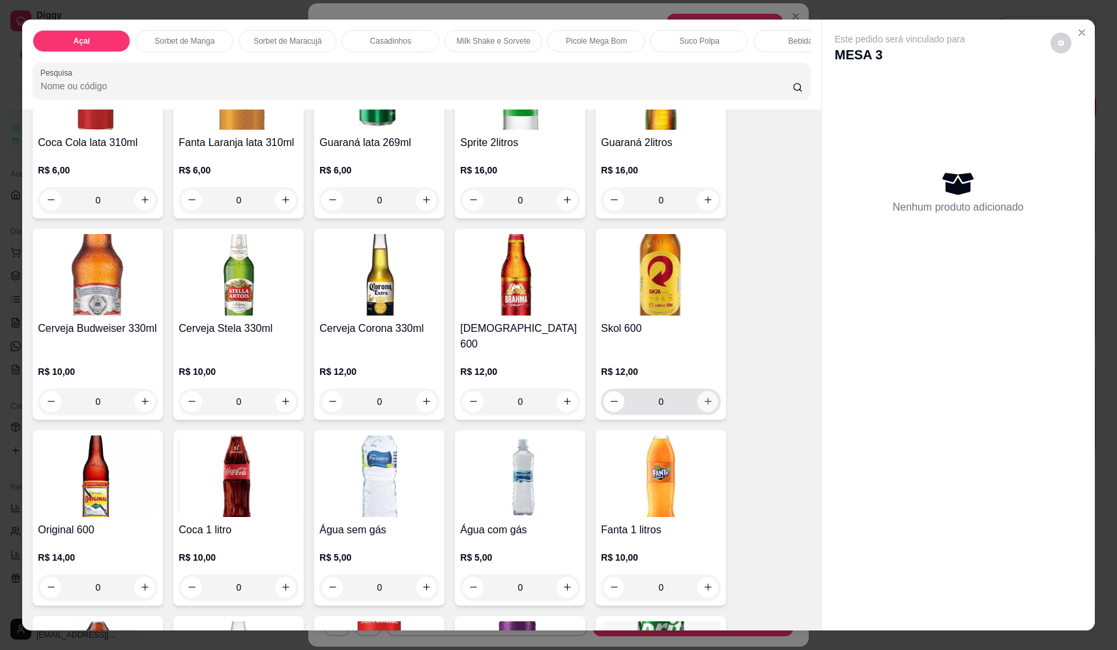
click at [698, 391] on button "increase-product-quantity" at bounding box center [707, 401] width 21 height 21
type input "1"
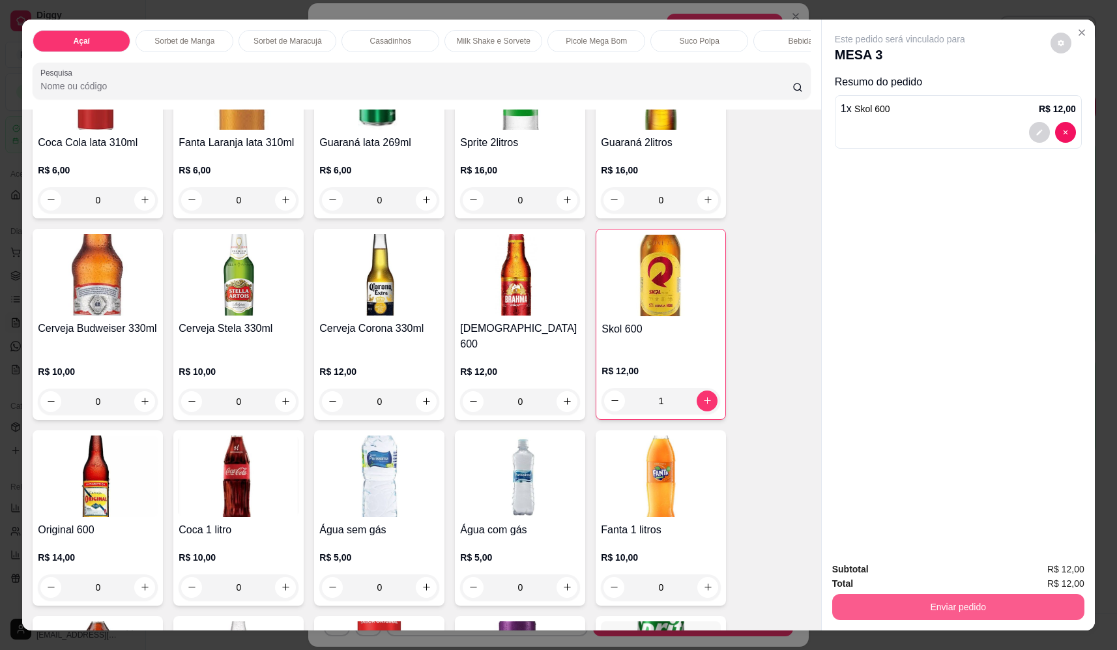
click at [870, 596] on button "Enviar pedido" at bounding box center [958, 607] width 252 height 26
click at [862, 566] on button "Não registrar e enviar pedido" at bounding box center [915, 574] width 132 height 24
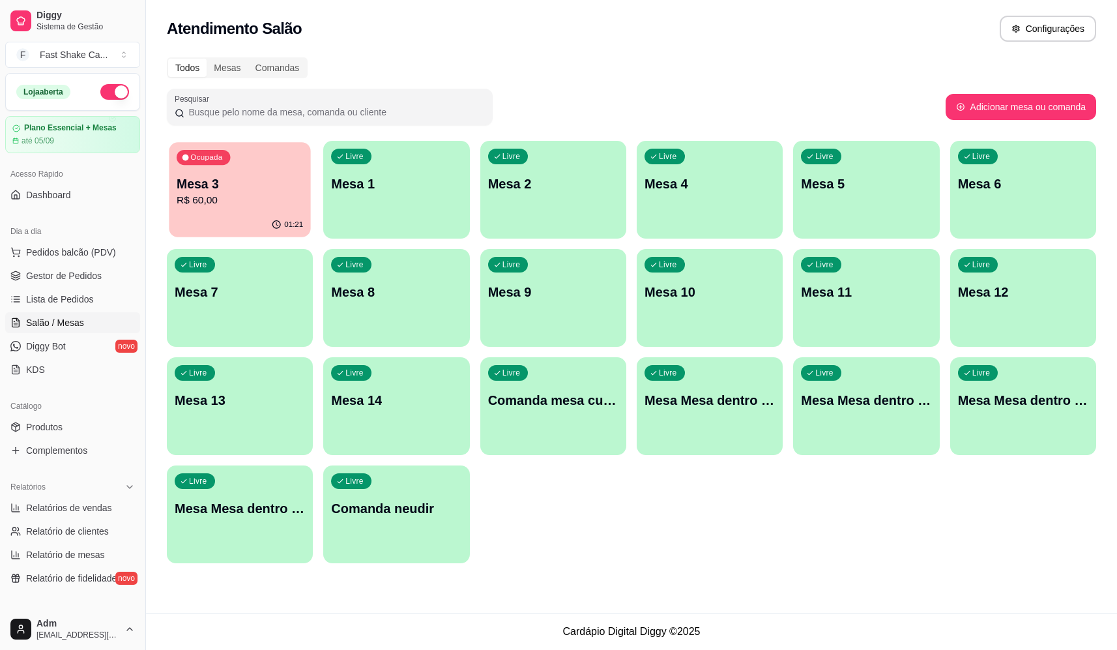
click at [280, 160] on div "Ocupada Mesa 3 R$ 60,00" at bounding box center [240, 177] width 142 height 70
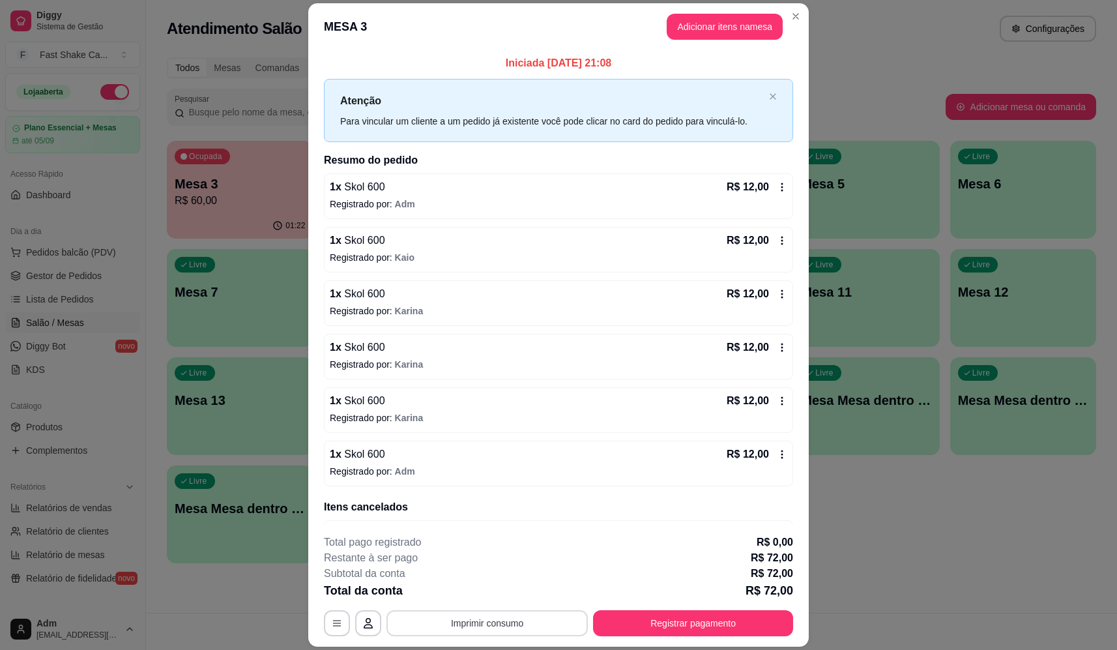
click at [434, 627] on button "Imprimir consumo" at bounding box center [486, 623] width 201 height 26
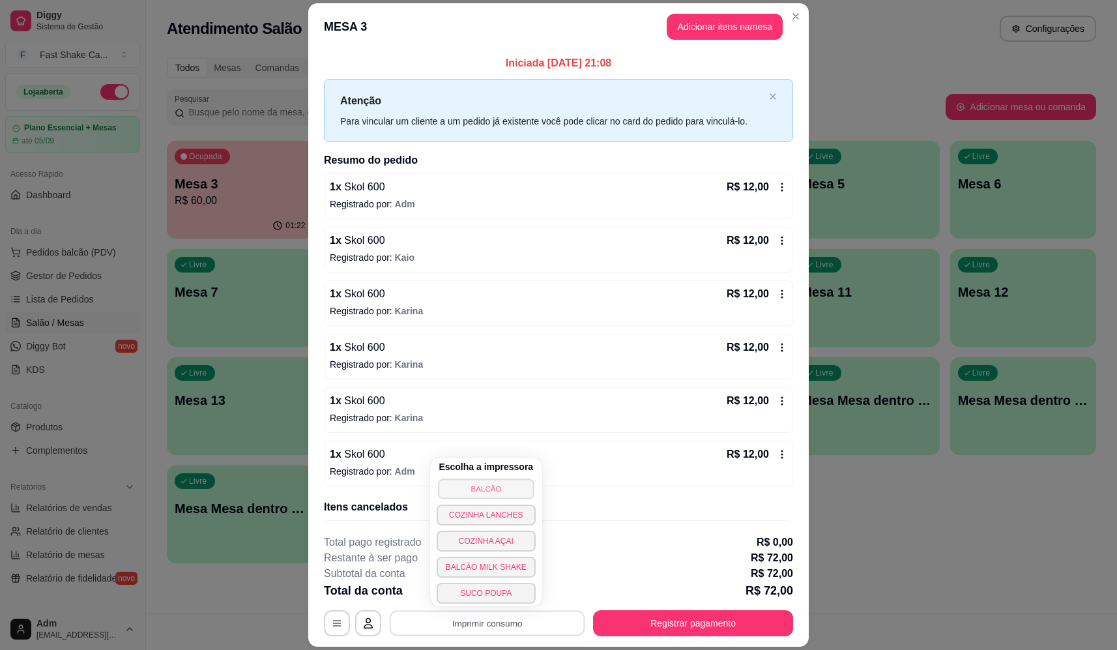
click at [467, 486] on button "BALCÃO" at bounding box center [486, 488] width 96 height 20
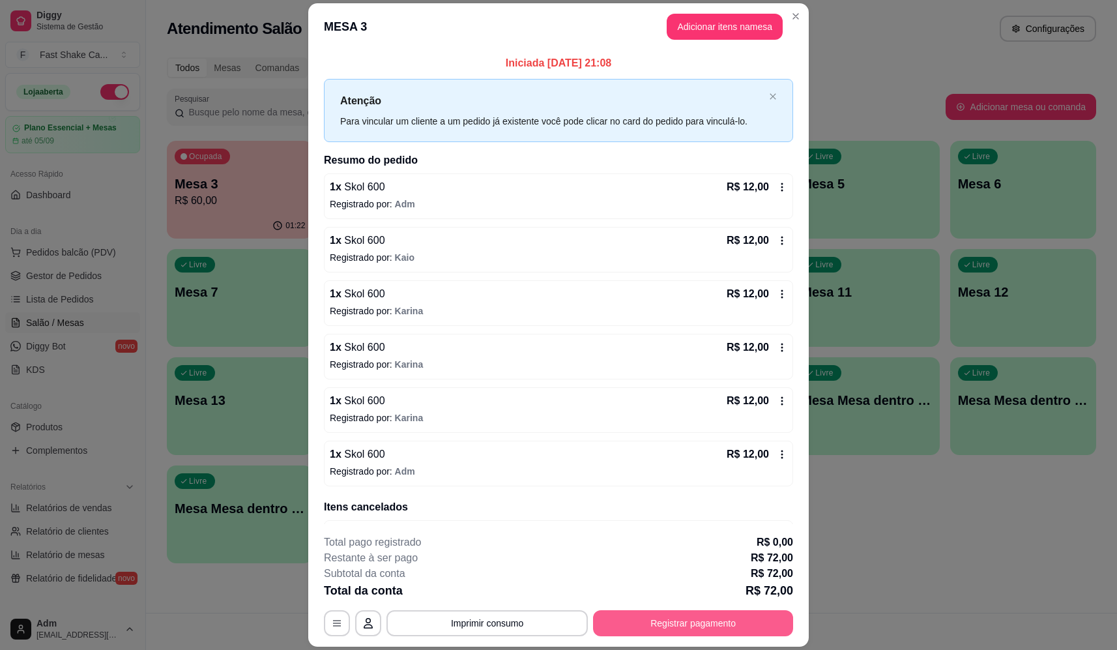
click at [736, 612] on button "Registrar pagamento" at bounding box center [693, 623] width 200 height 26
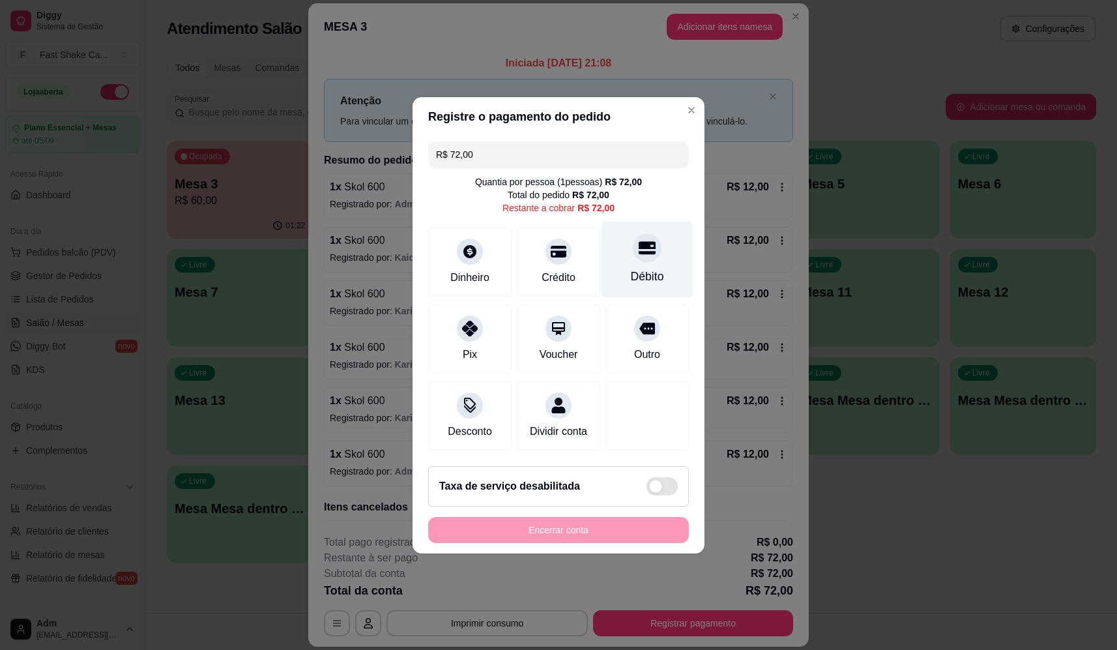
click at [660, 238] on div "Débito" at bounding box center [647, 259] width 92 height 76
type input "R$ 0,00"
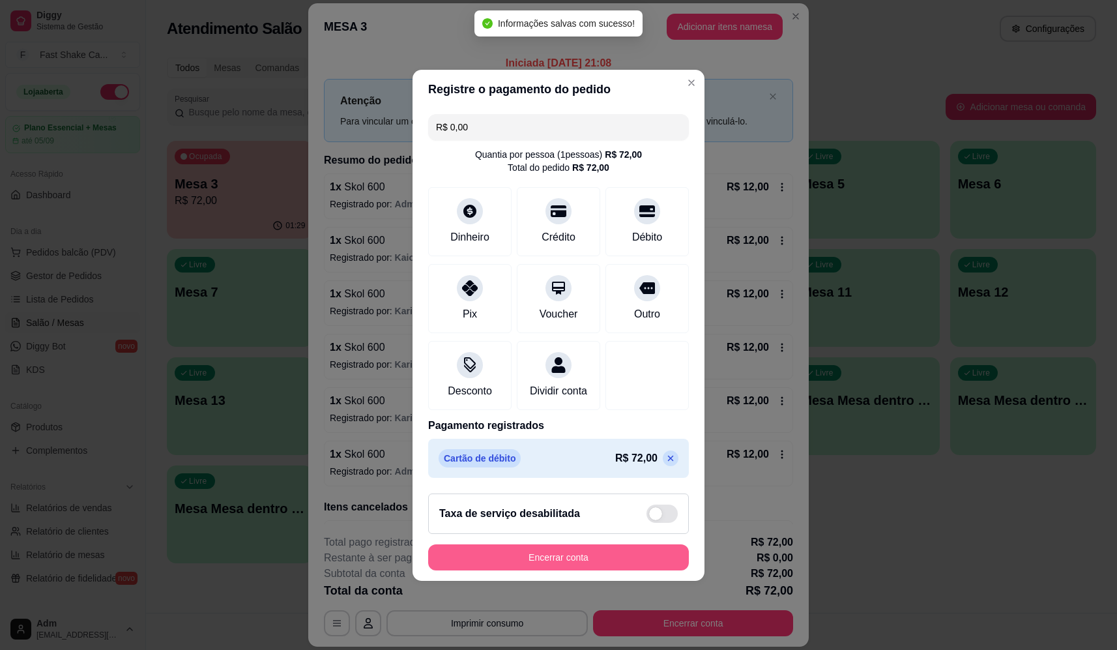
click at [663, 570] on button "Encerrar conta" at bounding box center [558, 557] width 261 height 26
